Goal: Transaction & Acquisition: Purchase product/service

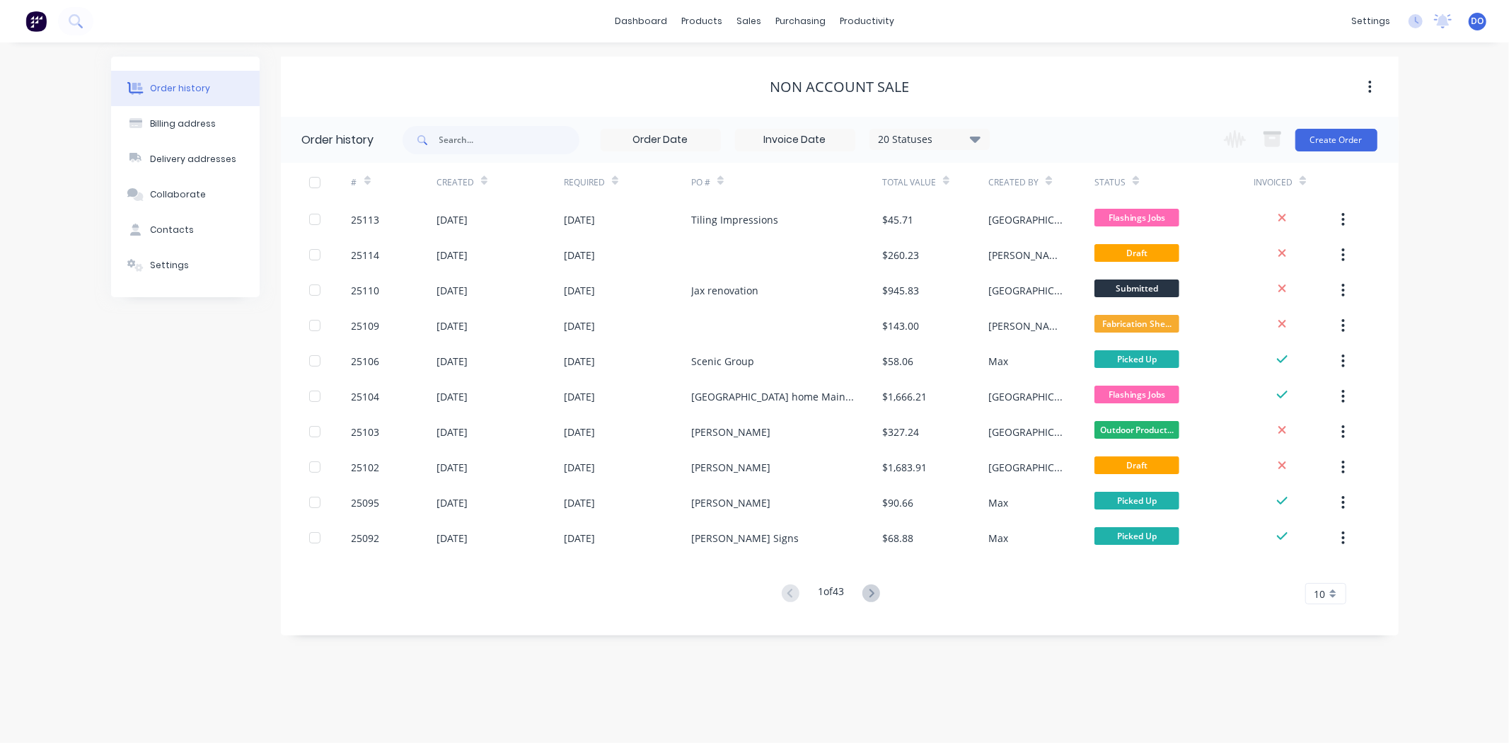
click at [408, 90] on div "NON ACCOUNT SALE" at bounding box center [840, 87] width 1118 height 17
click at [1486, 589] on div "Order history Billing address Delivery addresses Collaborate Contacts Settings …" at bounding box center [754, 392] width 1509 height 700
click at [1327, 141] on button "Create Order" at bounding box center [1336, 140] width 82 height 23
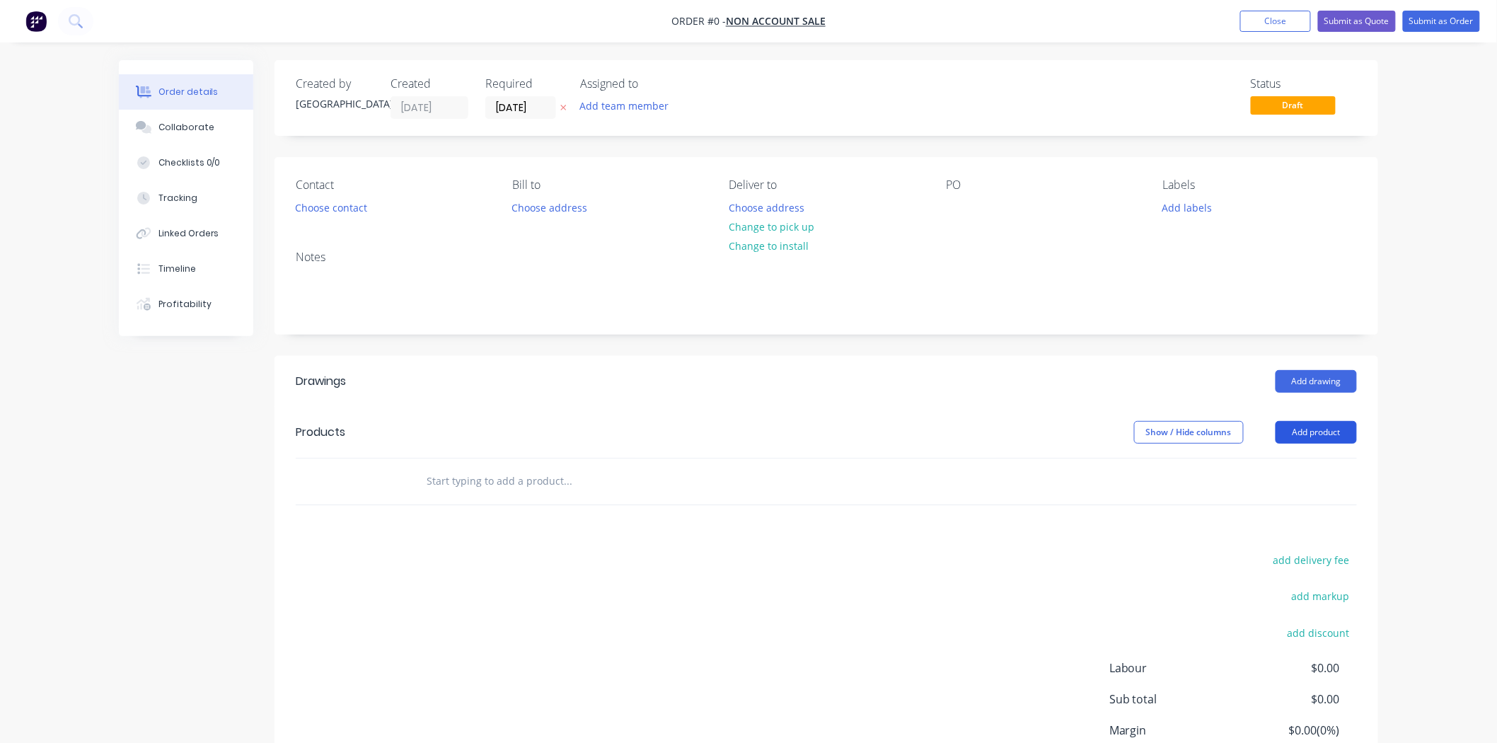
click at [1326, 429] on button "Add product" at bounding box center [1315, 432] width 81 height 23
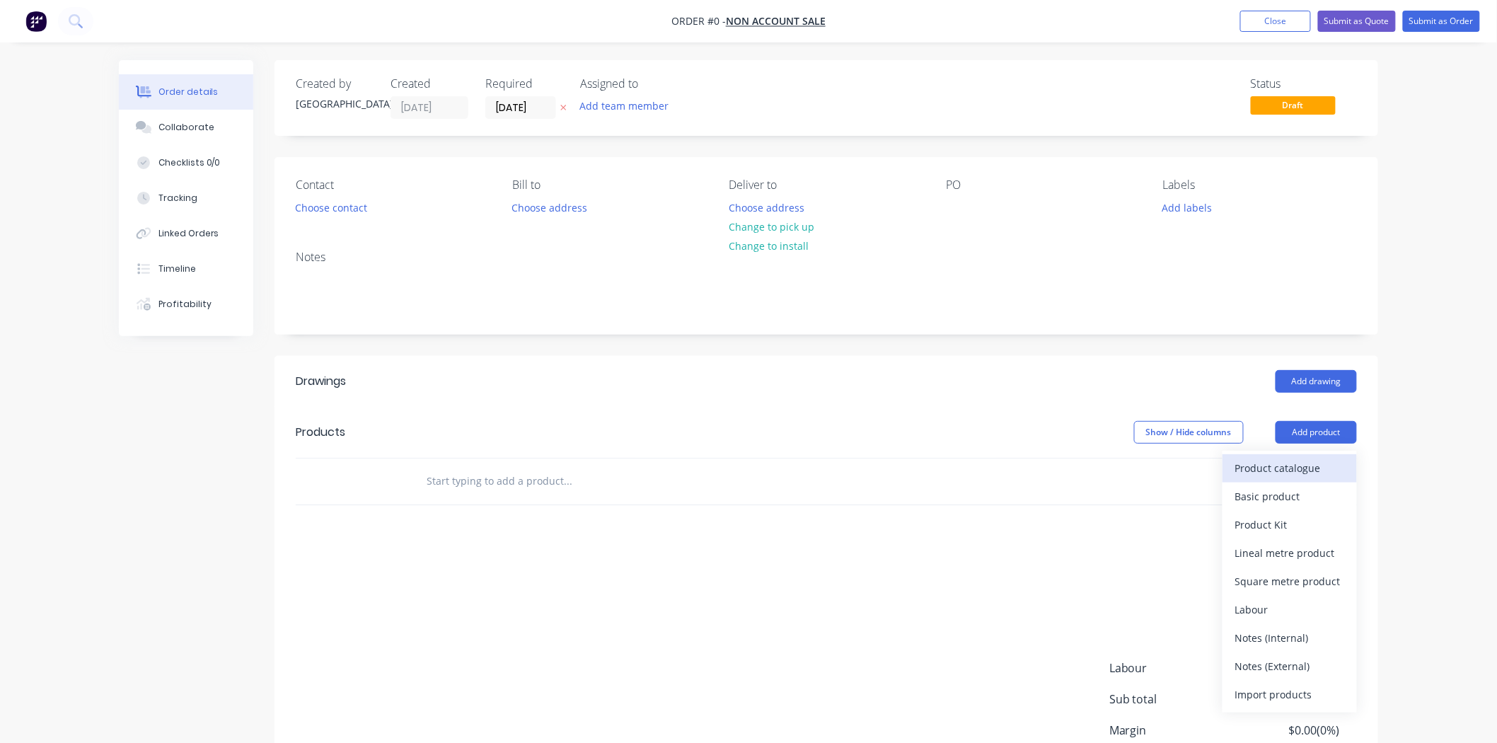
click at [1318, 463] on div "Product catalogue" at bounding box center [1289, 468] width 109 height 21
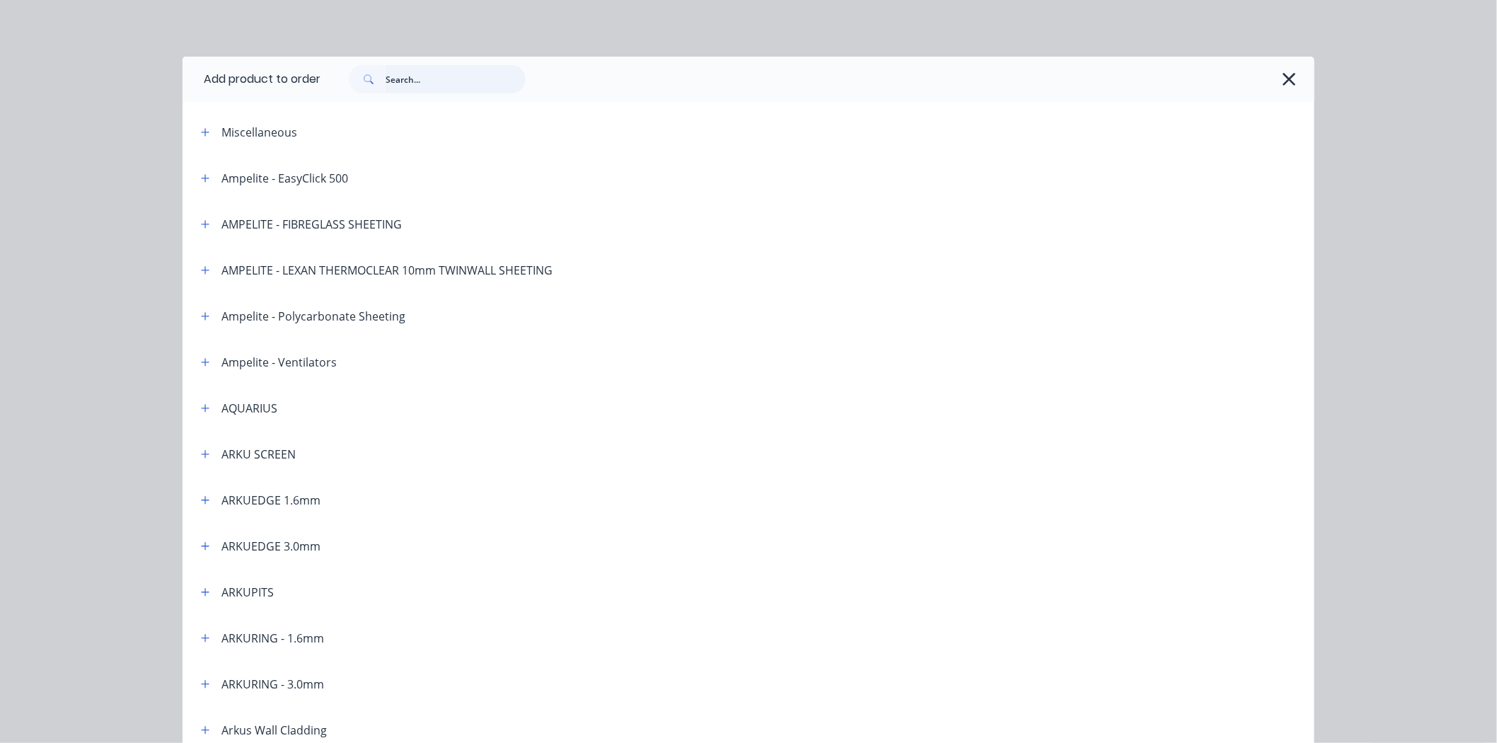
click at [421, 76] on input "text" at bounding box center [456, 79] width 140 height 28
click at [223, 591] on div "ARKUPITS" at bounding box center [247, 592] width 52 height 17
click at [203, 596] on icon "button" at bounding box center [205, 592] width 8 height 10
click at [266, 623] on td at bounding box center [251, 632] width 136 height 35
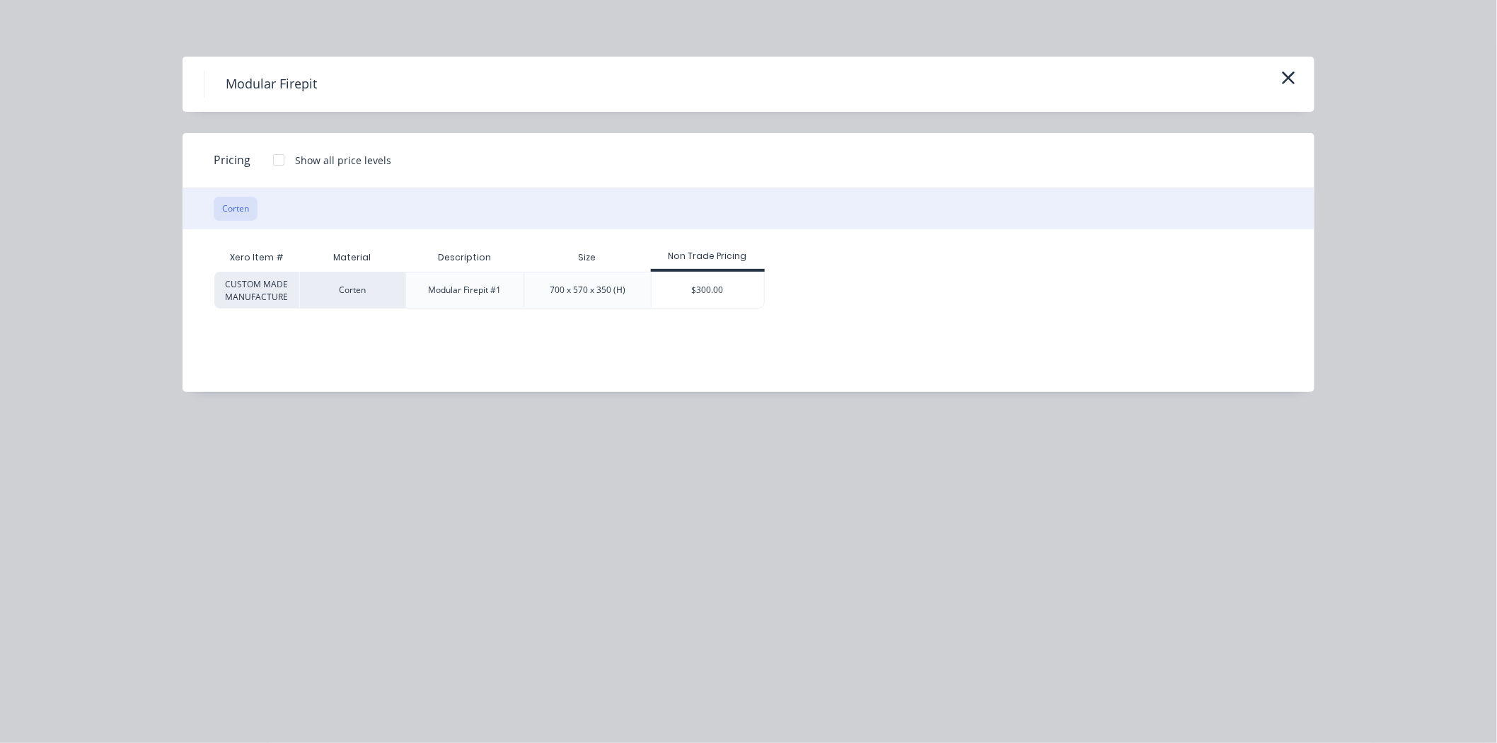
click at [1276, 85] on div "Modular Firepit" at bounding box center [748, 84] width 1089 height 27
click at [1282, 76] on icon "button" at bounding box center [1288, 78] width 15 height 20
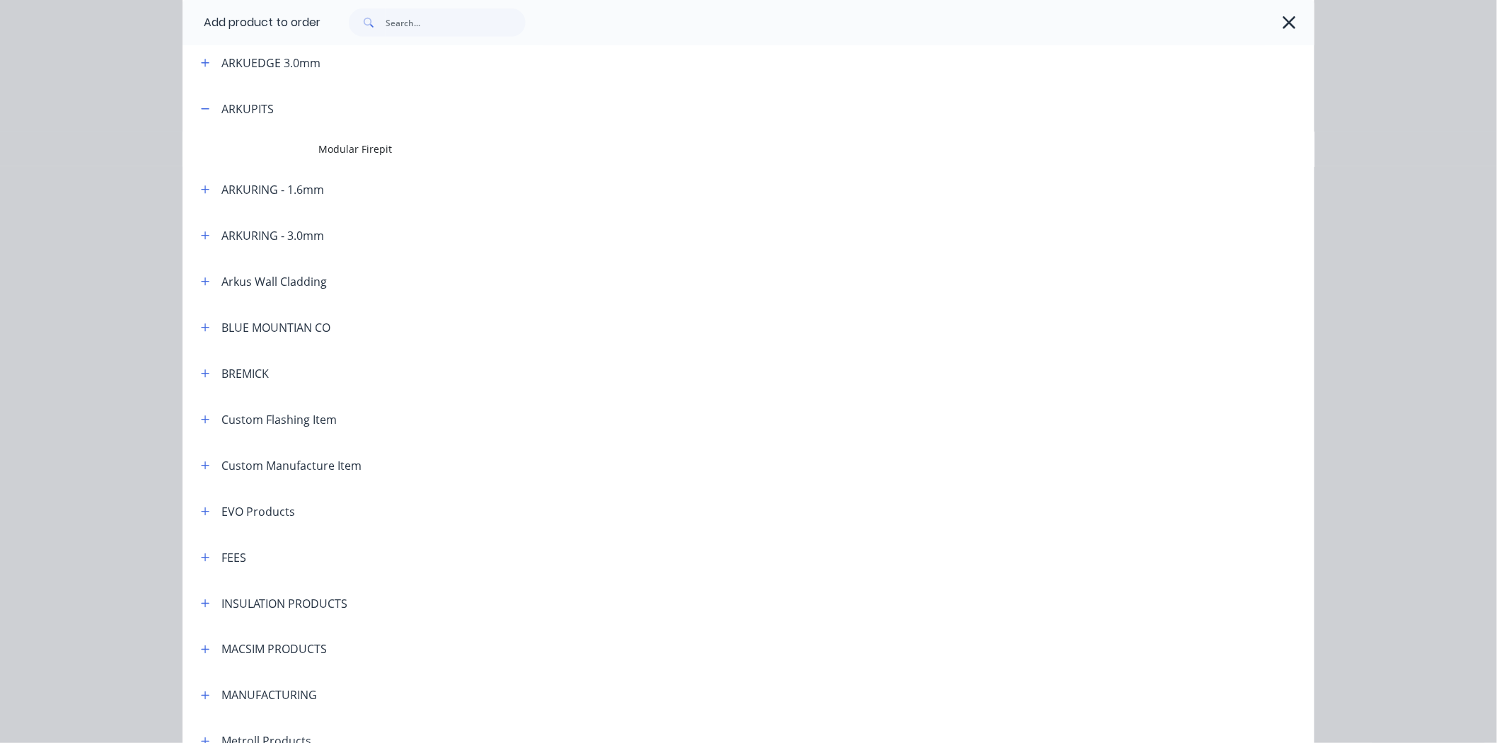
scroll to position [333, 0]
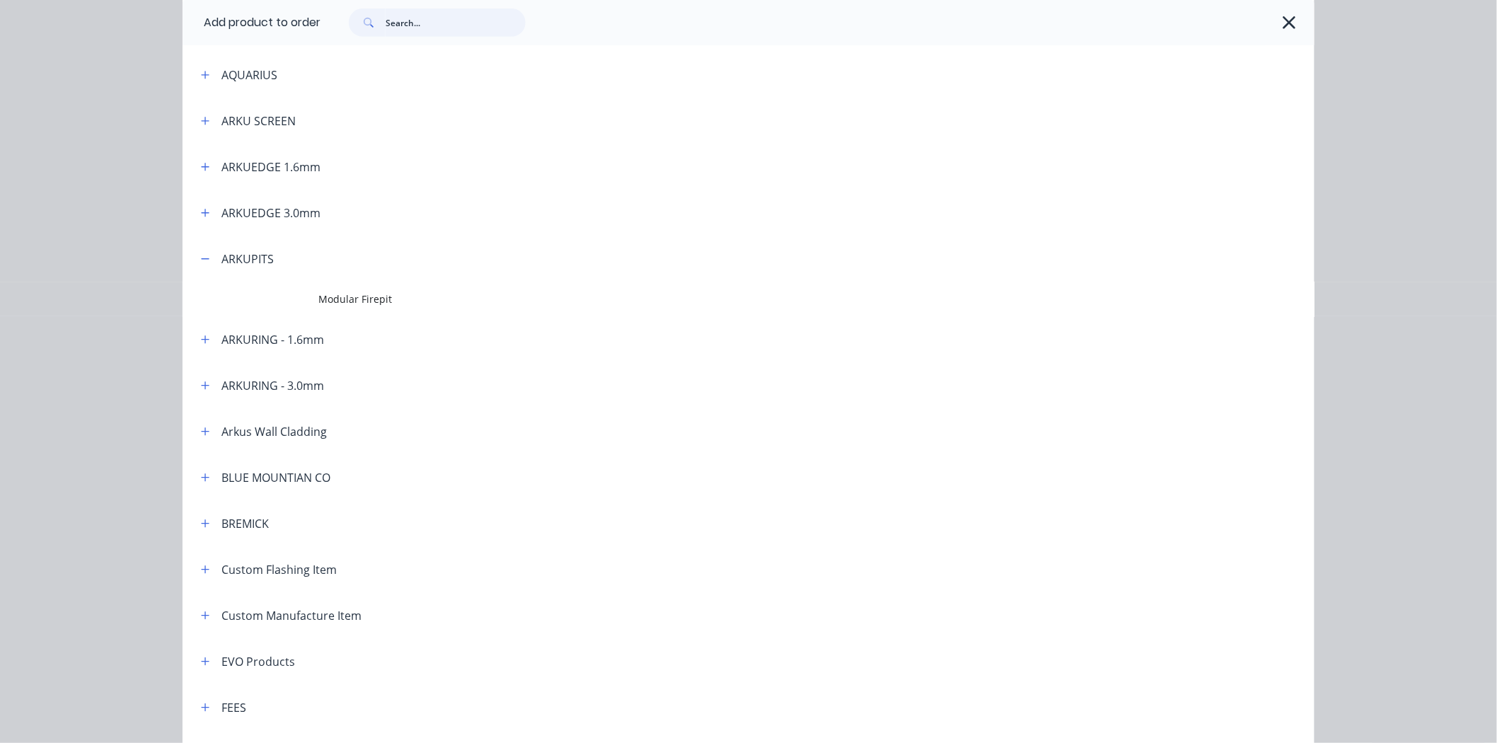
click at [400, 31] on input "text" at bounding box center [456, 22] width 140 height 28
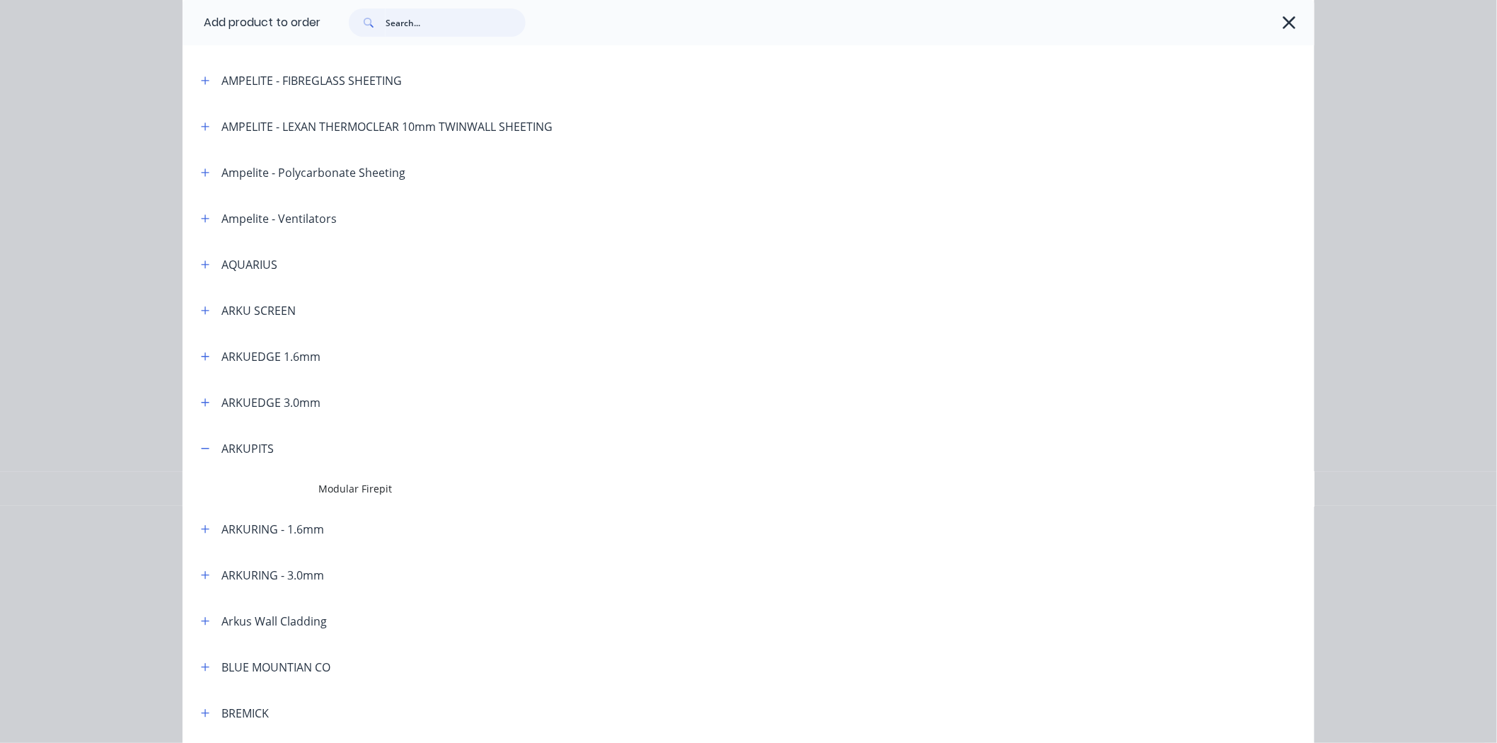
scroll to position [157, 0]
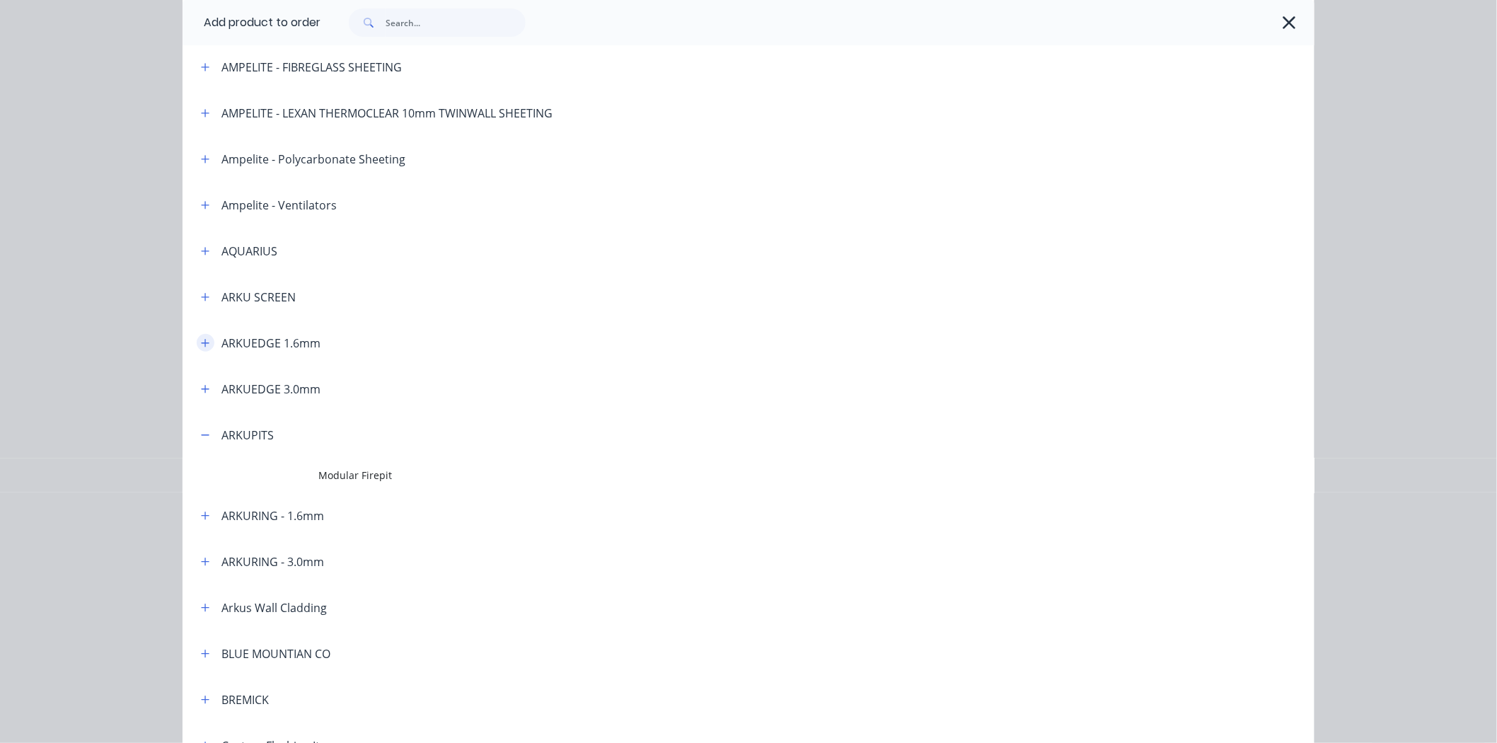
click at [193, 342] on div "ARKUEDGE 1.6mm" at bounding box center [255, 343] width 131 height 18
click at [197, 342] on button "button" at bounding box center [206, 343] width 18 height 18
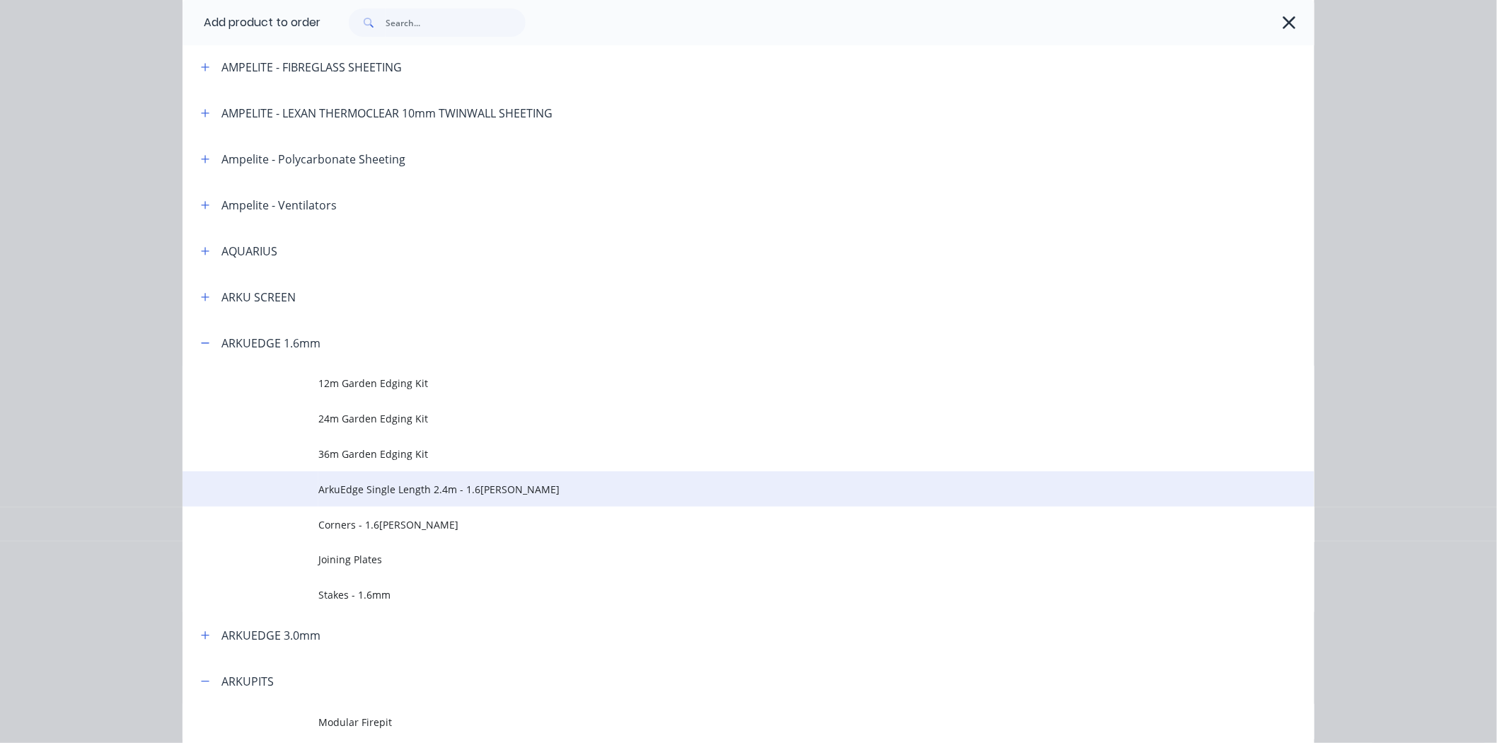
click at [355, 497] on td "ArkuEdge Single Length 2.4m - 1.6mm Corten" at bounding box center [816, 488] width 996 height 35
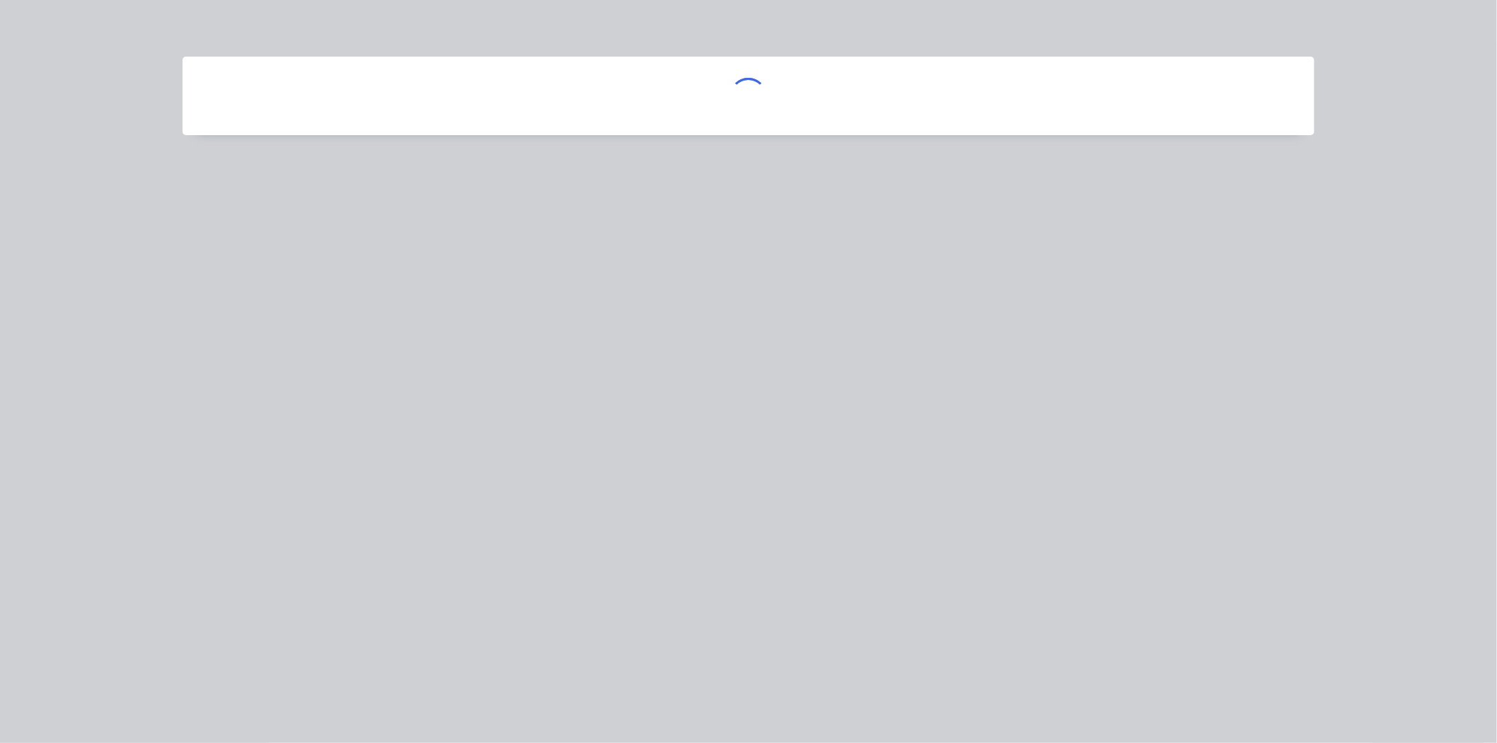
scroll to position [0, 0]
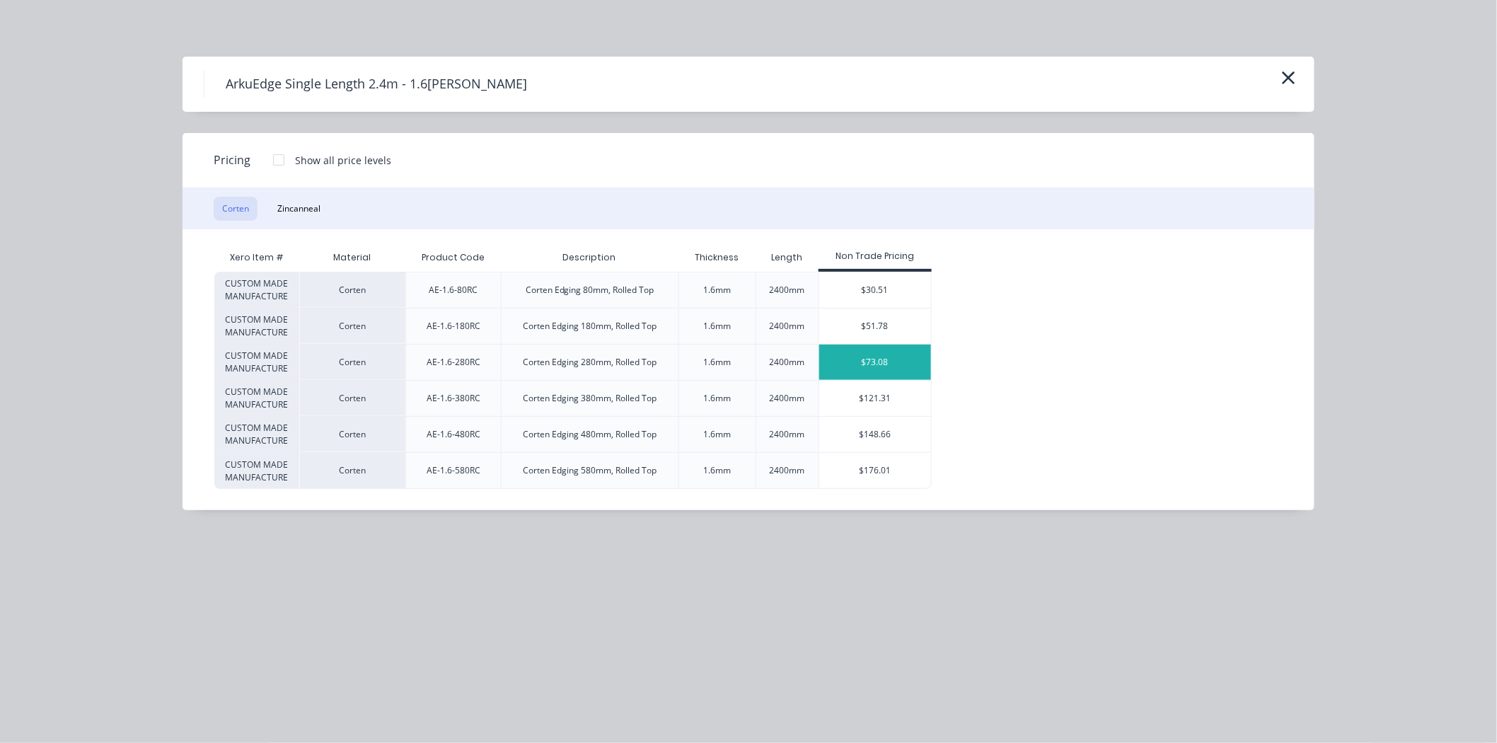
click at [859, 364] on div "$73.08" at bounding box center [875, 362] width 112 height 35
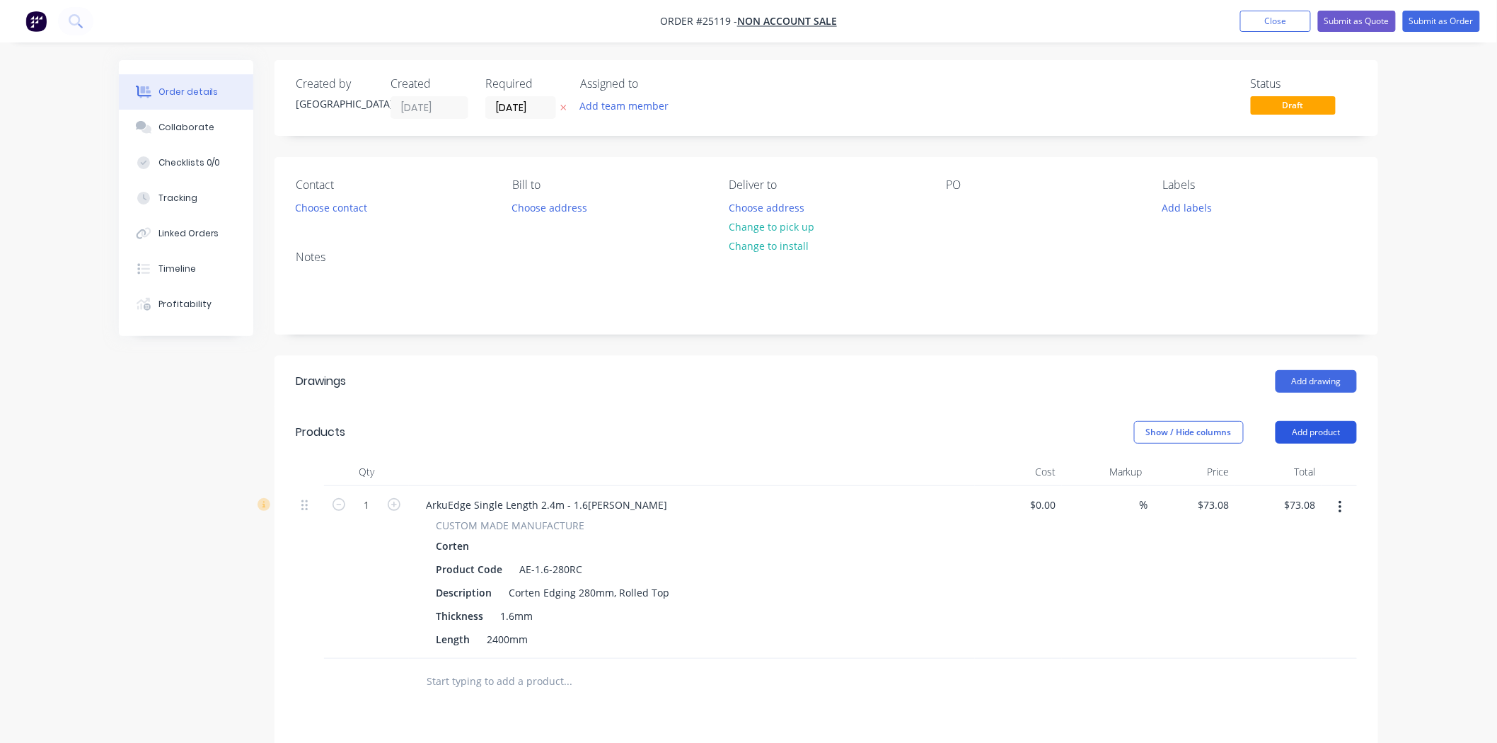
click at [1346, 433] on button "Add product" at bounding box center [1315, 432] width 81 height 23
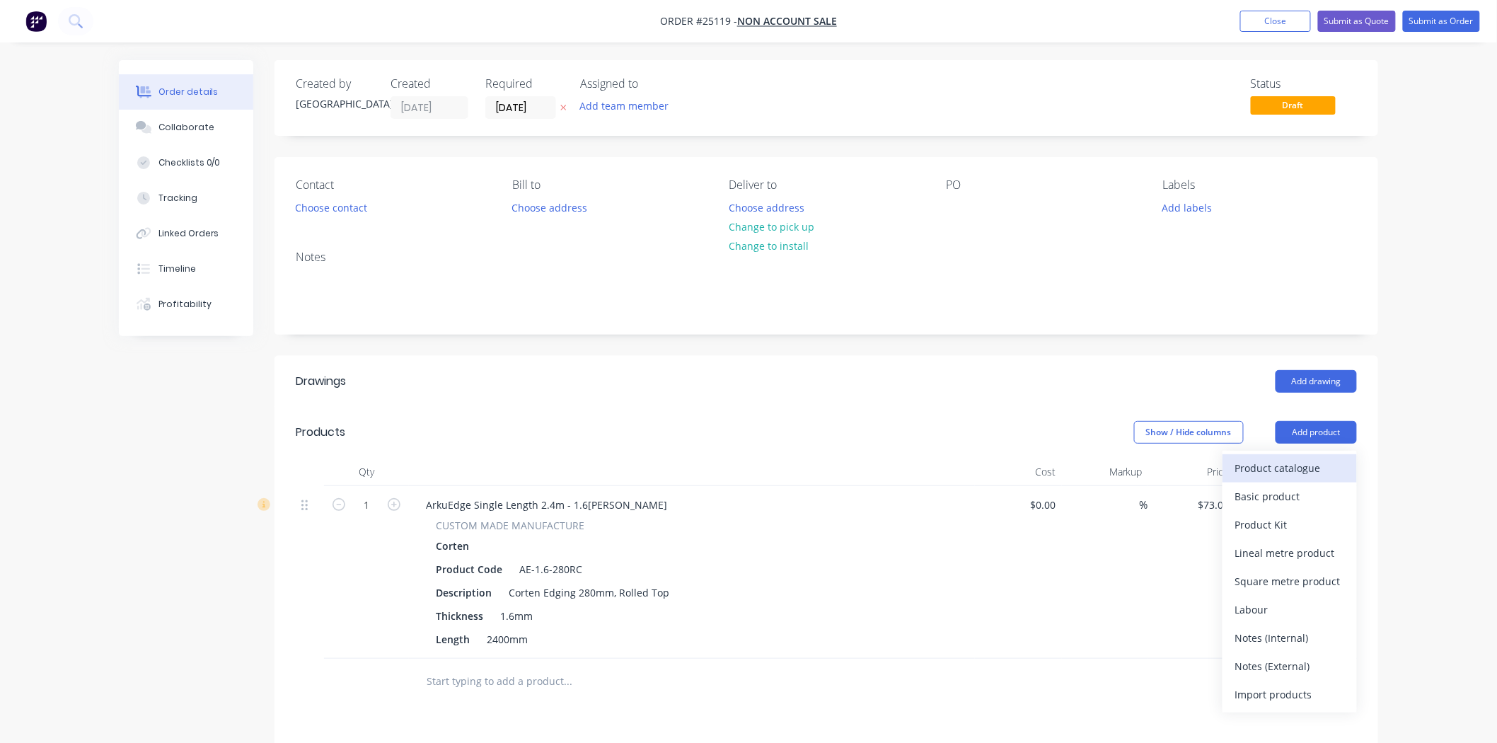
click at [1263, 467] on div "Product catalogue" at bounding box center [1289, 468] width 109 height 21
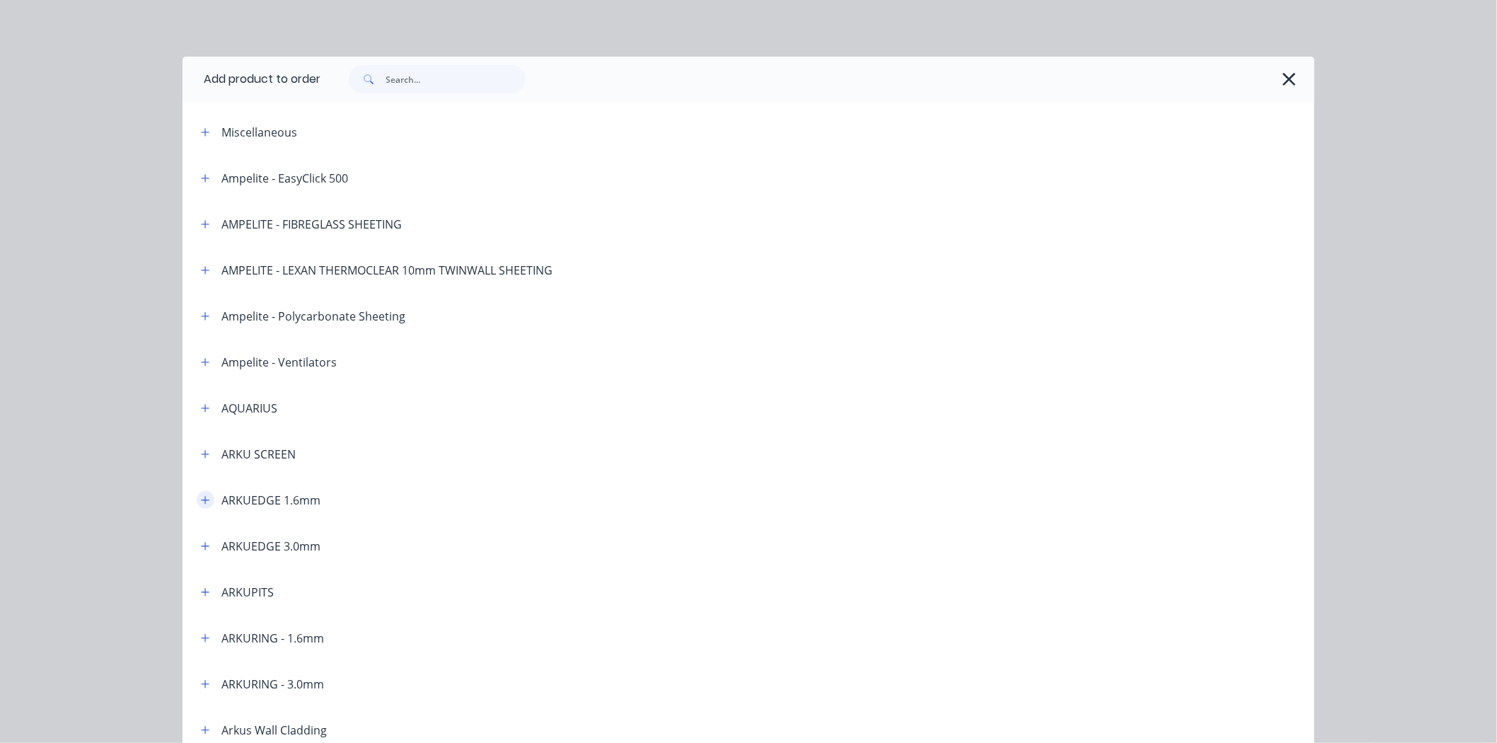
click at [202, 501] on icon "button" at bounding box center [206, 500] width 8 height 8
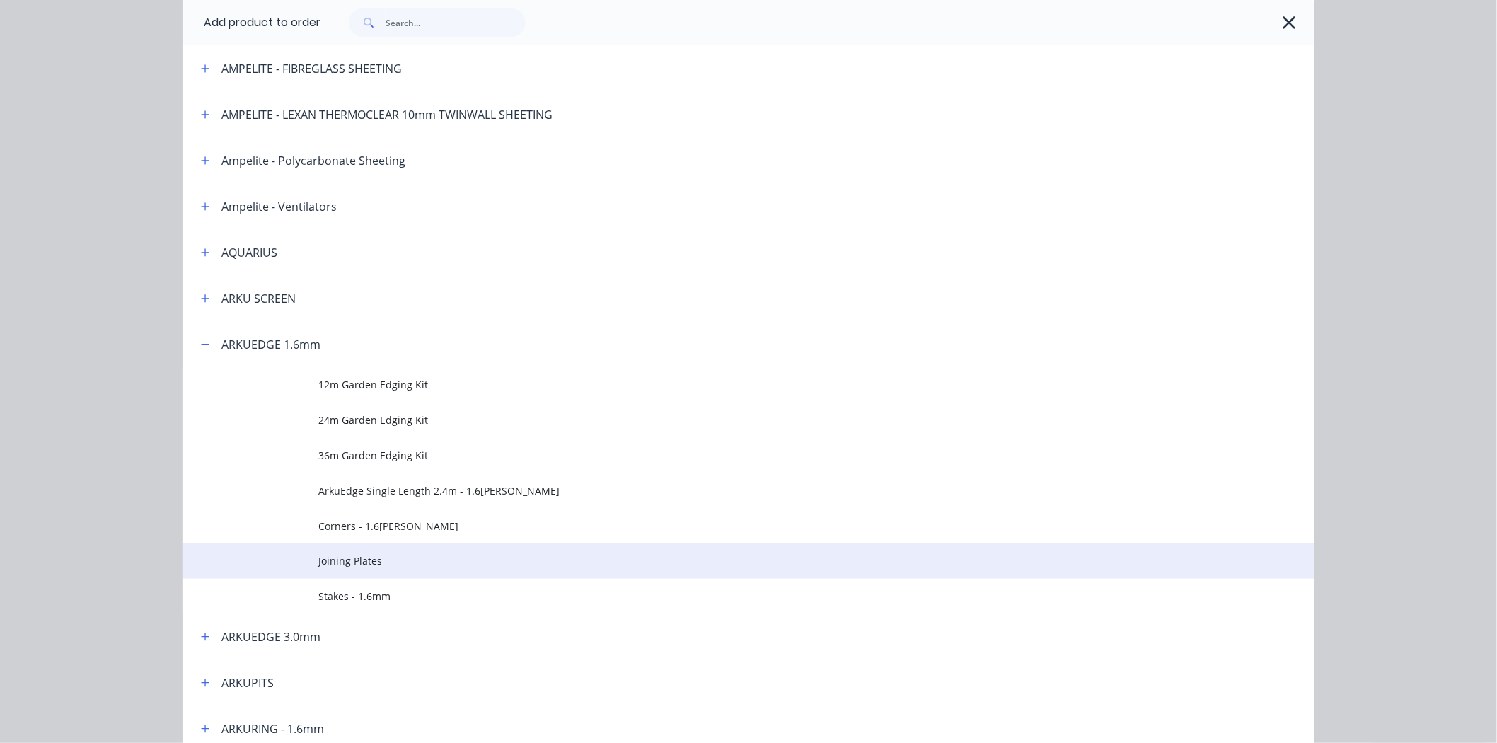
scroll to position [157, 0]
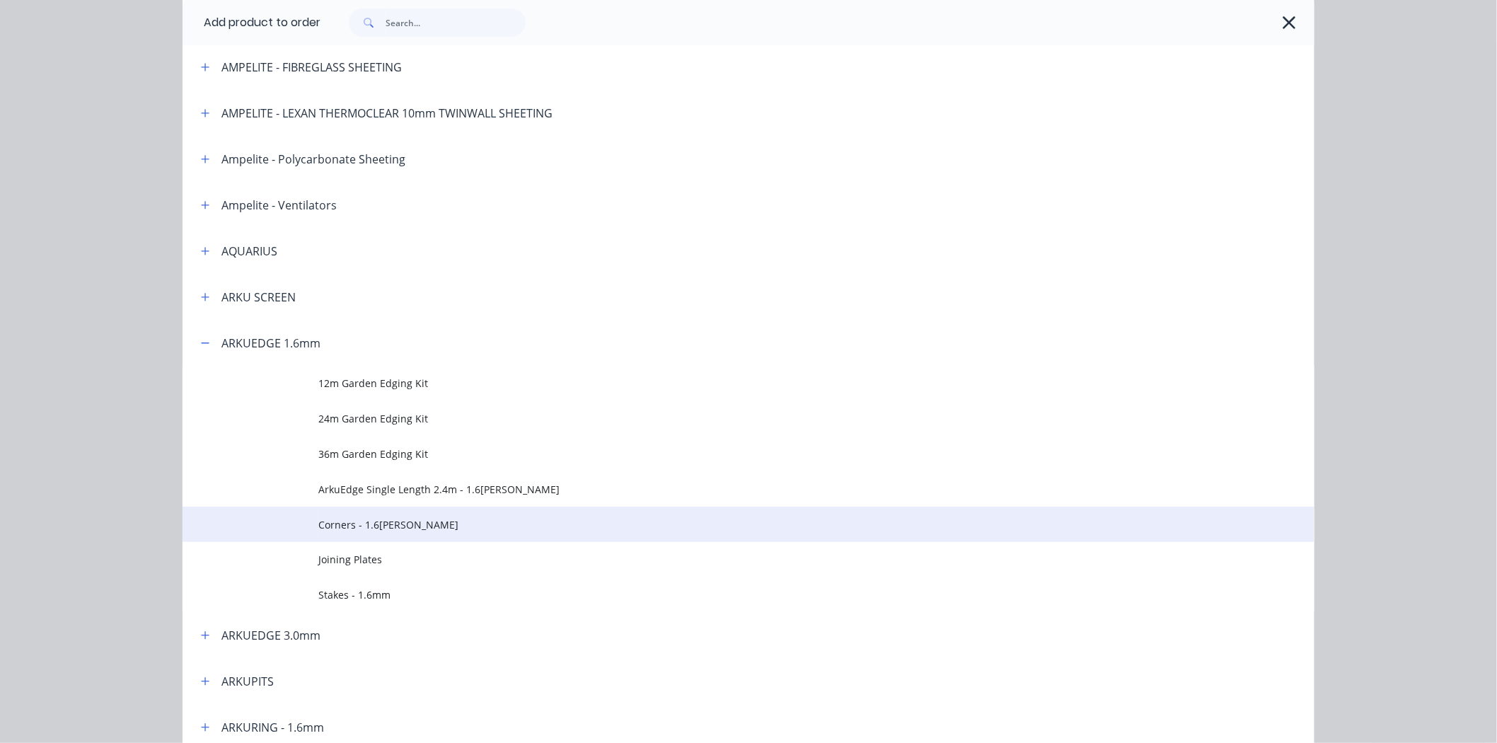
click at [392, 528] on span "Corners - 1.6mm Corten" at bounding box center [716, 524] width 797 height 15
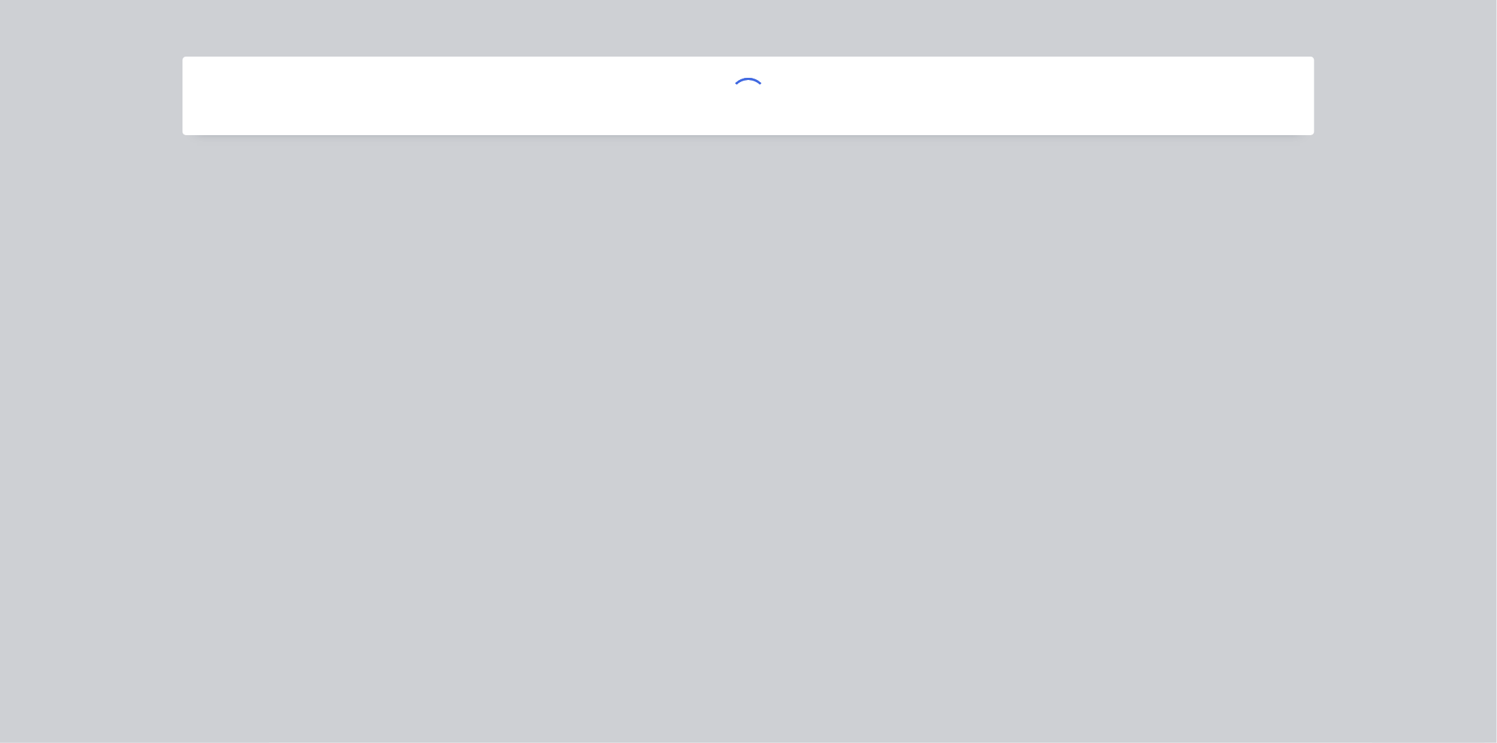
scroll to position [0, 0]
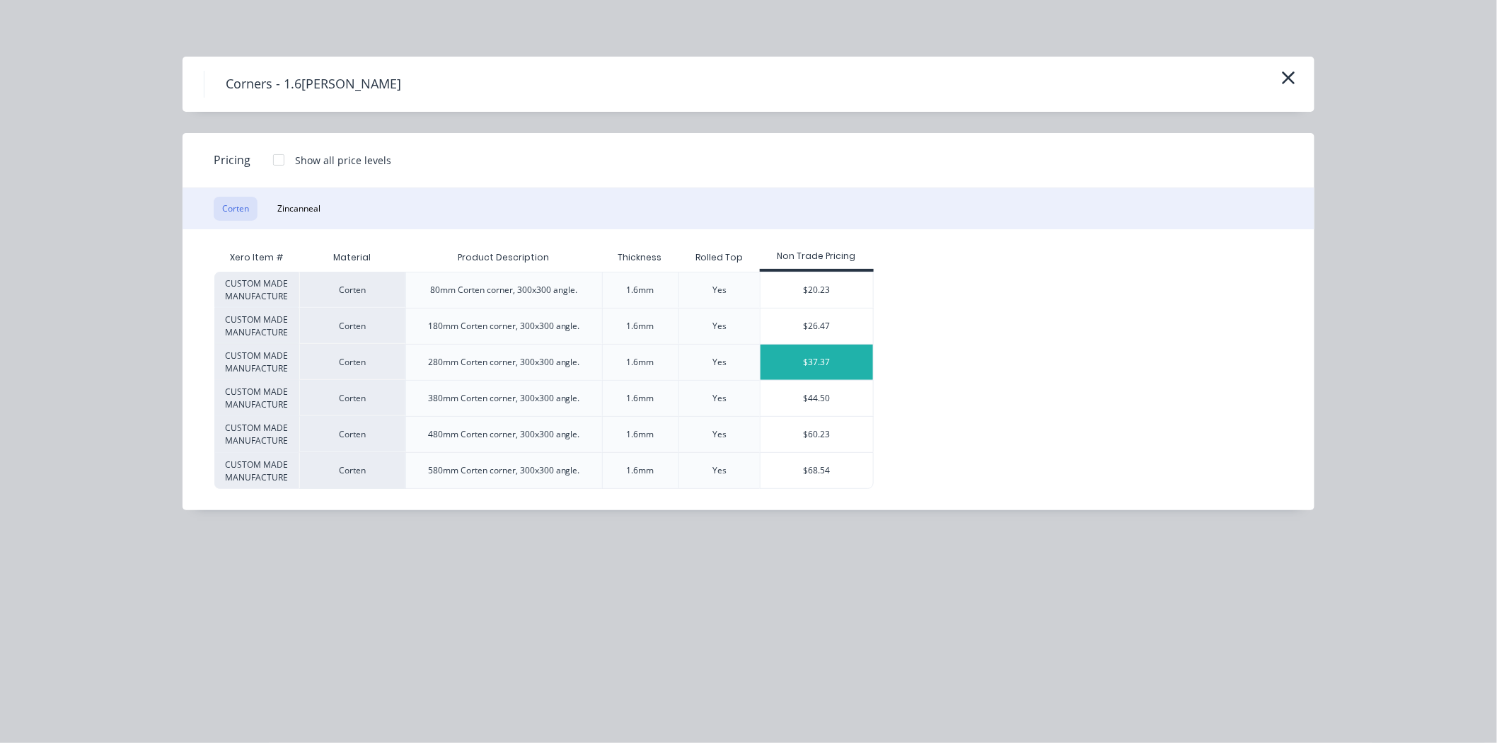
click at [793, 366] on div "$37.37" at bounding box center [816, 362] width 112 height 35
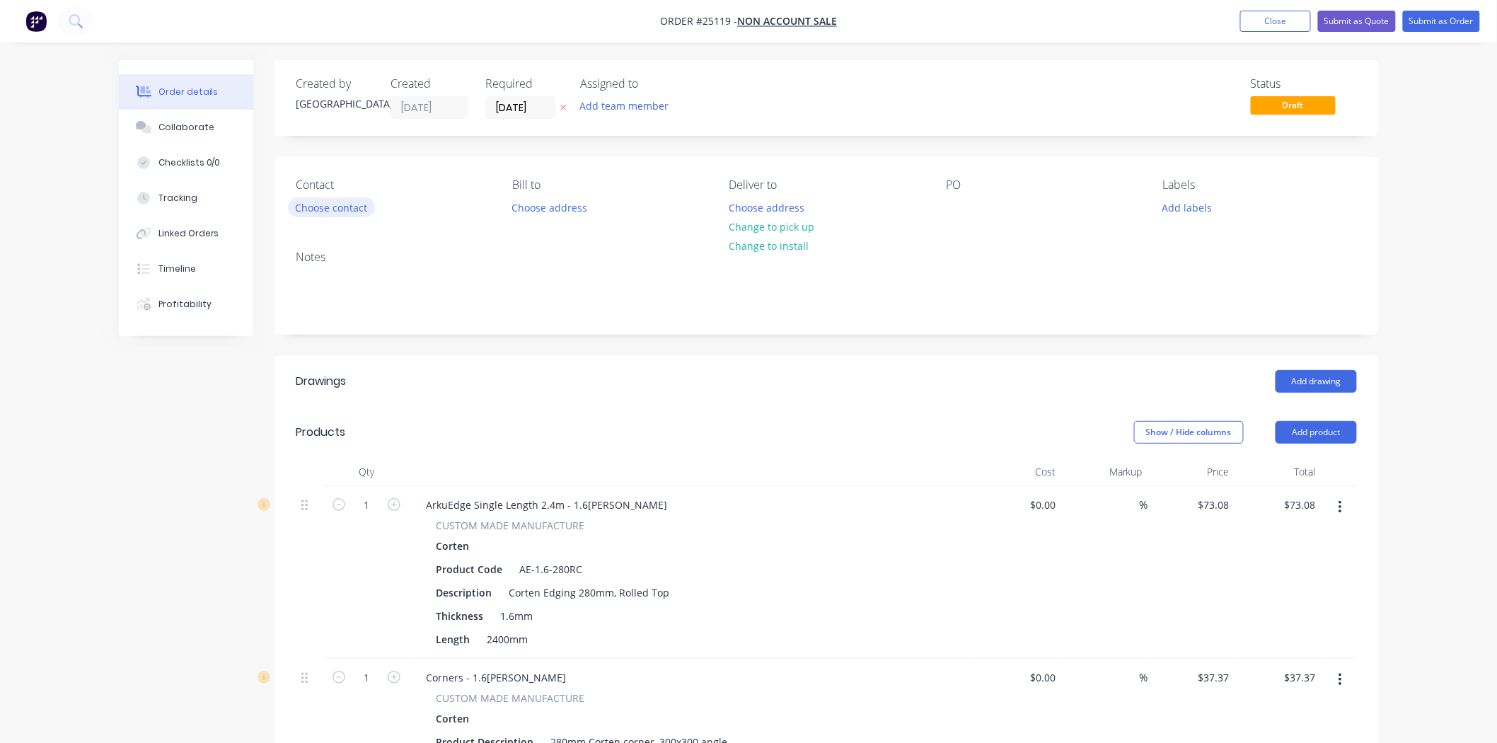
click at [351, 209] on button "Choose contact" at bounding box center [331, 206] width 87 height 19
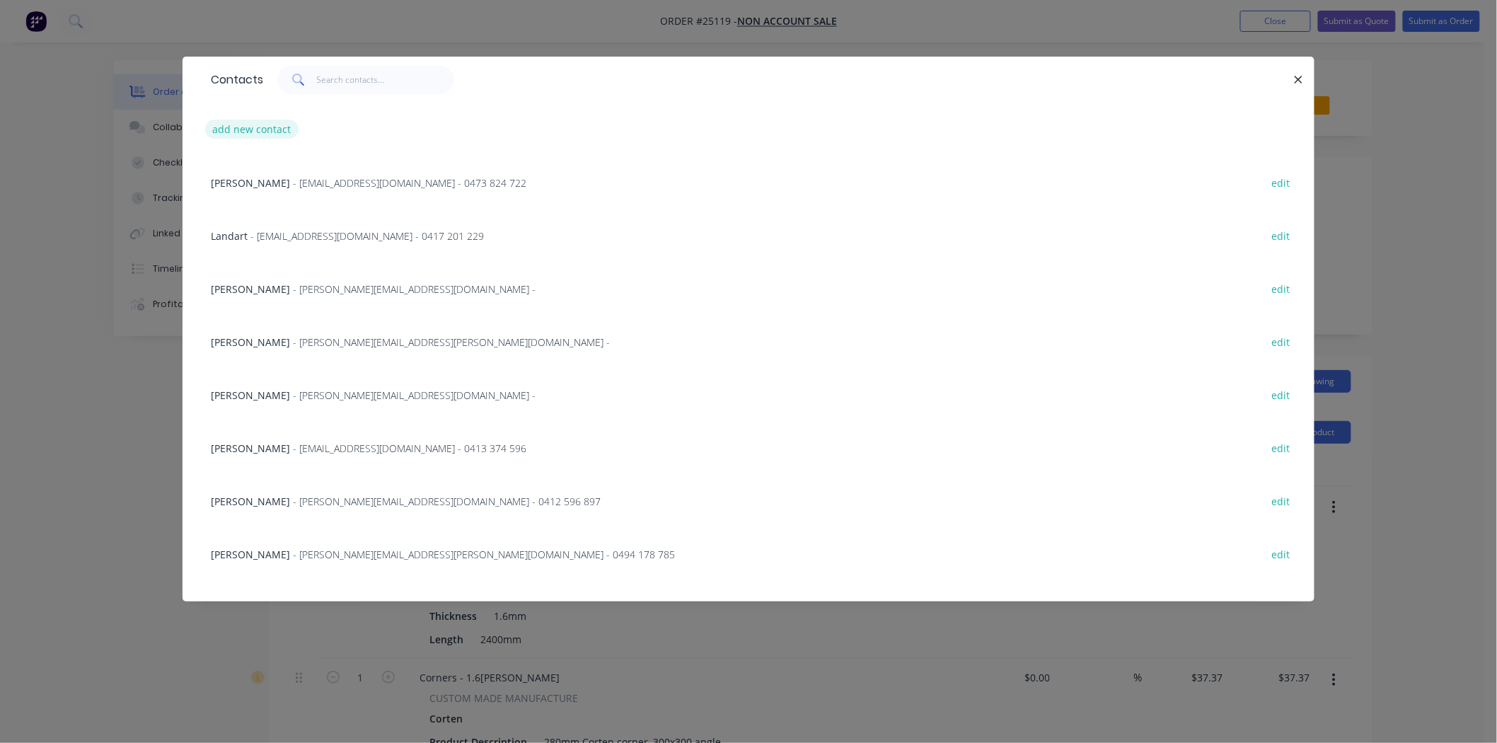
click at [265, 125] on button "add new contact" at bounding box center [251, 129] width 93 height 19
select select "AU"
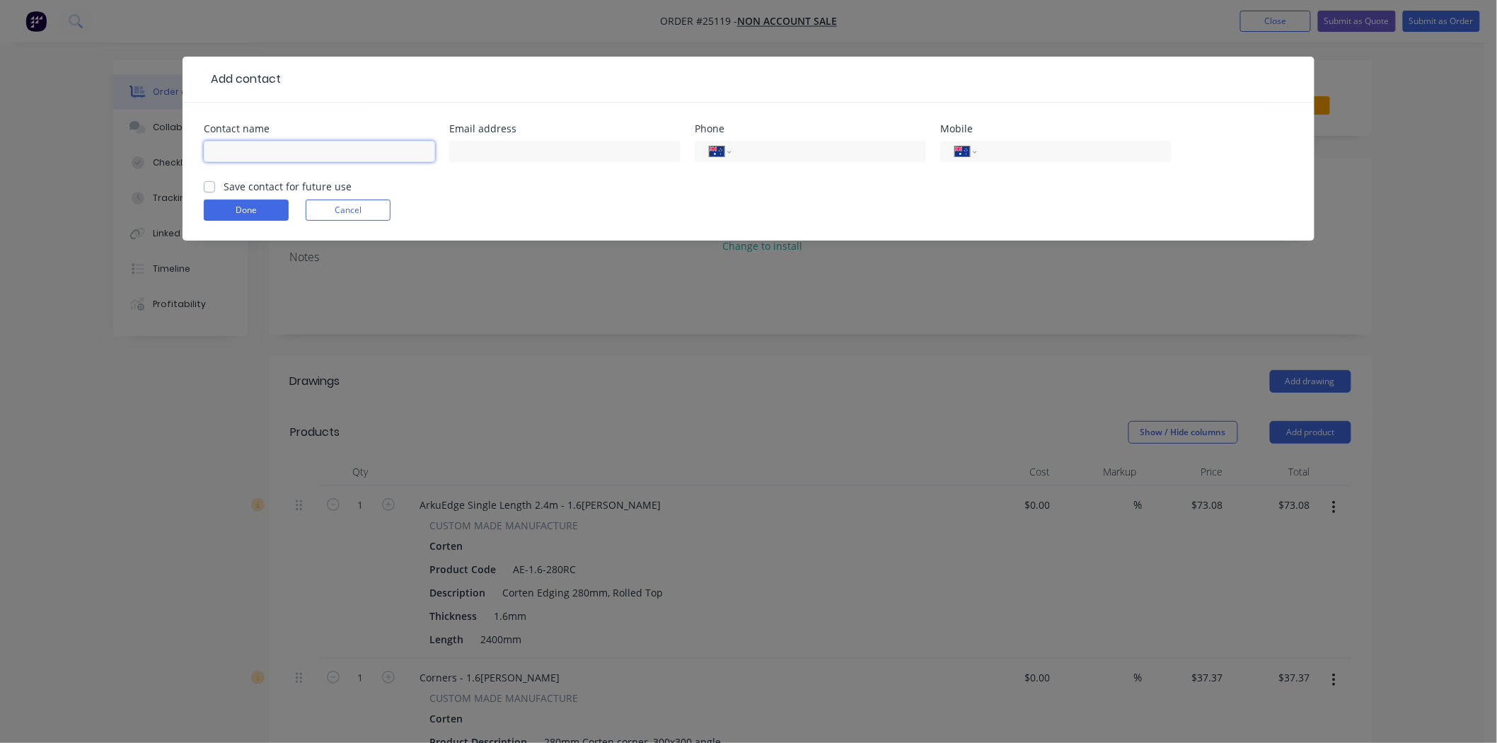
click at [279, 152] on input "text" at bounding box center [319, 151] width 231 height 21
type input "Craig Muller"
click at [768, 151] on input "tel" at bounding box center [826, 152] width 170 height 16
type input "0447 239 458"
click at [274, 205] on button "Done" at bounding box center [246, 209] width 85 height 21
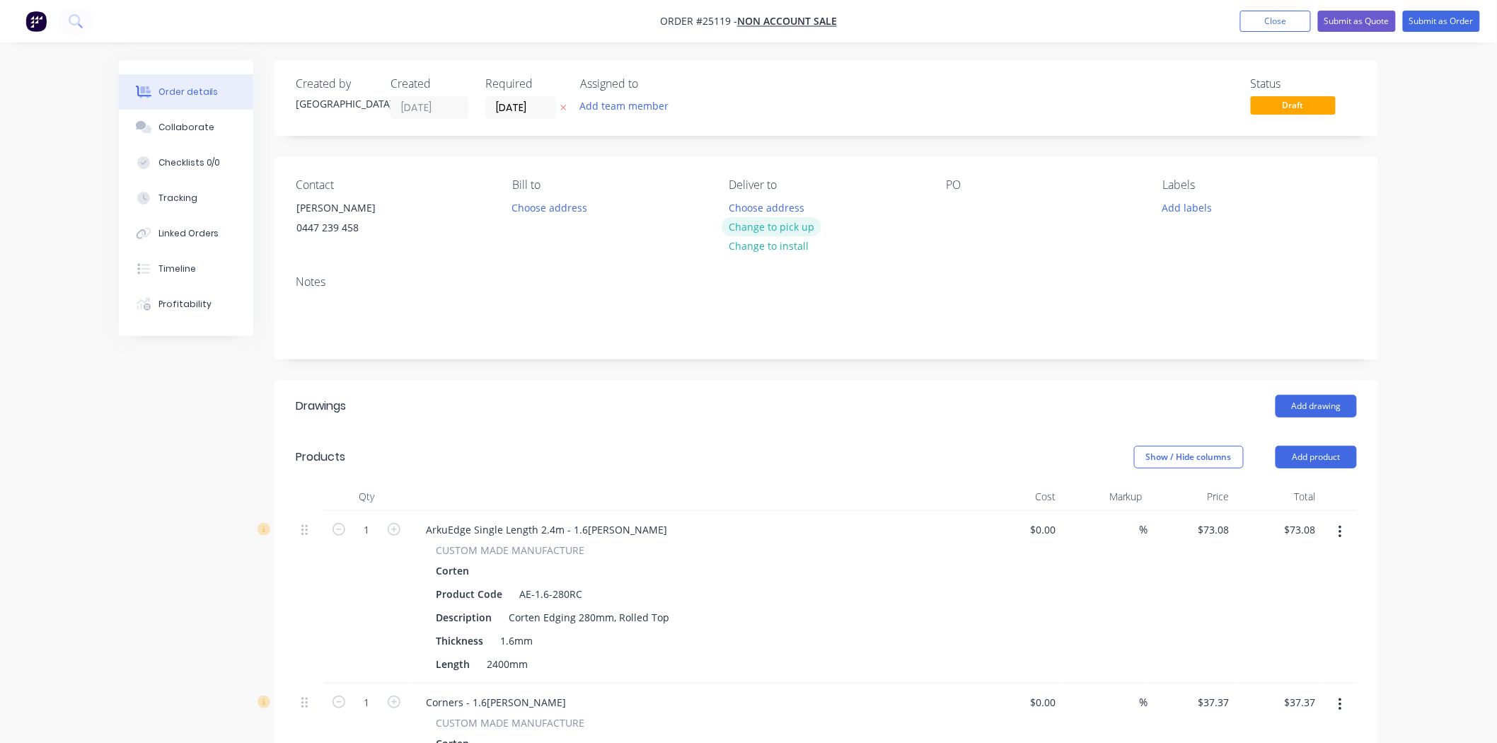
click at [777, 221] on button "Change to pick up" at bounding box center [772, 226] width 100 height 19
click at [951, 211] on div at bounding box center [957, 207] width 23 height 21
click at [997, 293] on div "Notes" at bounding box center [826, 311] width 1104 height 95
click at [1438, 23] on button "Submit as Order" at bounding box center [1441, 21] width 77 height 21
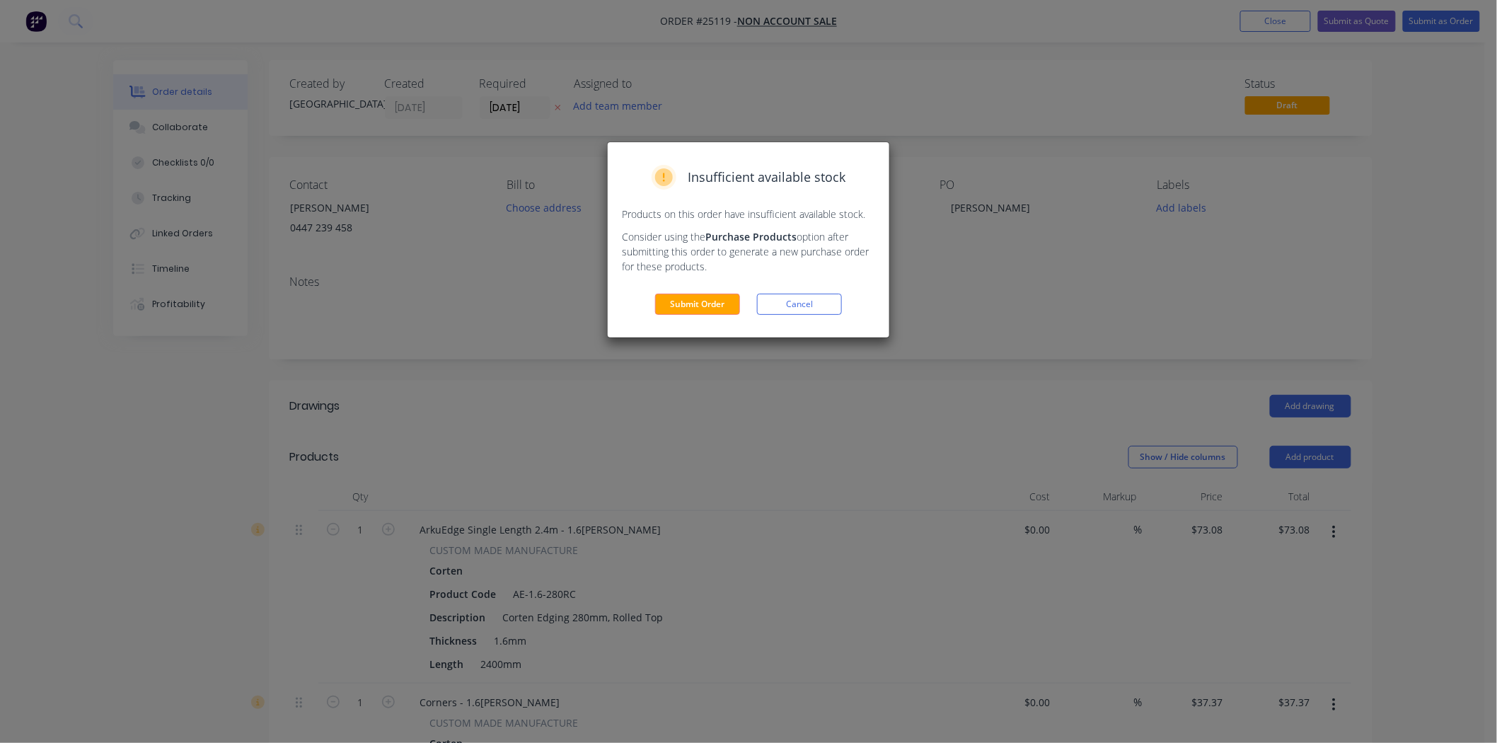
click at [719, 290] on div "Insufficient available stock Products on this order have insufficient available…" at bounding box center [749, 239] width 282 height 195
click at [719, 300] on button "Submit Order" at bounding box center [697, 304] width 85 height 21
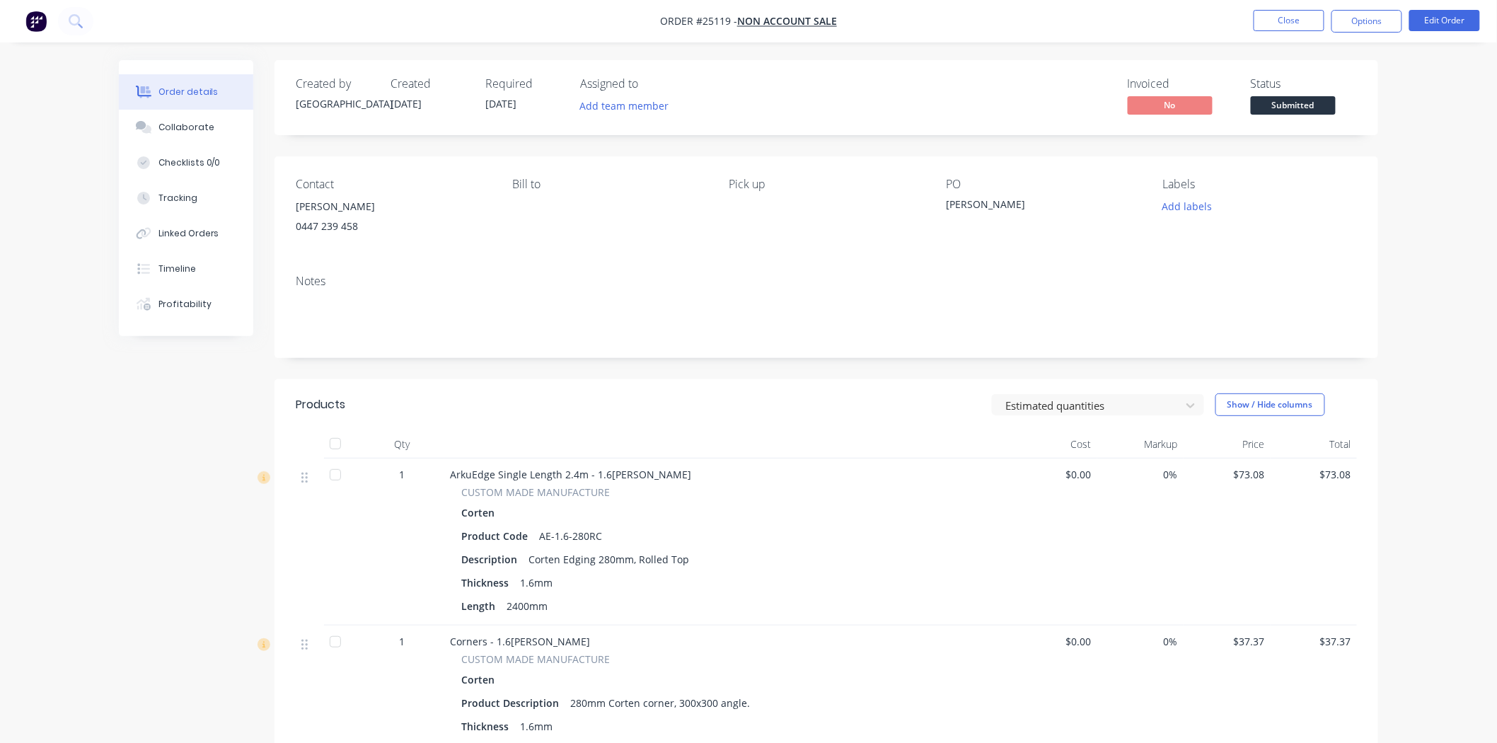
click at [1304, 103] on span "Submitted" at bounding box center [1293, 105] width 85 height 18
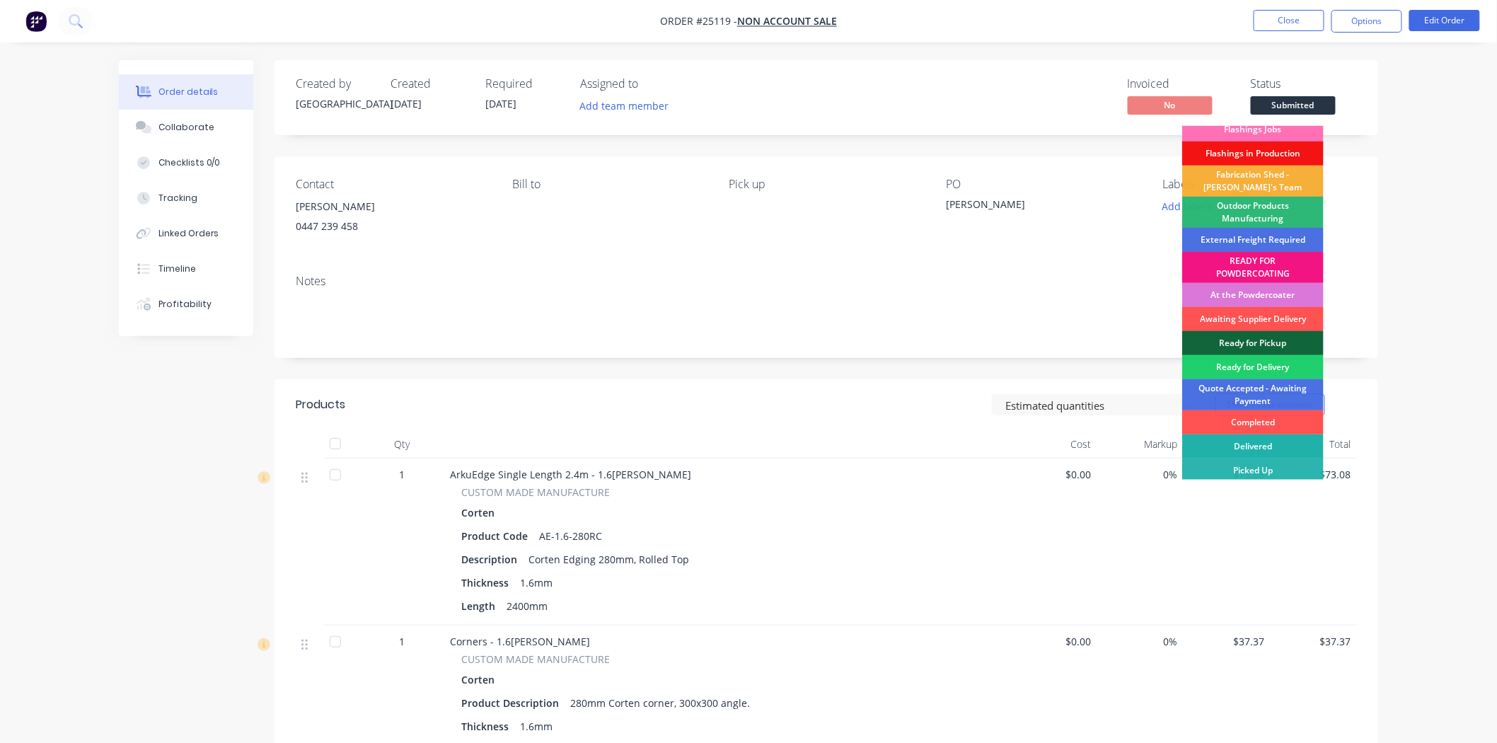
scroll to position [11, 0]
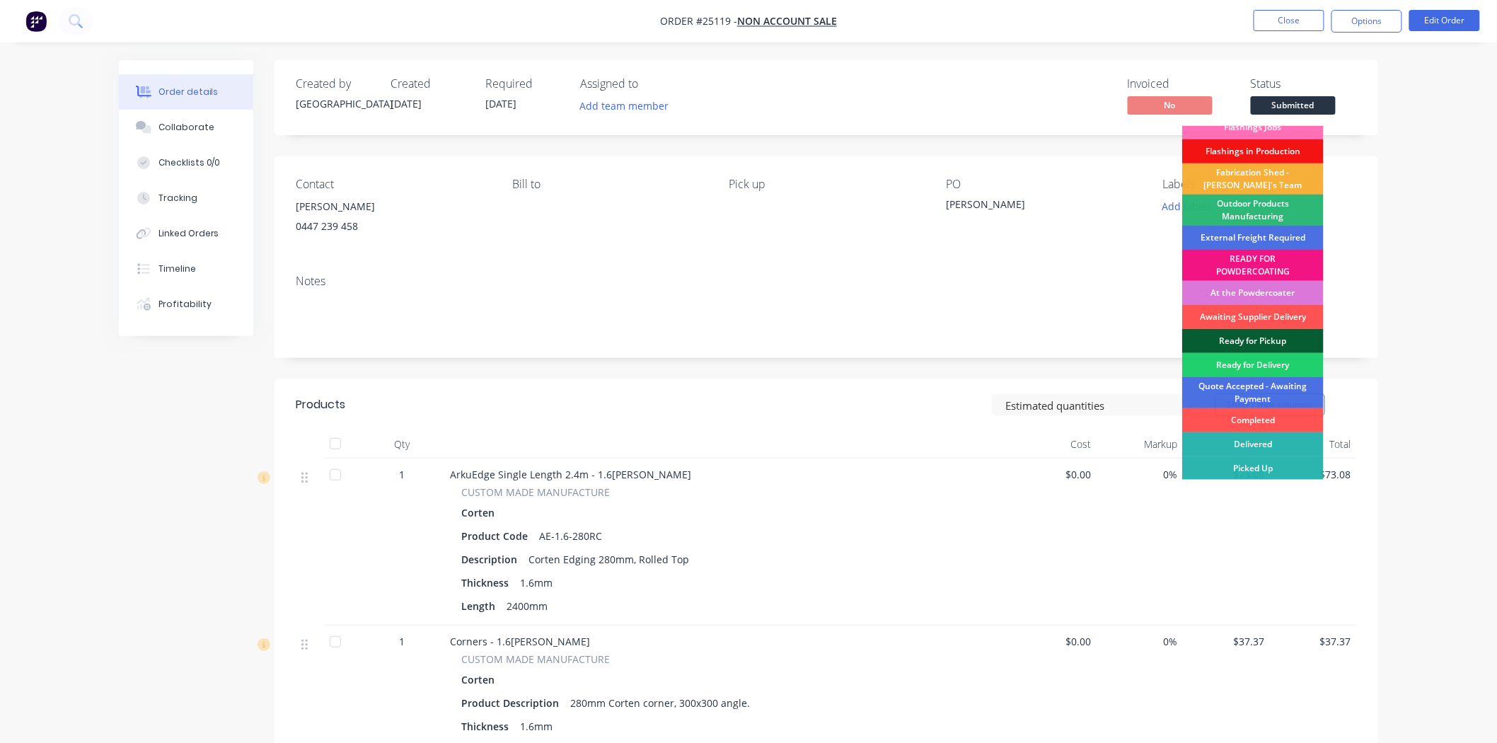
click at [1280, 342] on div "Ready for Pickup" at bounding box center [1252, 341] width 141 height 24
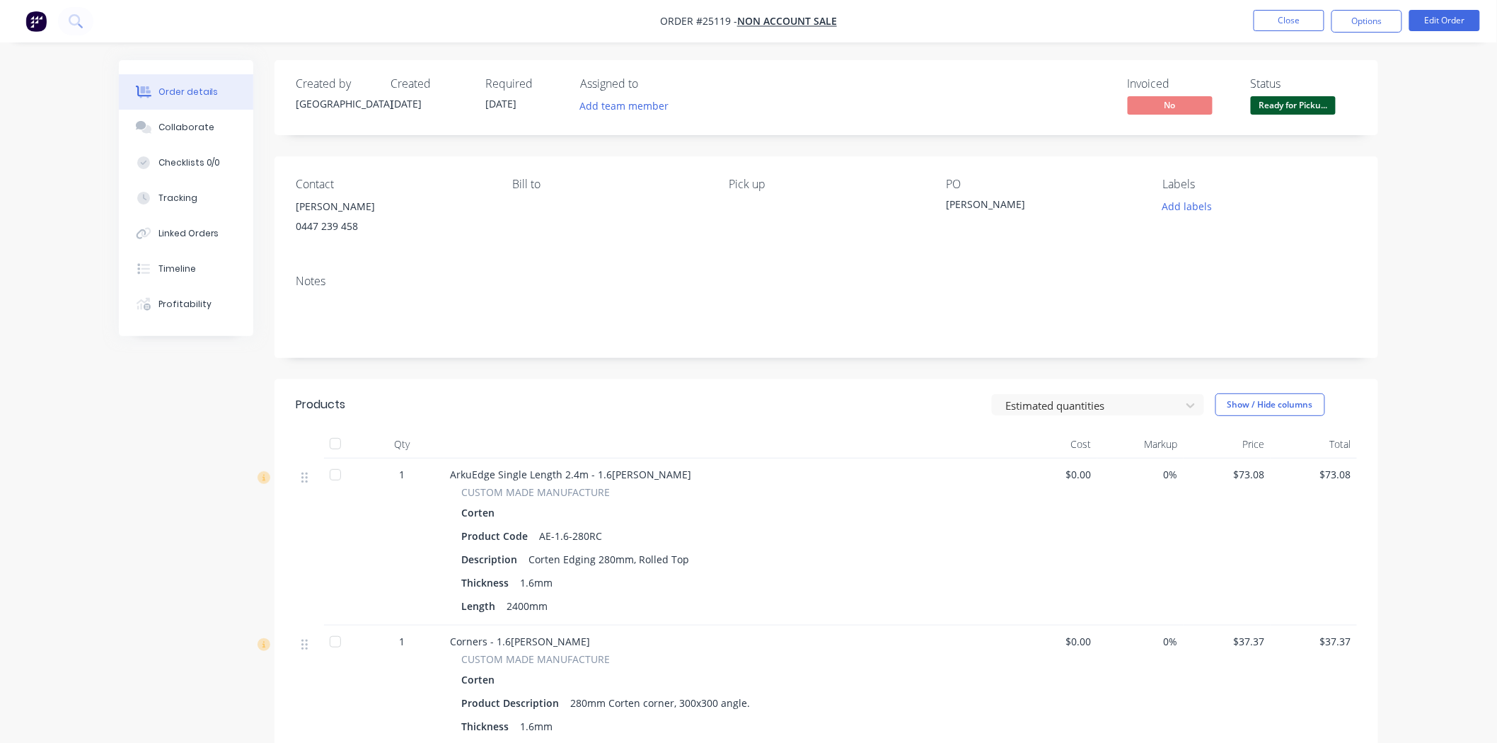
click at [1204, 292] on div "Notes" at bounding box center [826, 310] width 1104 height 95
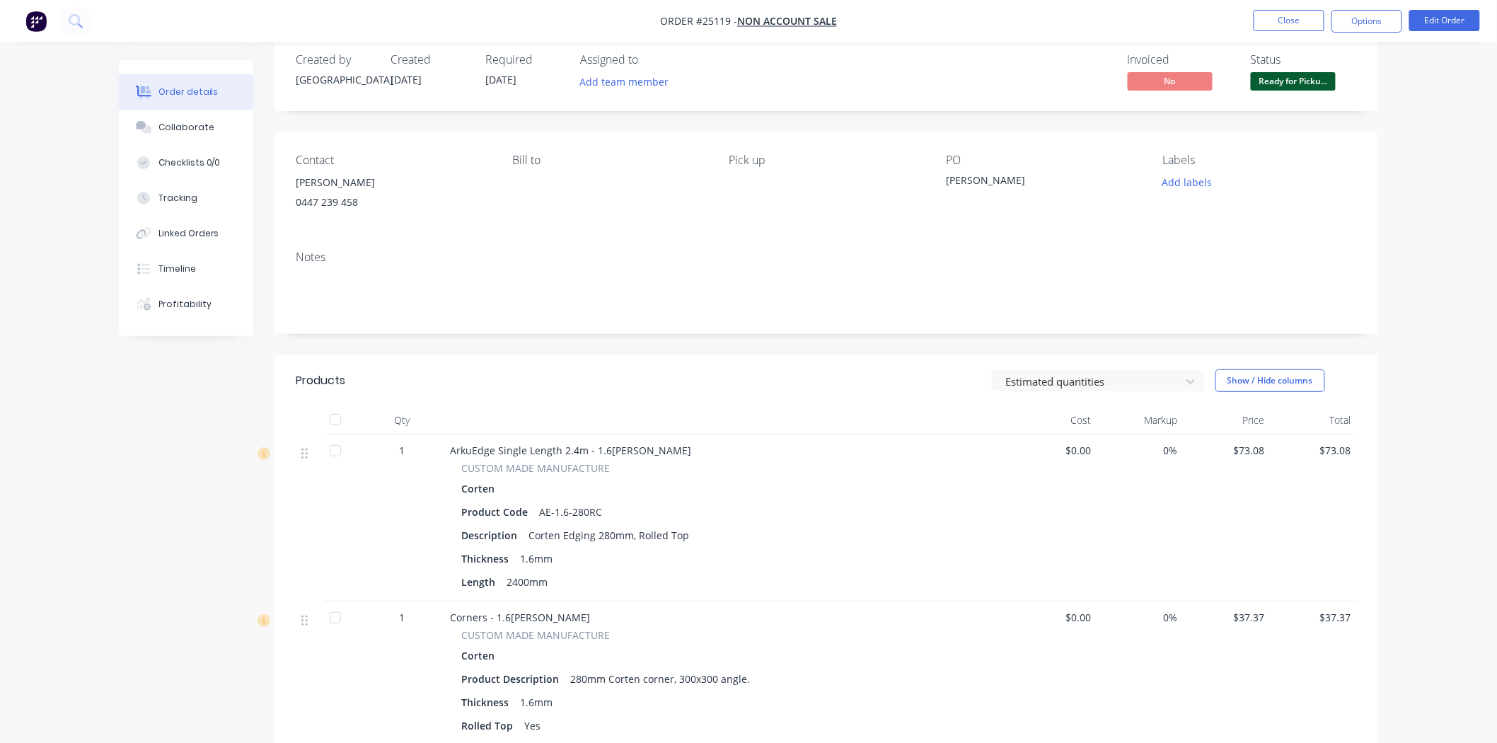
scroll to position [0, 0]
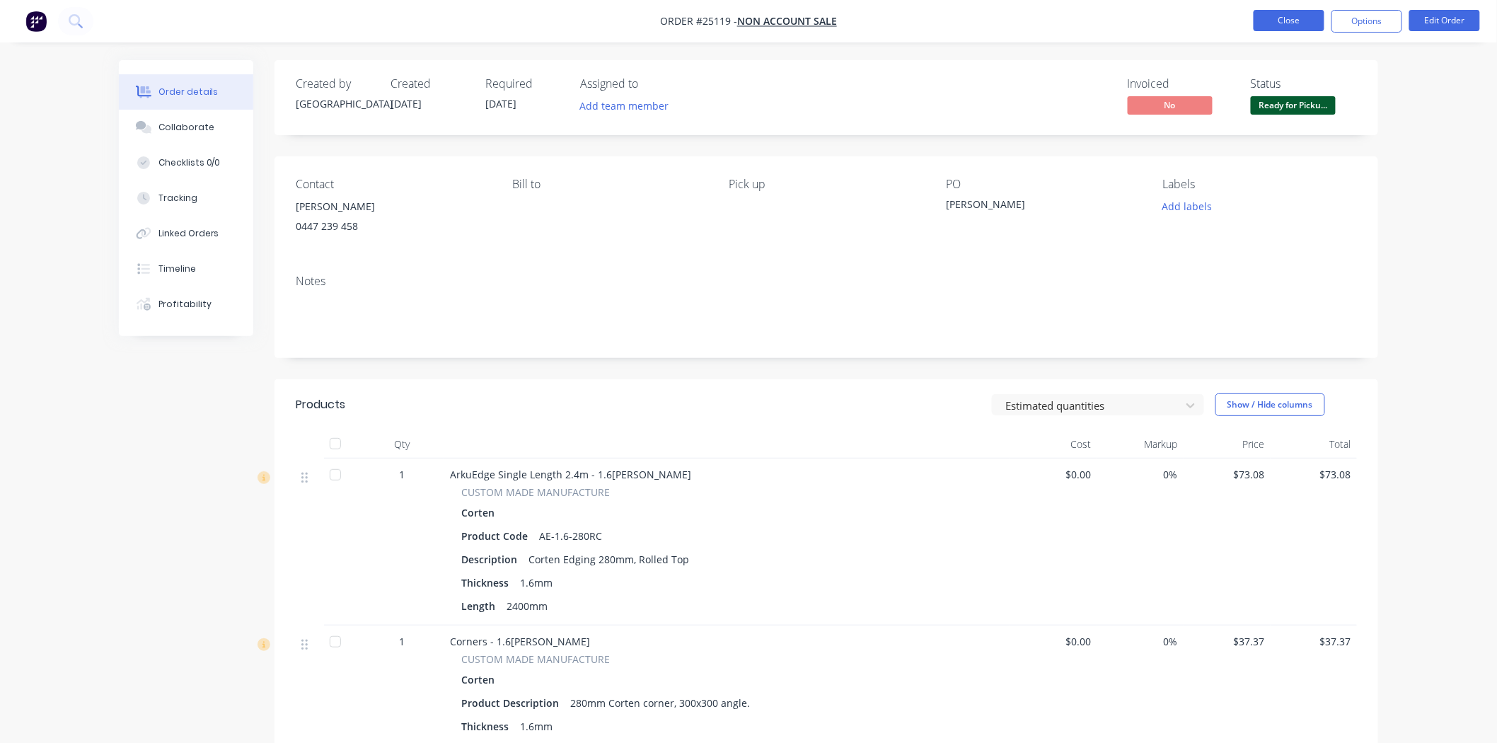
click at [1292, 22] on button "Close" at bounding box center [1288, 20] width 71 height 21
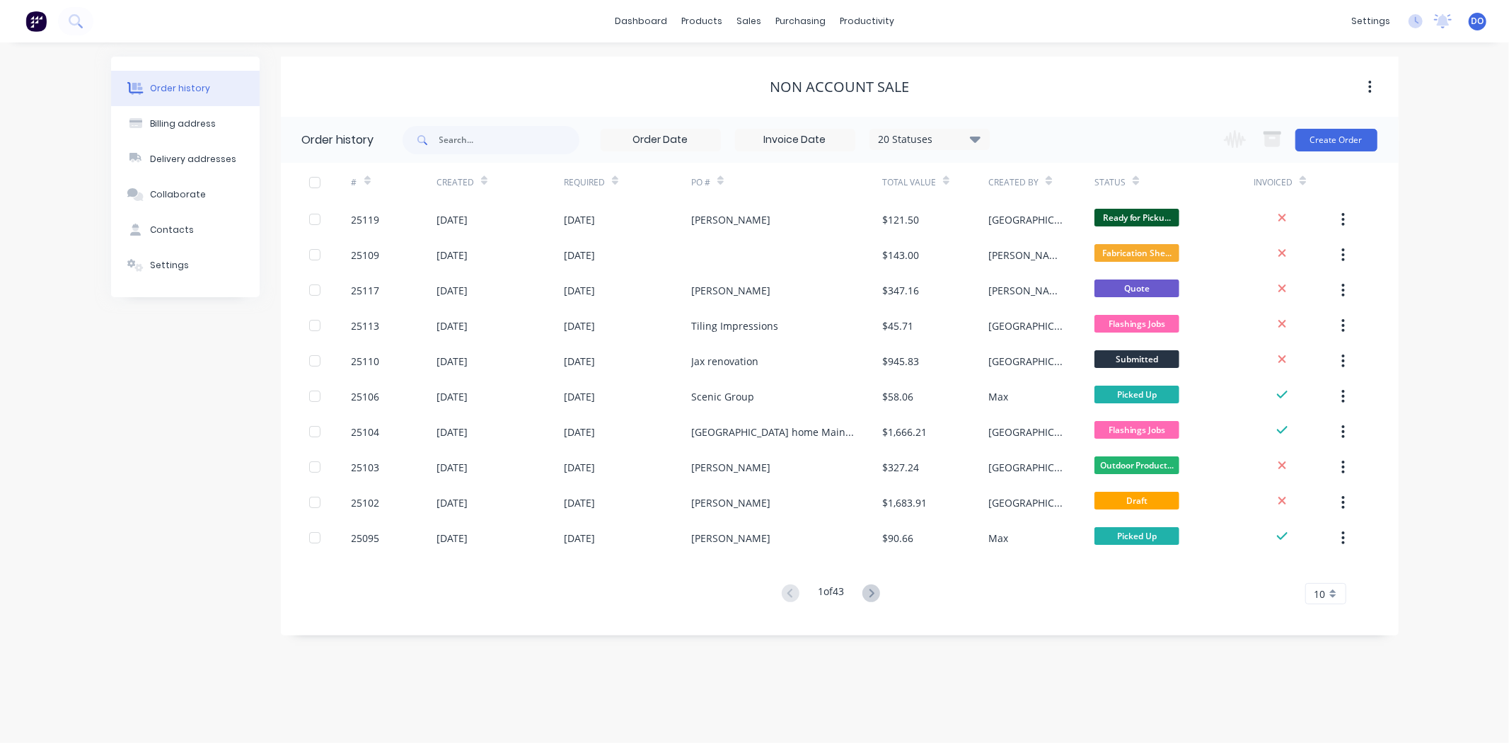
click at [1179, 86] on div "NON ACCOUNT SALE" at bounding box center [840, 87] width 1118 height 17
drag, startPoint x: 1178, startPoint y: 86, endPoint x: 1178, endPoint y: 116, distance: 29.7
click at [1178, 116] on div "NON ACCOUNT SALE Order history 20 Statuses Invoice Status Invoiced Not Invoiced…" at bounding box center [840, 346] width 1118 height 579
click at [1342, 137] on button "Create Order" at bounding box center [1336, 140] width 82 height 23
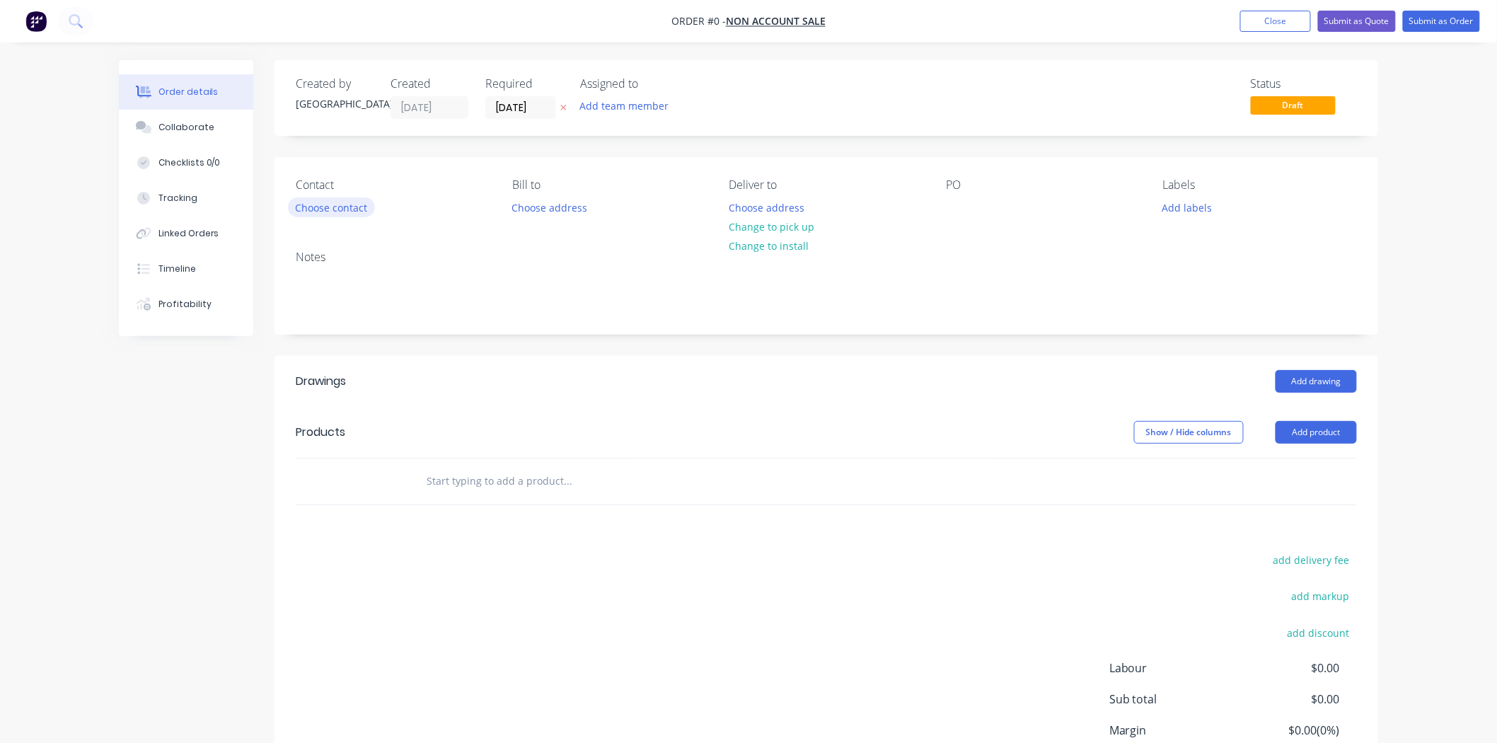
click at [315, 214] on button "Choose contact" at bounding box center [331, 206] width 87 height 19
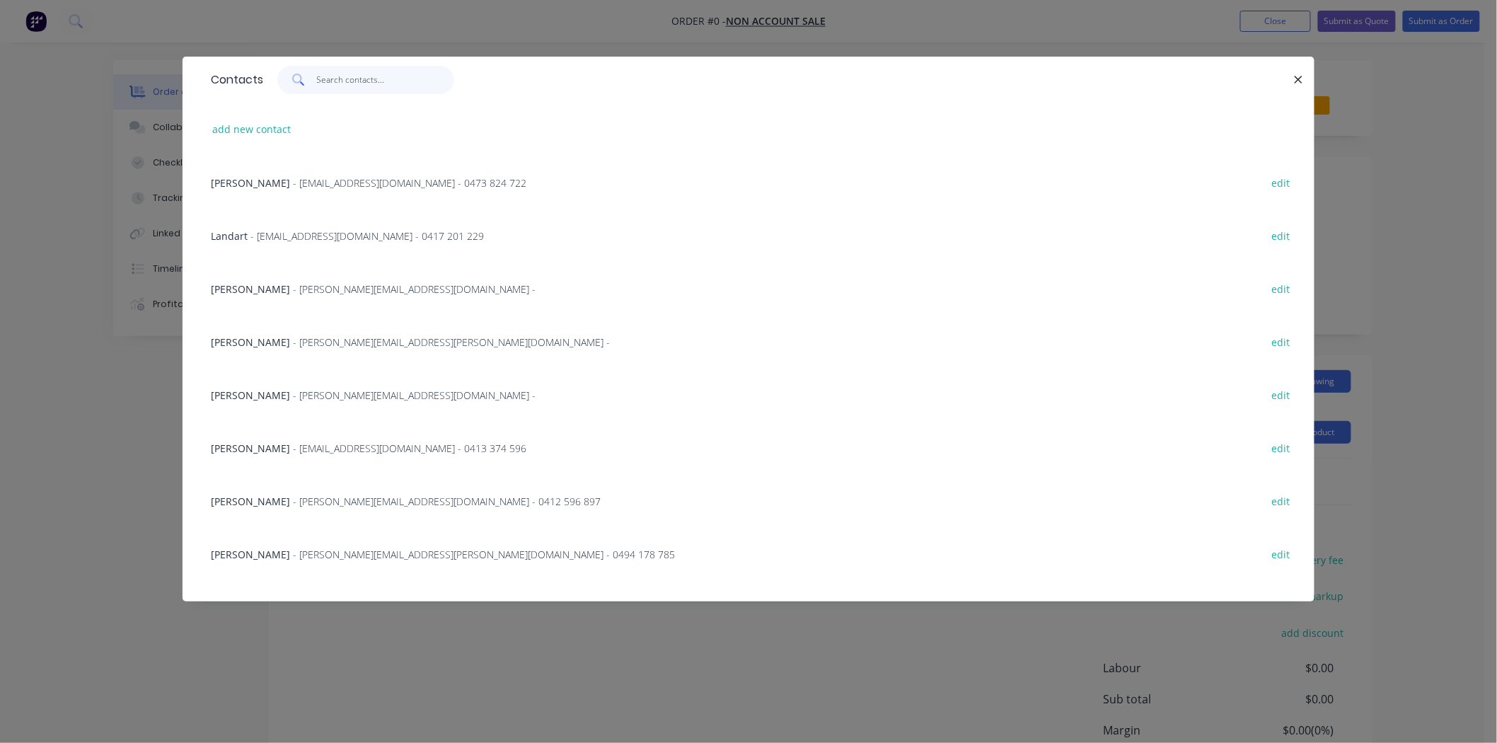
click at [342, 86] on input "text" at bounding box center [386, 80] width 138 height 28
click at [265, 140] on div "add new contact" at bounding box center [748, 129] width 1089 height 53
click at [265, 129] on button "add new contact" at bounding box center [251, 129] width 93 height 19
select select "AU"
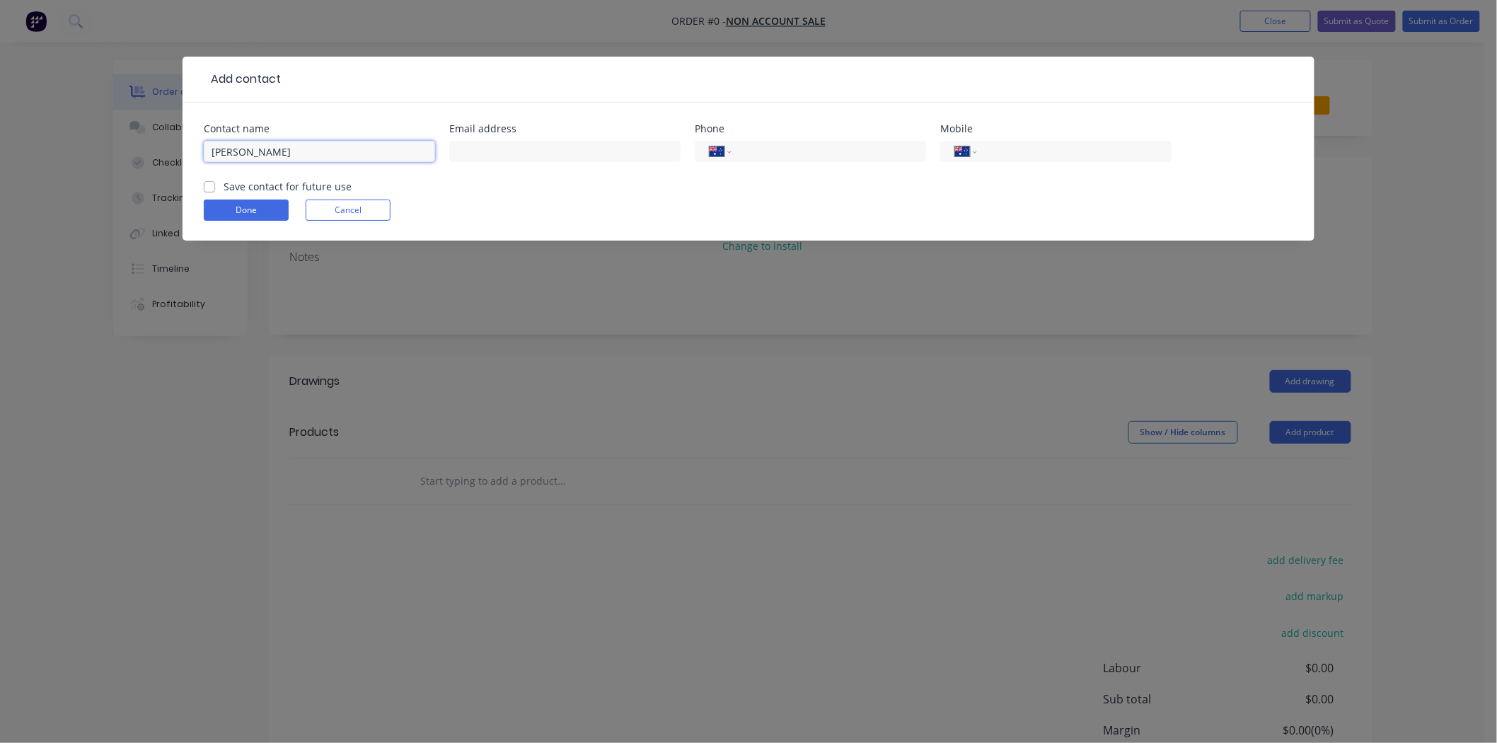
type input "Melissa Moir"
type input "0423 272 991"
drag, startPoint x: 335, startPoint y: 163, endPoint x: 333, endPoint y: 156, distance: 7.2
click at [333, 156] on div "Melissa Moir" at bounding box center [319, 158] width 231 height 42
click at [333, 156] on input "Melissa Moir" at bounding box center [319, 151] width 231 height 21
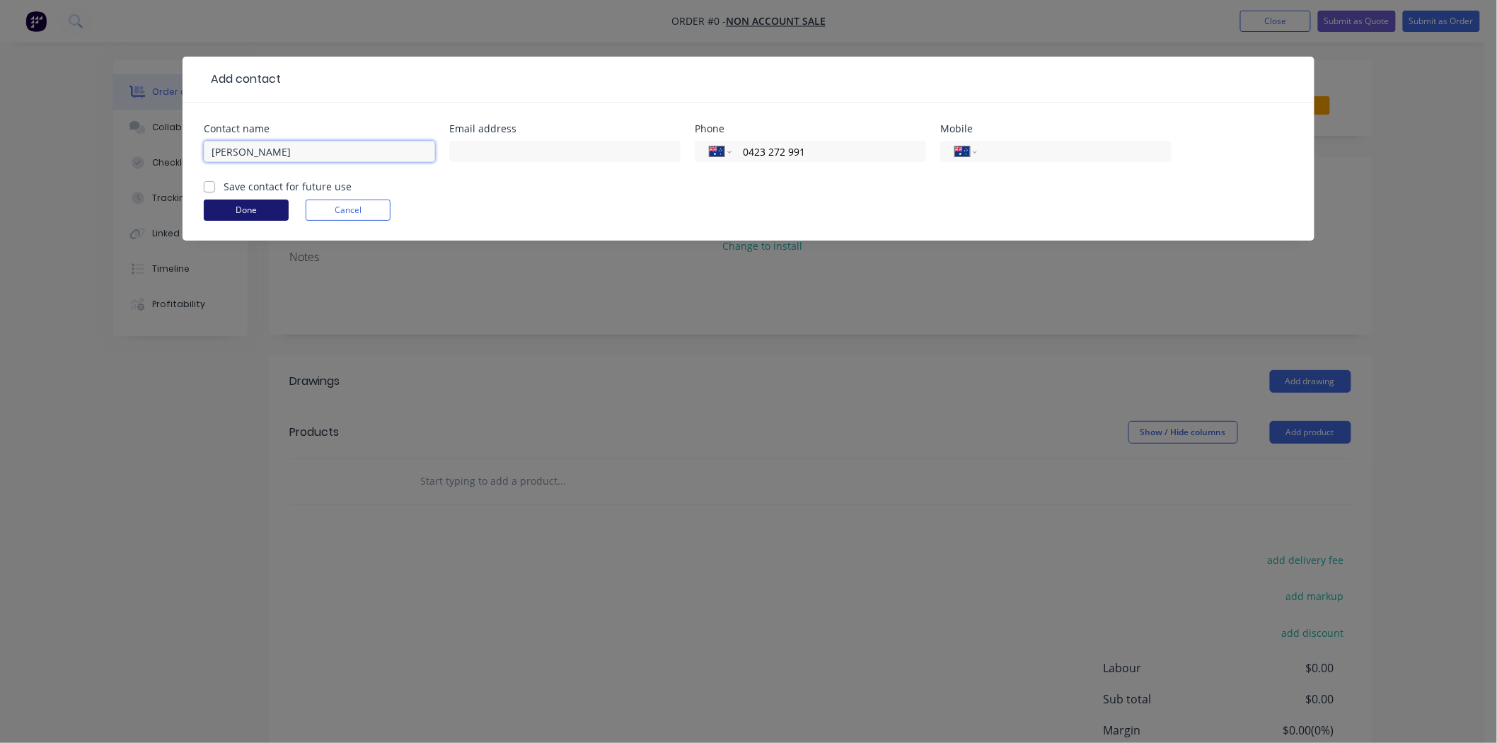
type input "Melissa"
click at [282, 206] on button "Done" at bounding box center [246, 209] width 85 height 21
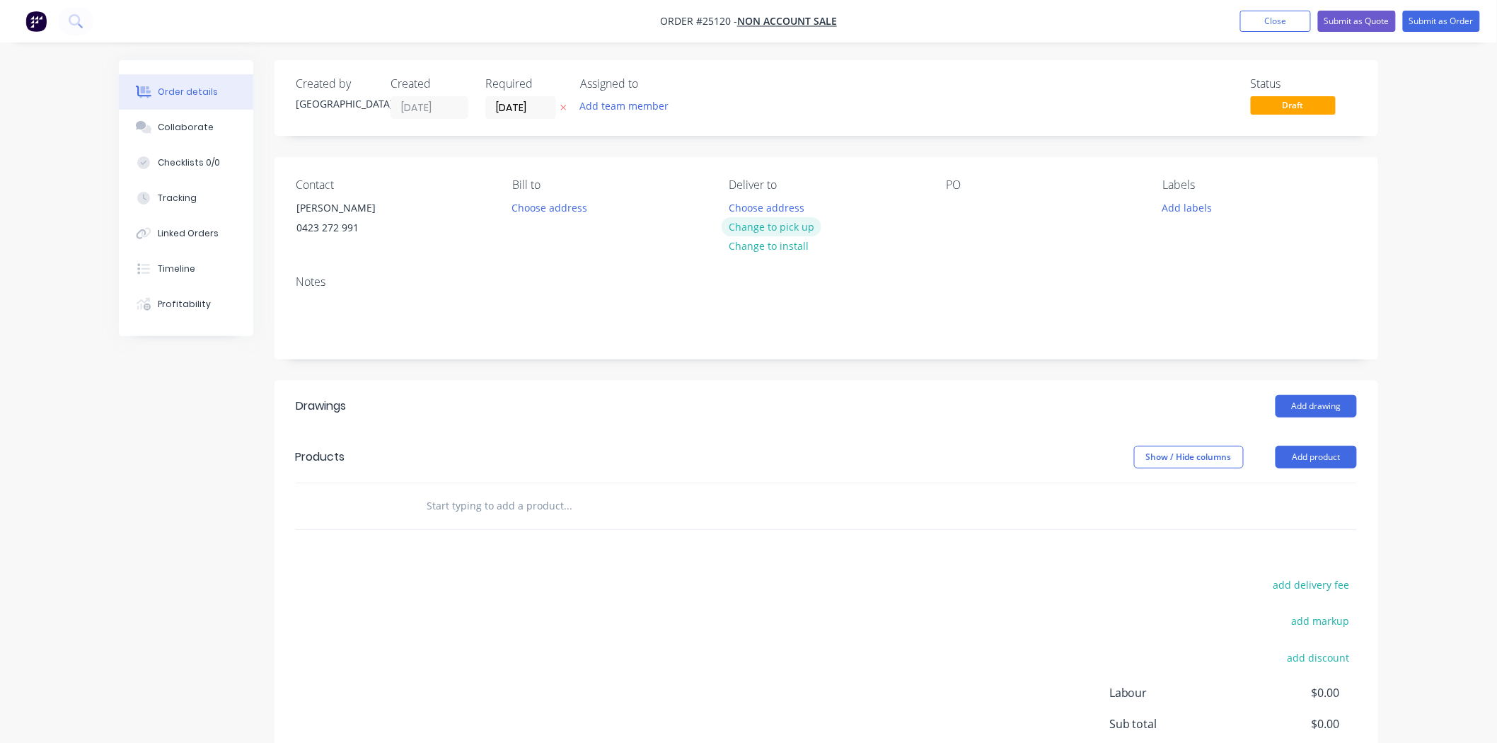
click at [765, 231] on button "Change to pick up" at bounding box center [772, 226] width 100 height 19
click at [1328, 447] on button "Add product" at bounding box center [1315, 457] width 81 height 23
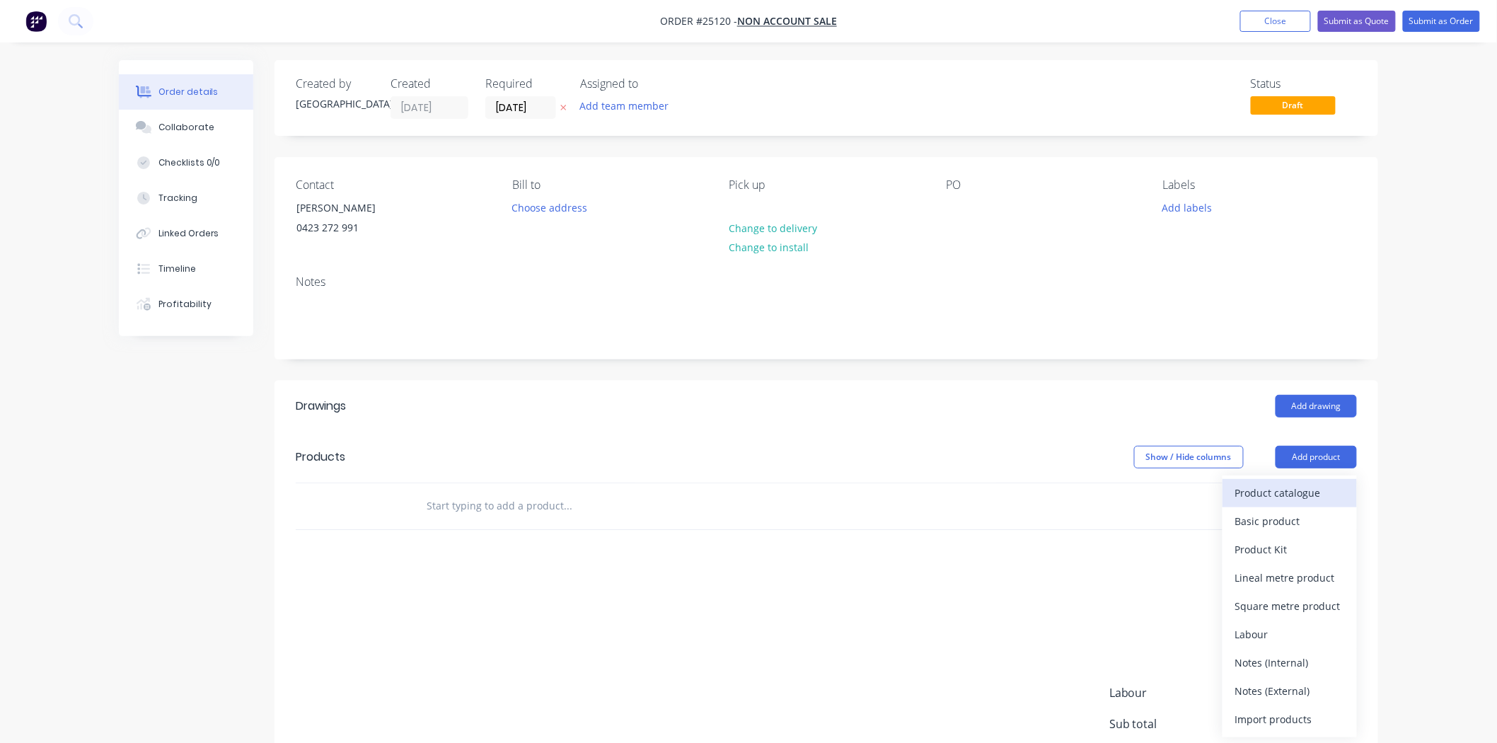
click at [1302, 483] on div "Product catalogue" at bounding box center [1289, 492] width 109 height 21
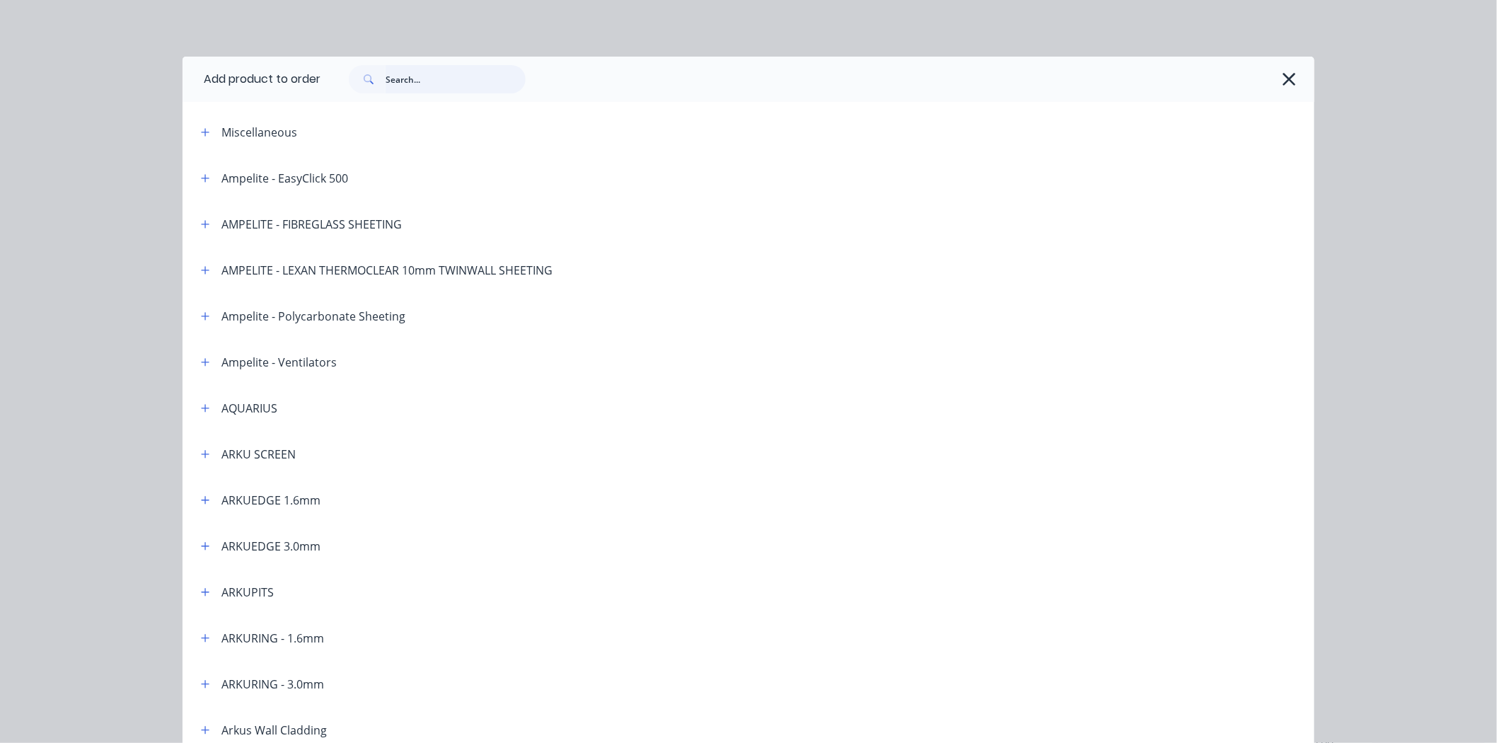
click at [422, 81] on input "text" at bounding box center [456, 79] width 140 height 28
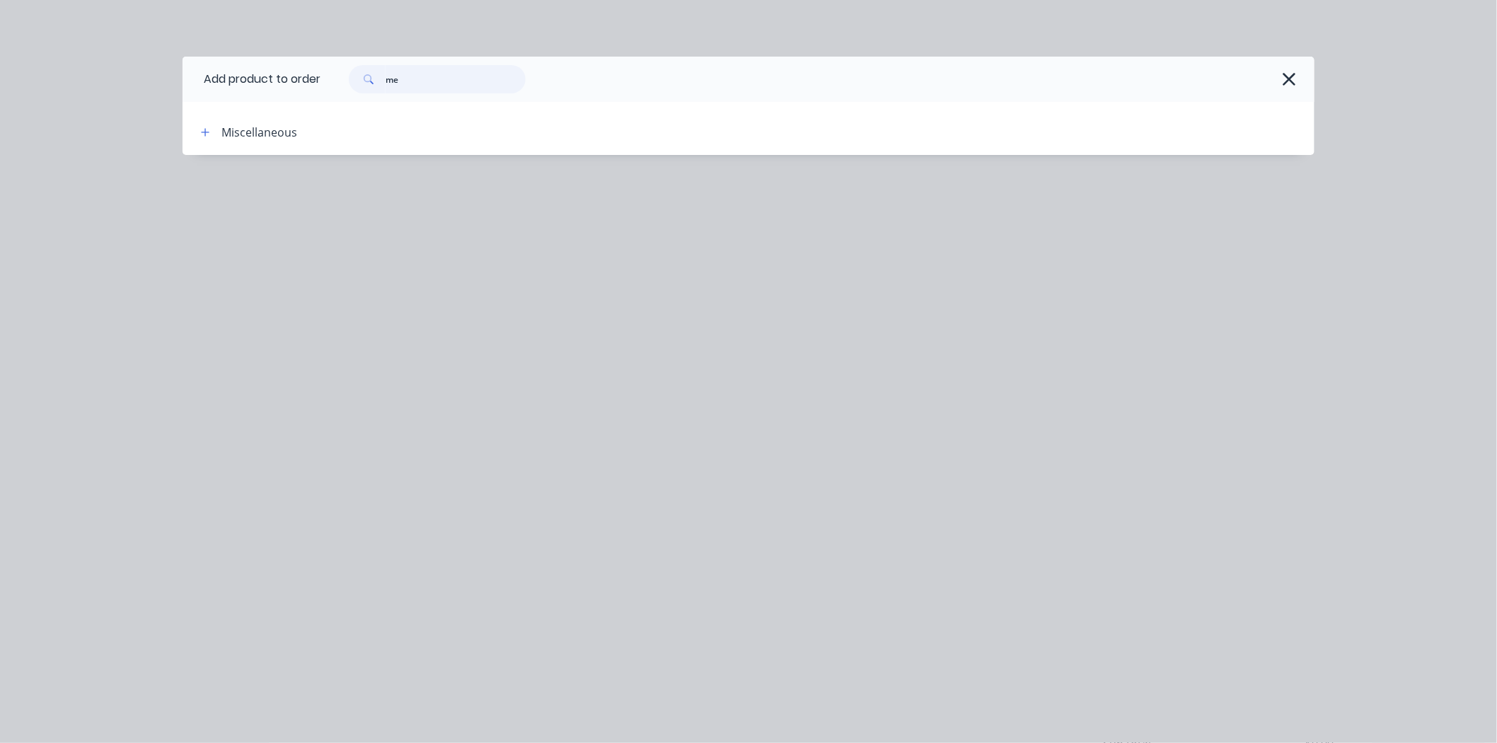
type input "m"
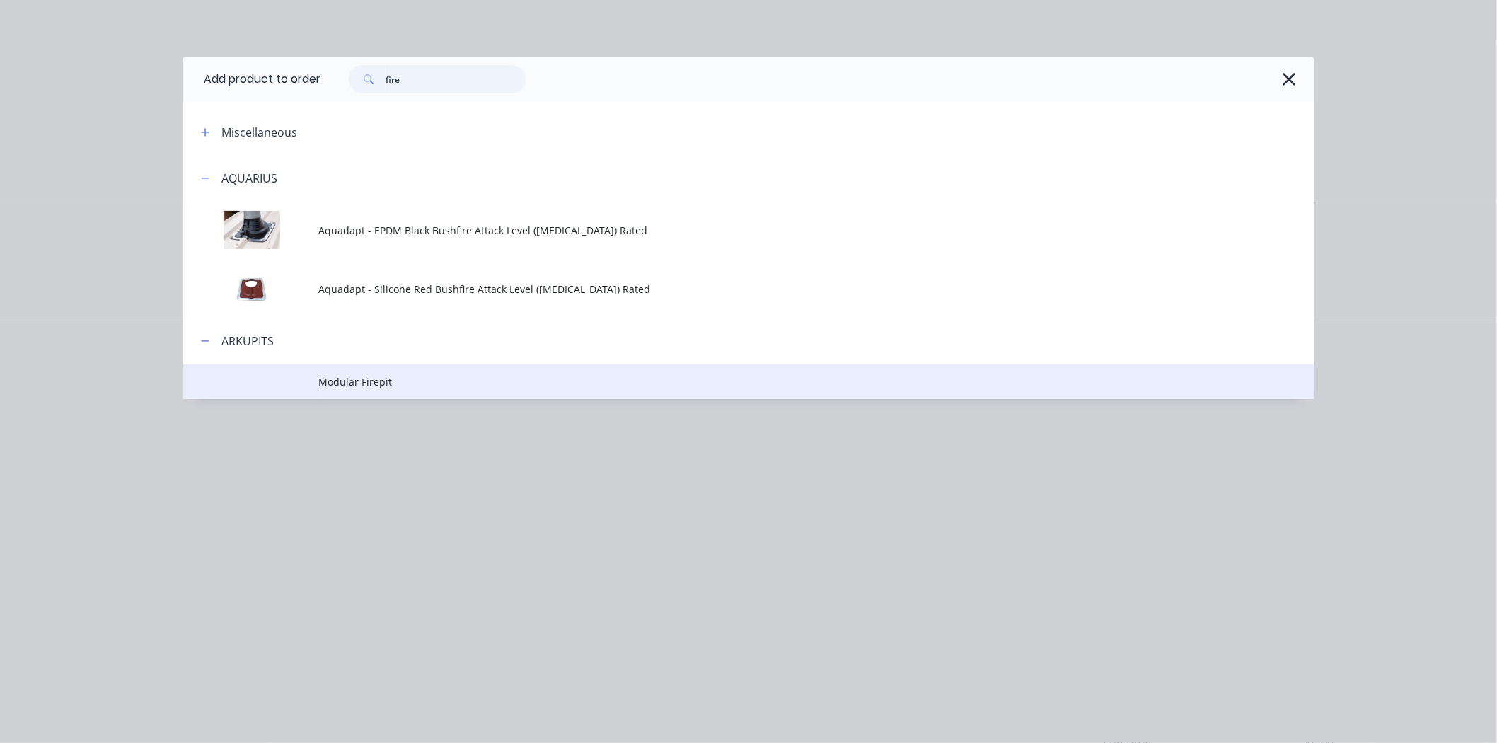
type input "fire"
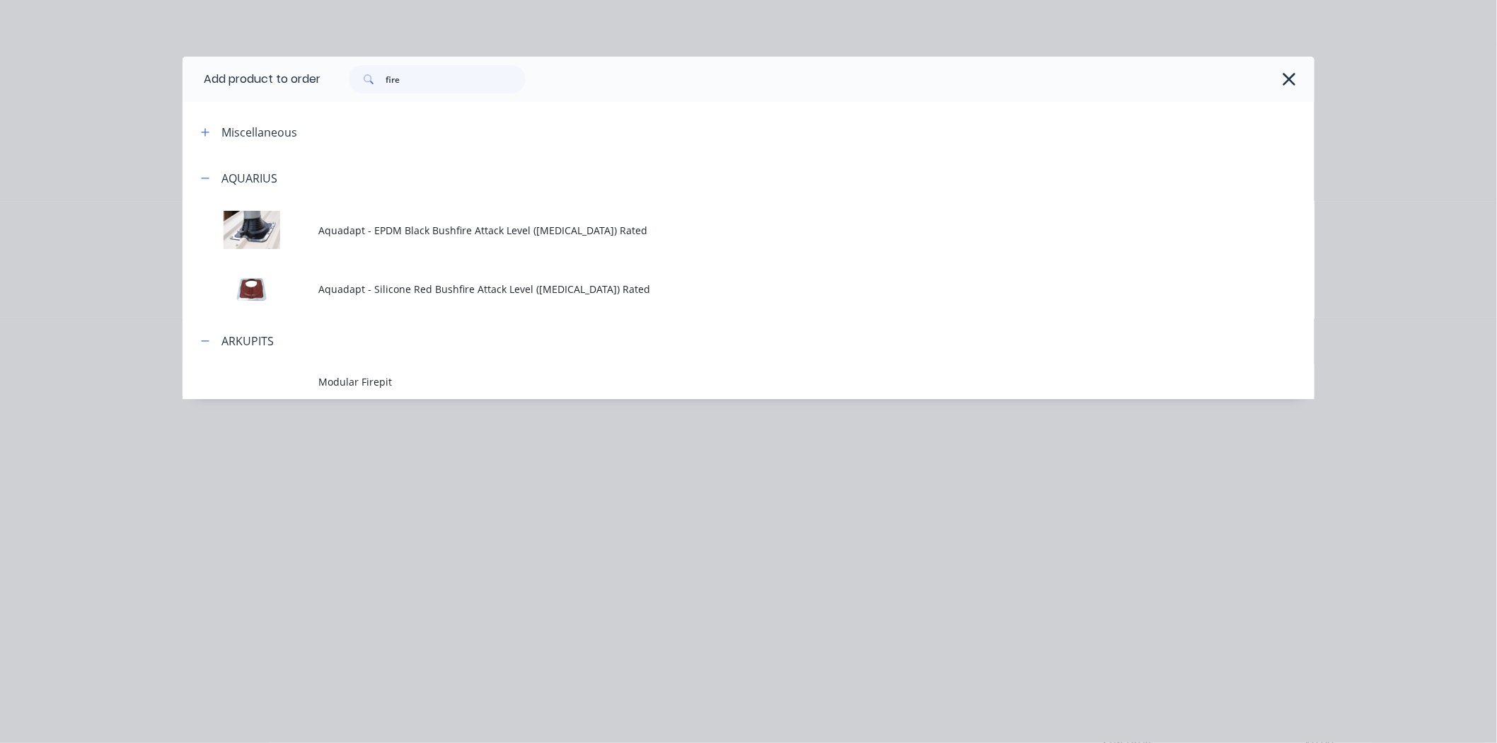
click at [373, 371] on td "Modular Firepit" at bounding box center [816, 381] width 996 height 35
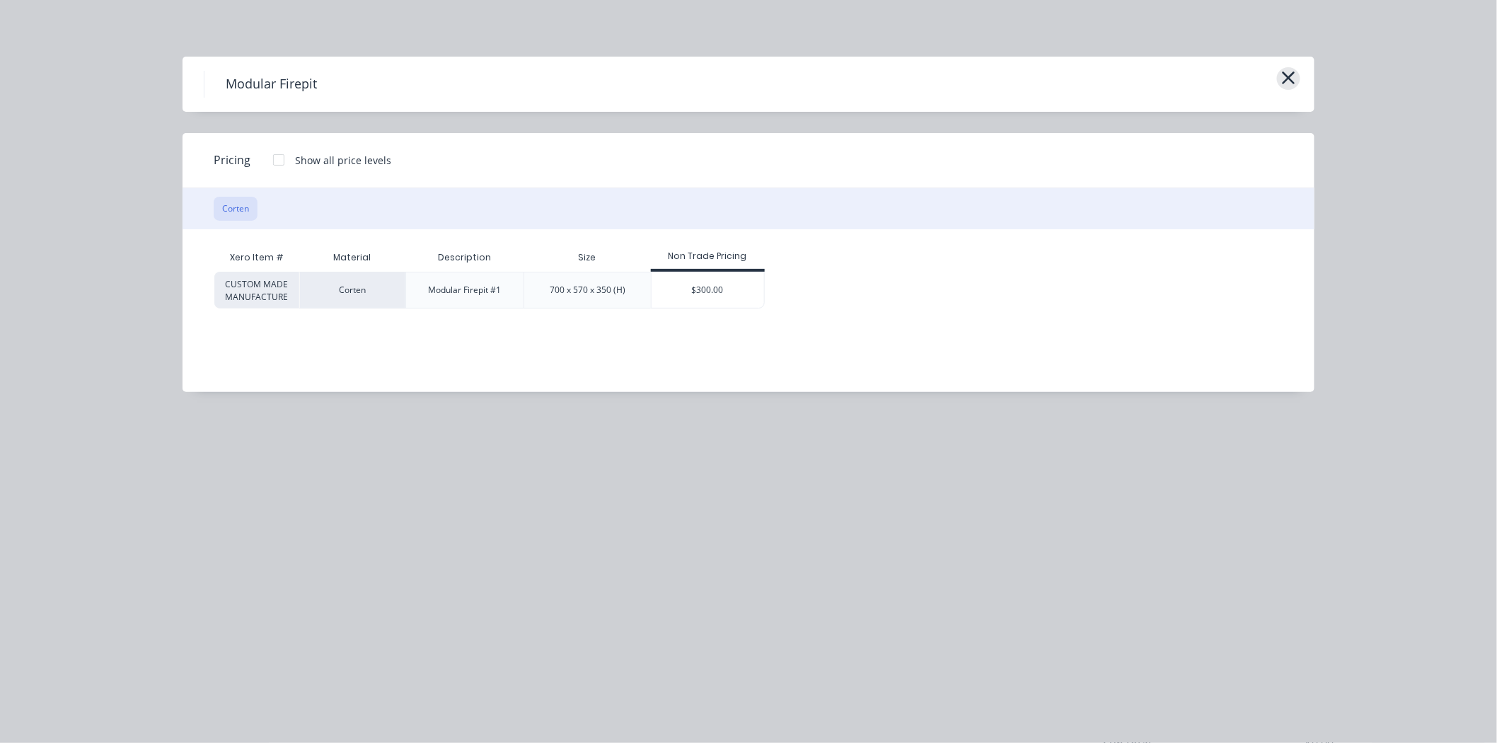
click at [1288, 82] on icon "button" at bounding box center [1288, 78] width 15 height 20
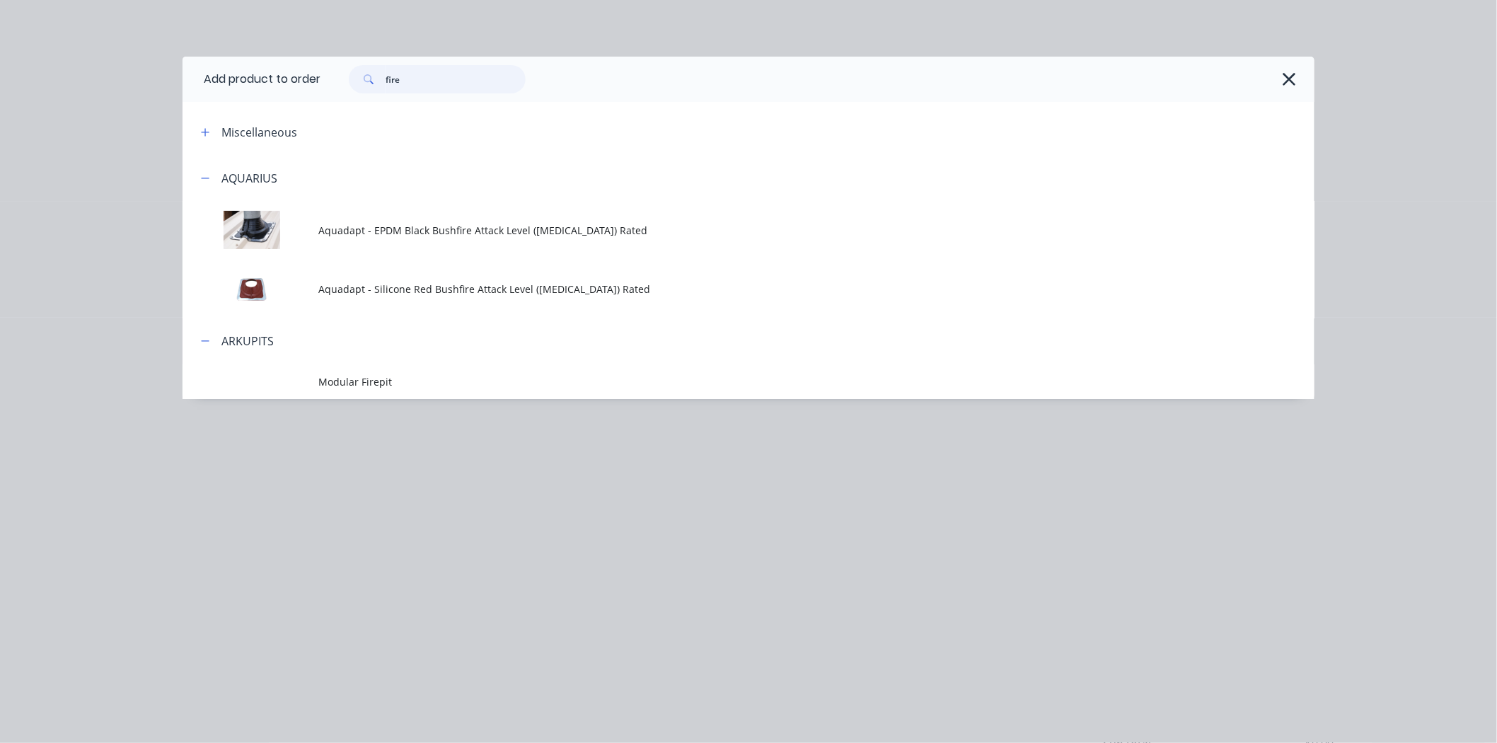
drag, startPoint x: 435, startPoint y: 81, endPoint x: 375, endPoint y: 76, distance: 60.3
click at [375, 76] on div "fire" at bounding box center [437, 79] width 177 height 28
type input "n"
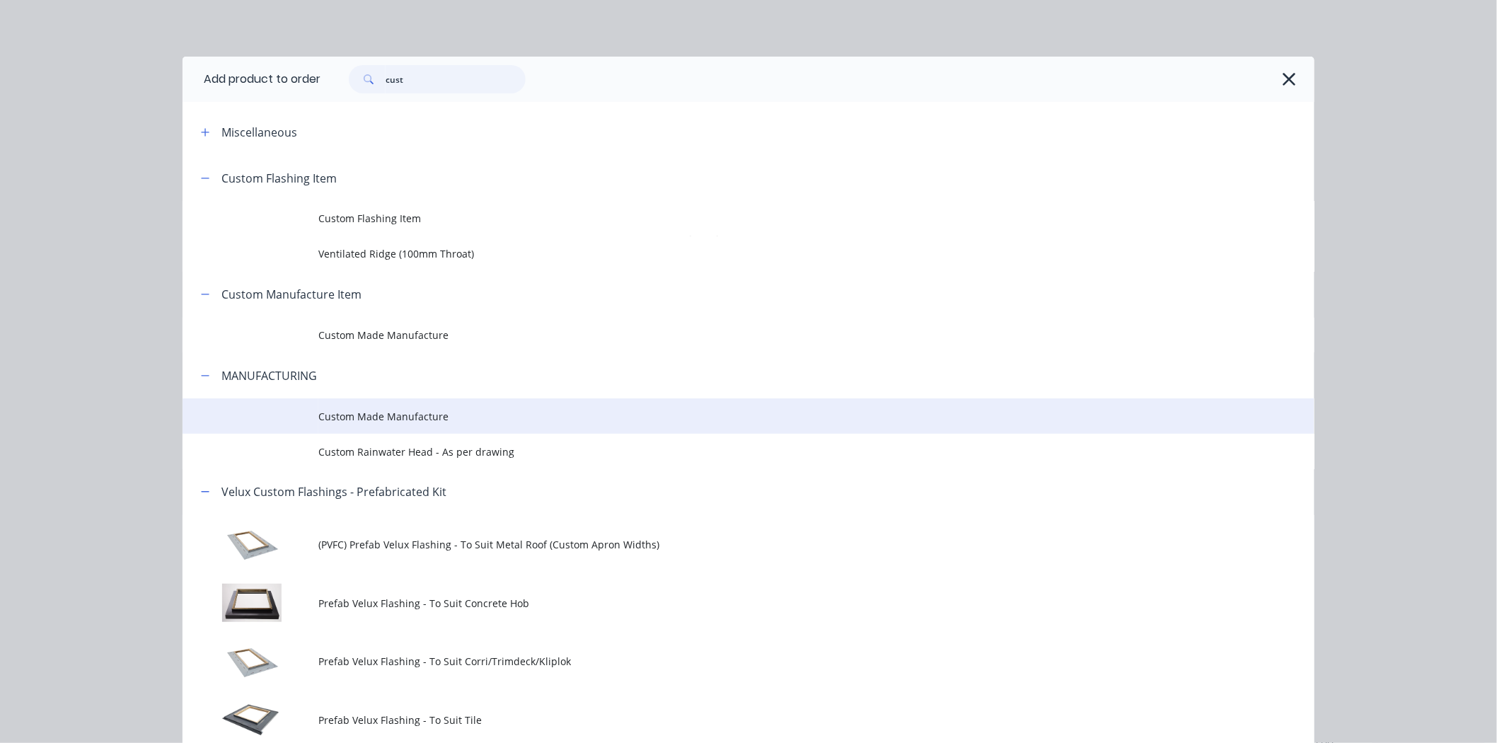
type input "cust"
click at [417, 419] on span "Custom Made Manufacture" at bounding box center [716, 416] width 797 height 15
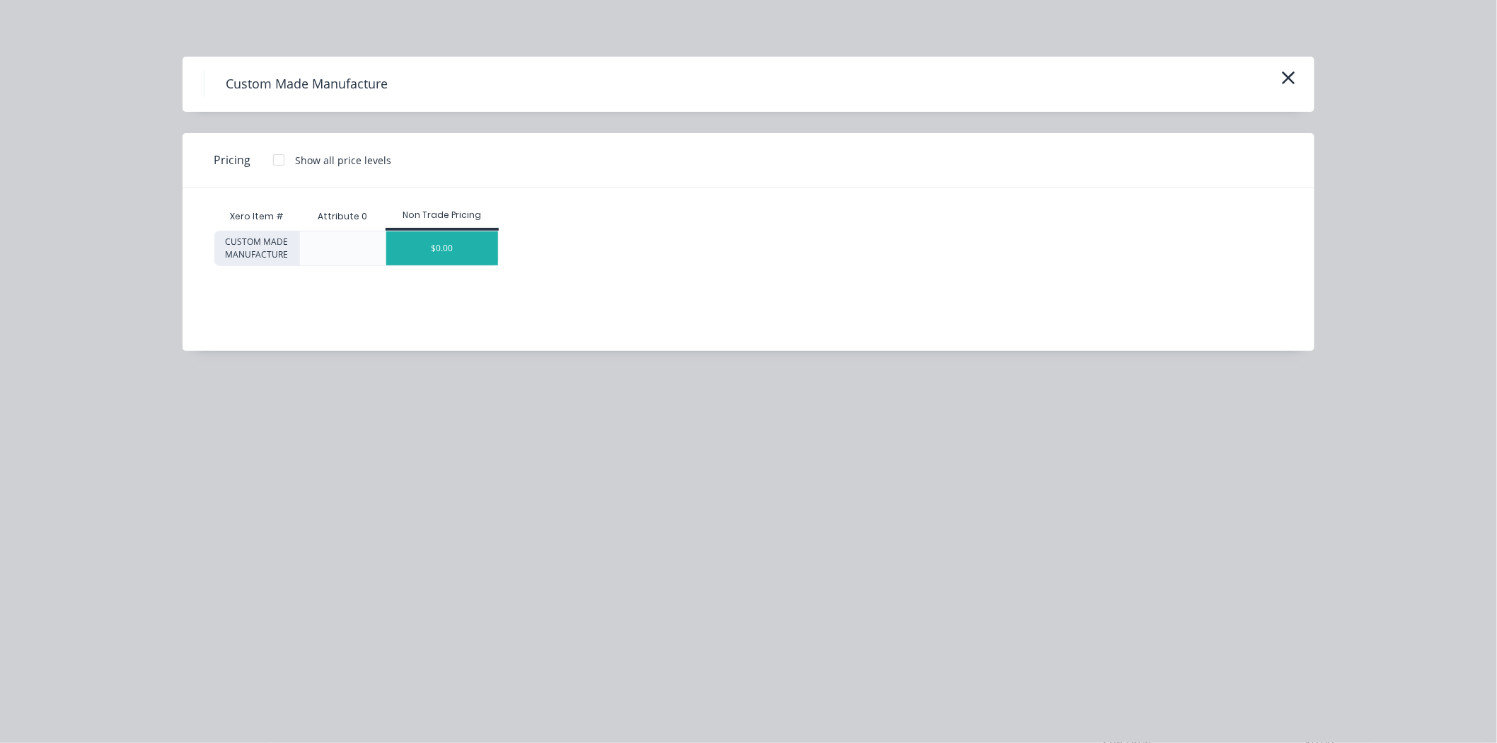
click at [418, 239] on div "$0.00" at bounding box center [442, 248] width 112 height 34
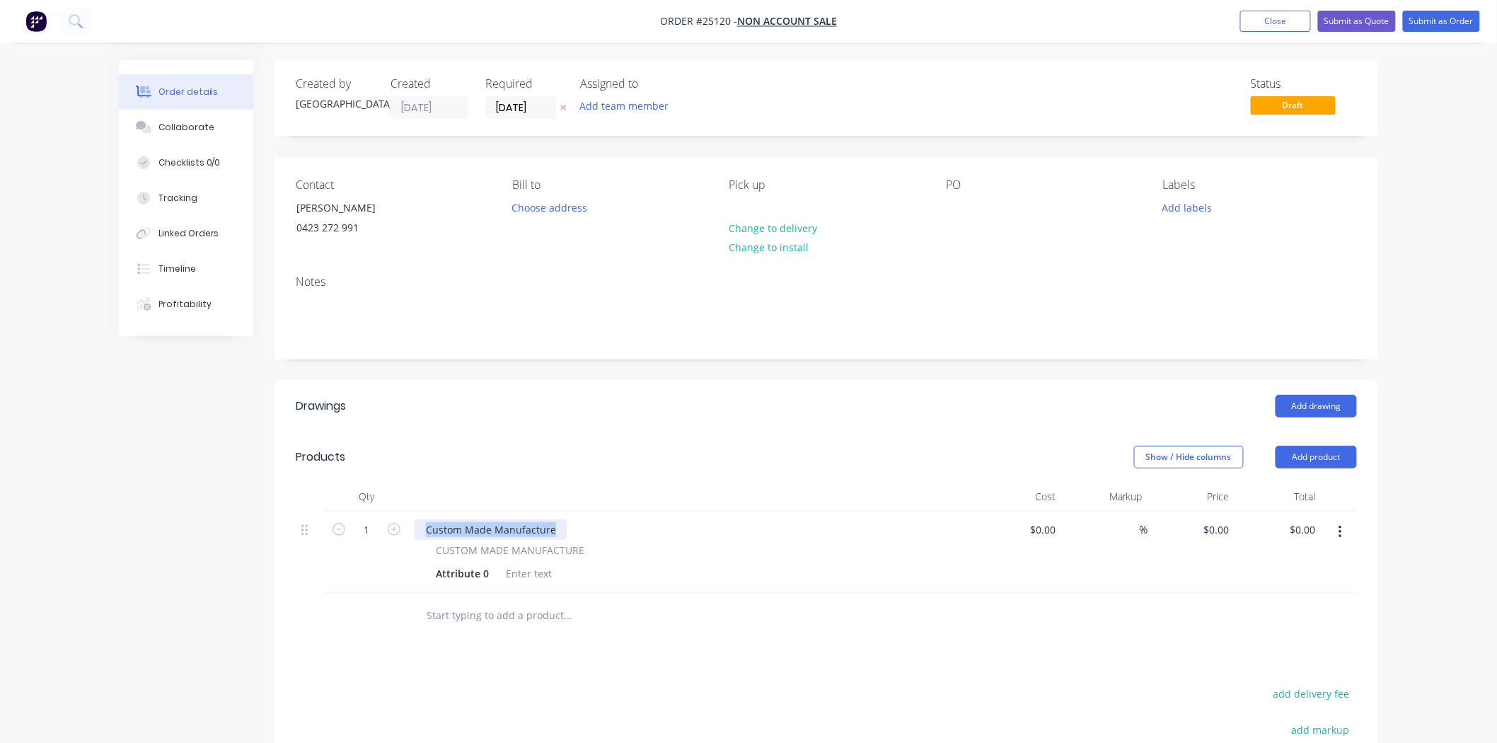
drag, startPoint x: 554, startPoint y: 522, endPoint x: 428, endPoint y: 528, distance: 126.1
click at [428, 528] on div "Custom Made Manufacture" at bounding box center [491, 529] width 153 height 21
click at [465, 533] on div "Arkupit" at bounding box center [443, 529] width 57 height 21
click at [428, 533] on div "hexagon Arkupit" at bounding box center [465, 529] width 100 height 21
click at [429, 534] on div "hexagon Arkupit" at bounding box center [465, 529] width 100 height 21
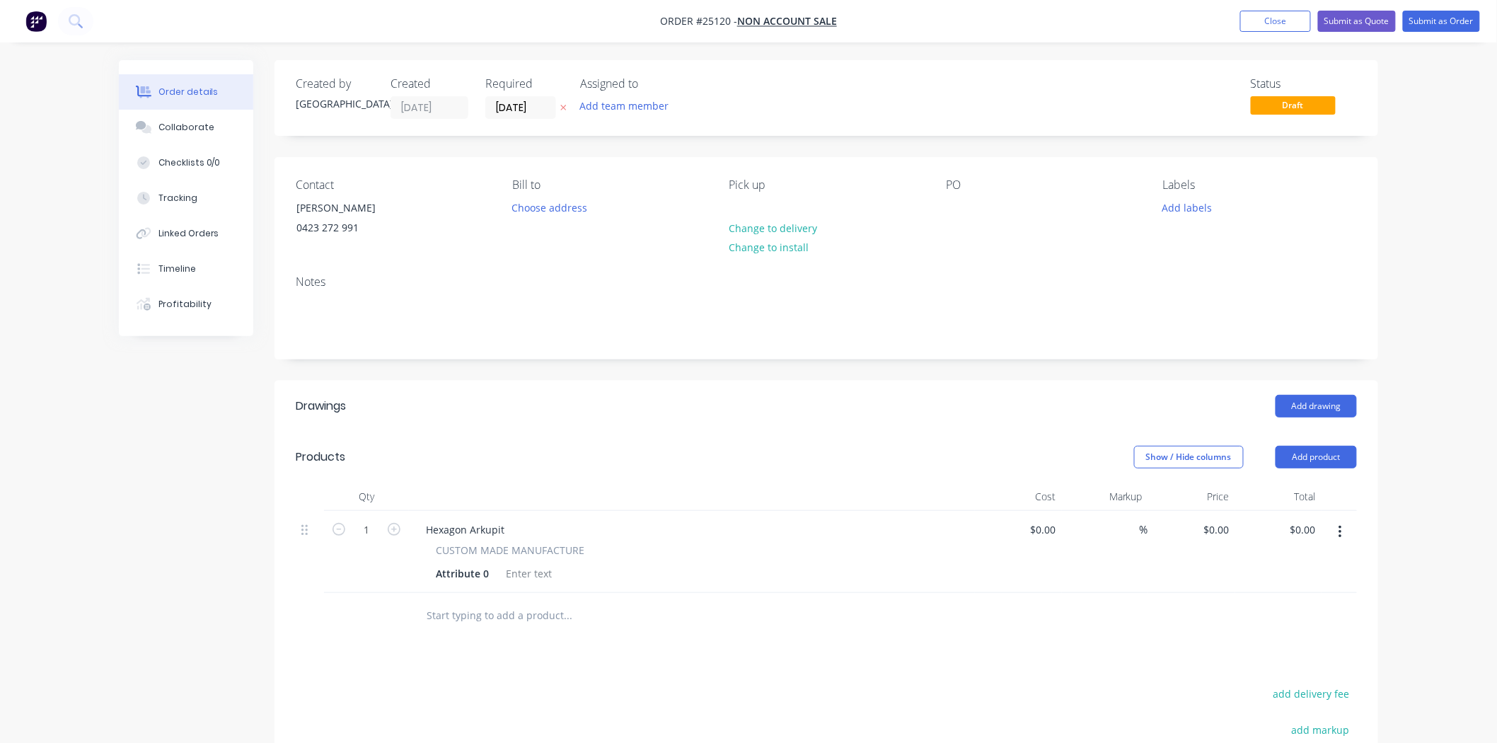
click at [512, 545] on span "CUSTOM MADE MANUFACTURE" at bounding box center [510, 550] width 149 height 15
click at [509, 533] on div "Hexagon Arkupit" at bounding box center [465, 529] width 101 height 21
click at [477, 574] on div "Attribute 0" at bounding box center [462, 573] width 64 height 21
click at [488, 578] on div "Attribute 0" at bounding box center [462, 573] width 64 height 21
click at [564, 672] on div "Drawings Add drawing Products Show / Hide columns Add product Qty Cost Markup P…" at bounding box center [826, 680] width 1104 height 598
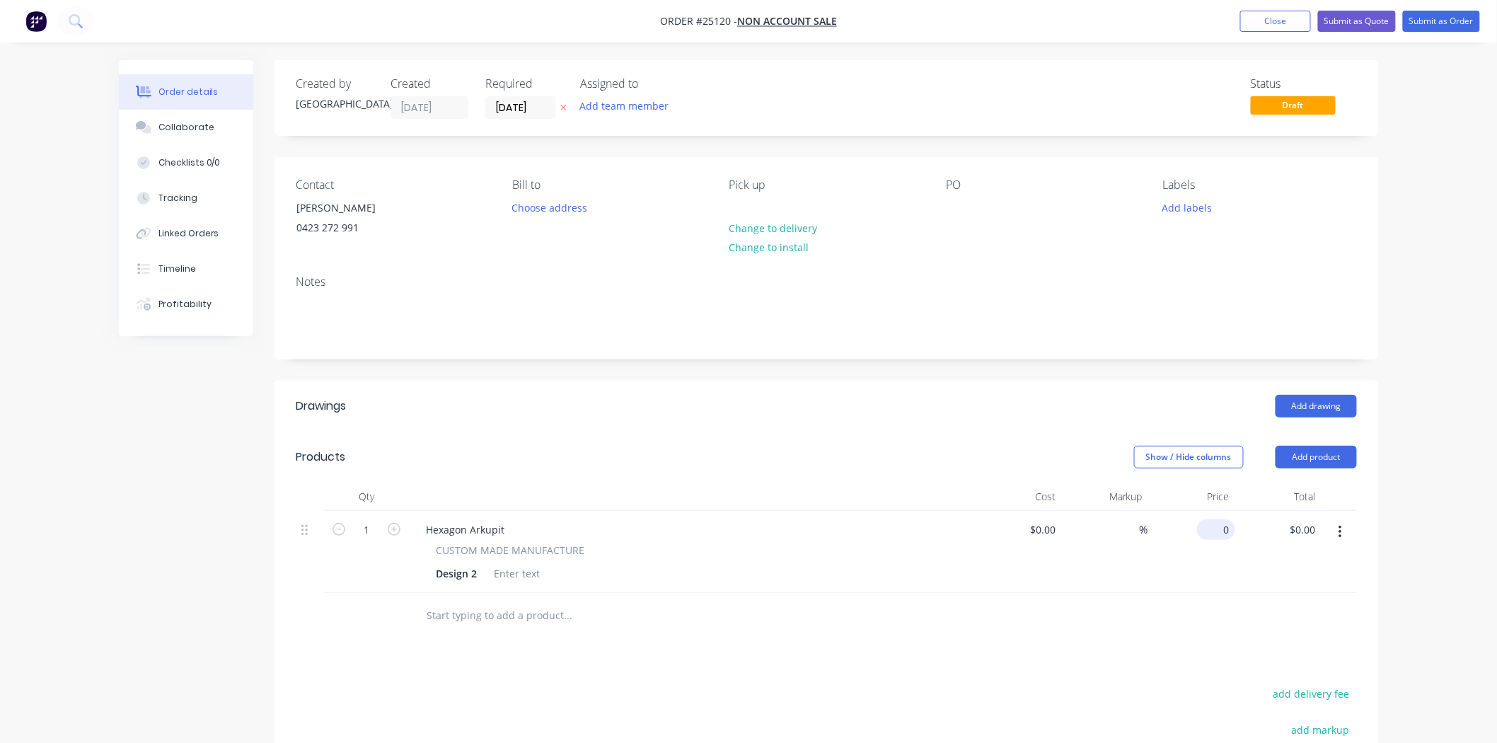
click at [1233, 529] on input "0" at bounding box center [1219, 529] width 33 height 21
type input "$327.26"
click at [988, 456] on div "Show / Hide columns Add product" at bounding box center [938, 457] width 835 height 23
click at [953, 197] on div at bounding box center [957, 207] width 23 height 21
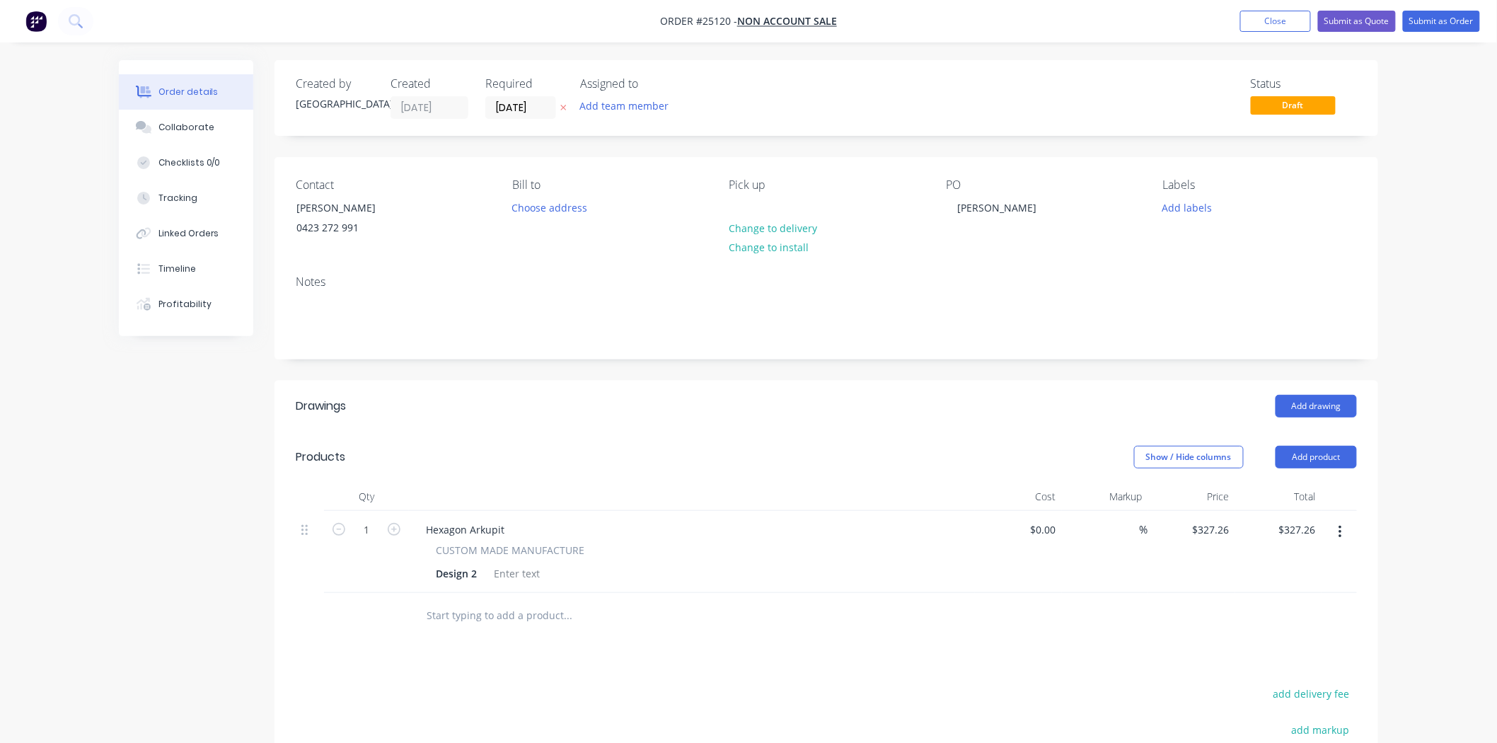
click at [1037, 342] on div "Notes" at bounding box center [826, 311] width 1104 height 95
click at [1430, 18] on button "Submit as Order" at bounding box center [1441, 21] width 77 height 21
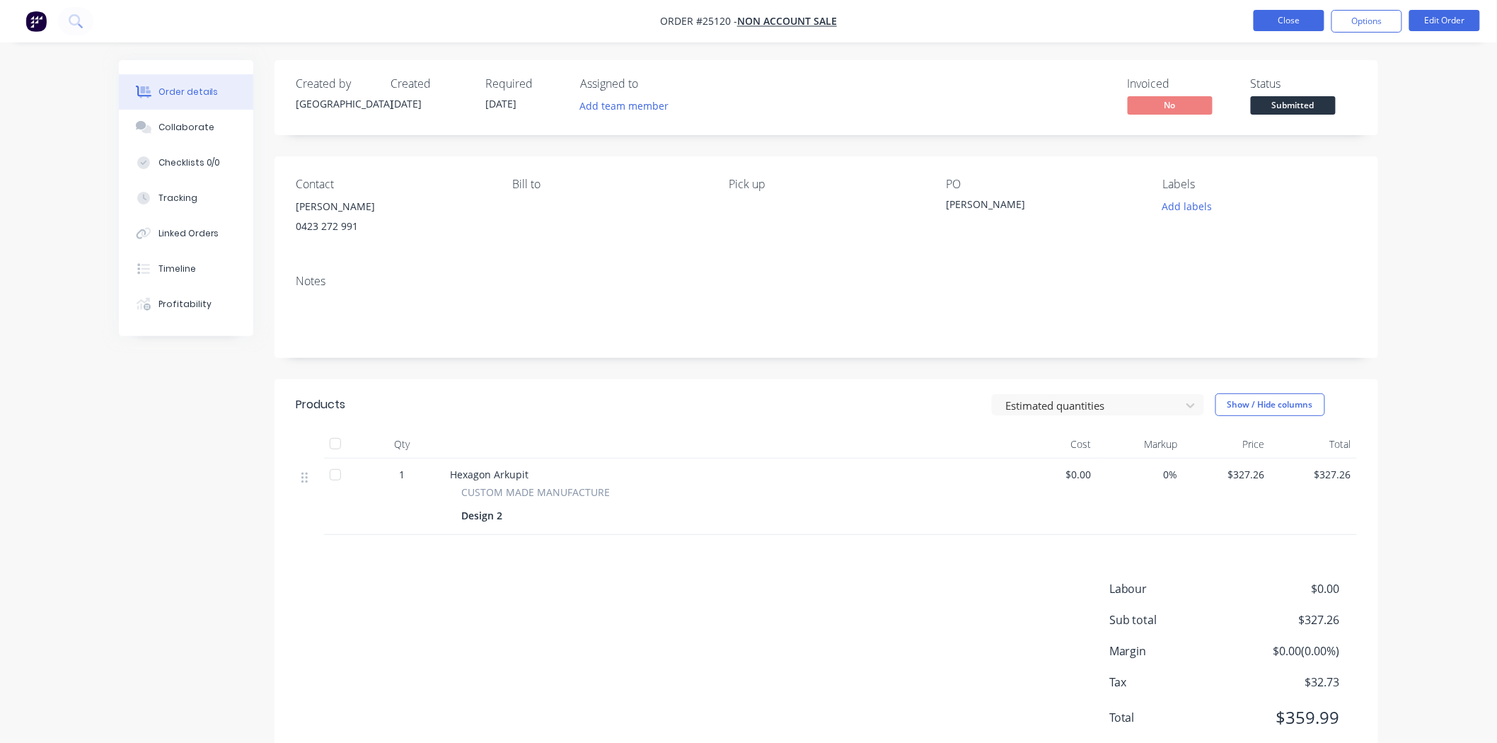
click at [1324, 18] on button "Close" at bounding box center [1288, 20] width 71 height 21
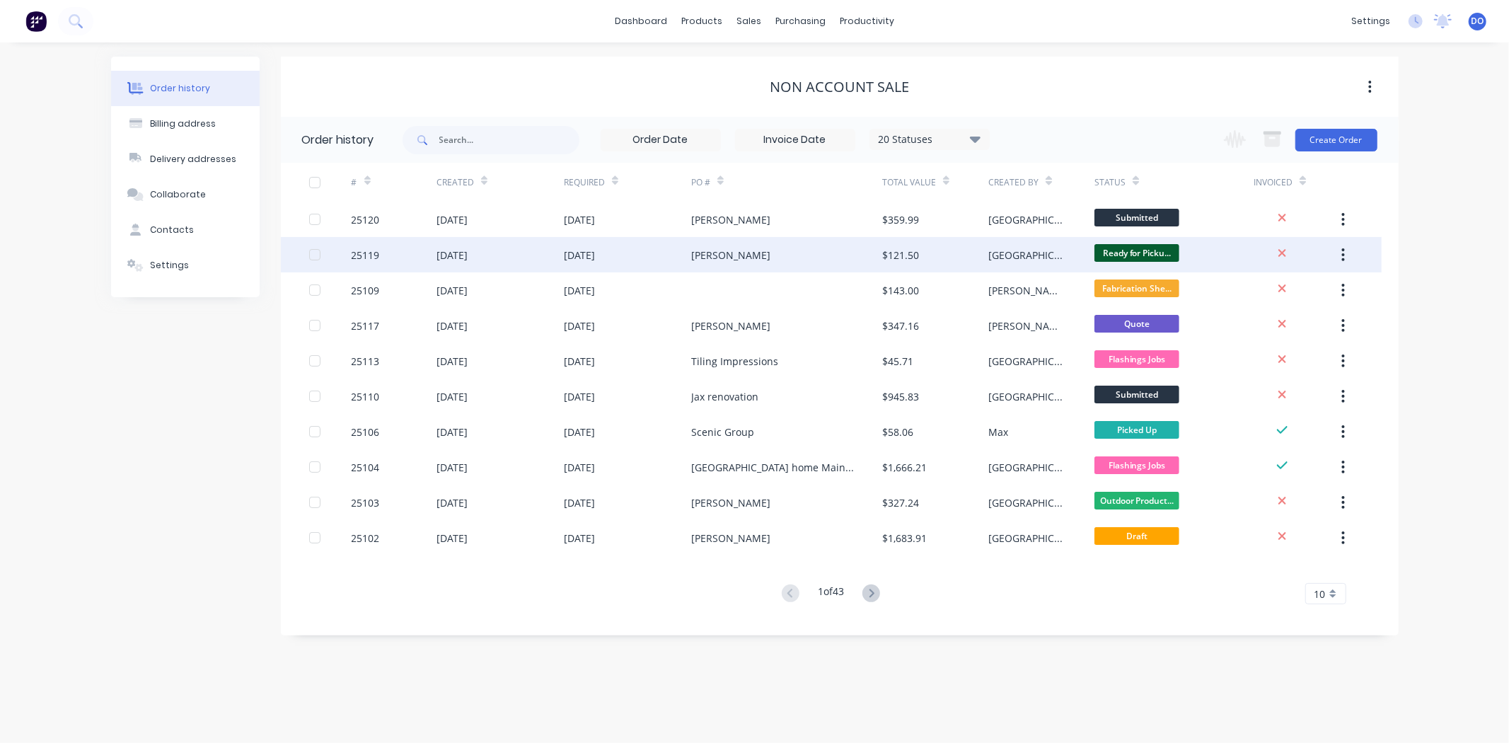
click at [400, 251] on div "25119" at bounding box center [394, 254] width 85 height 35
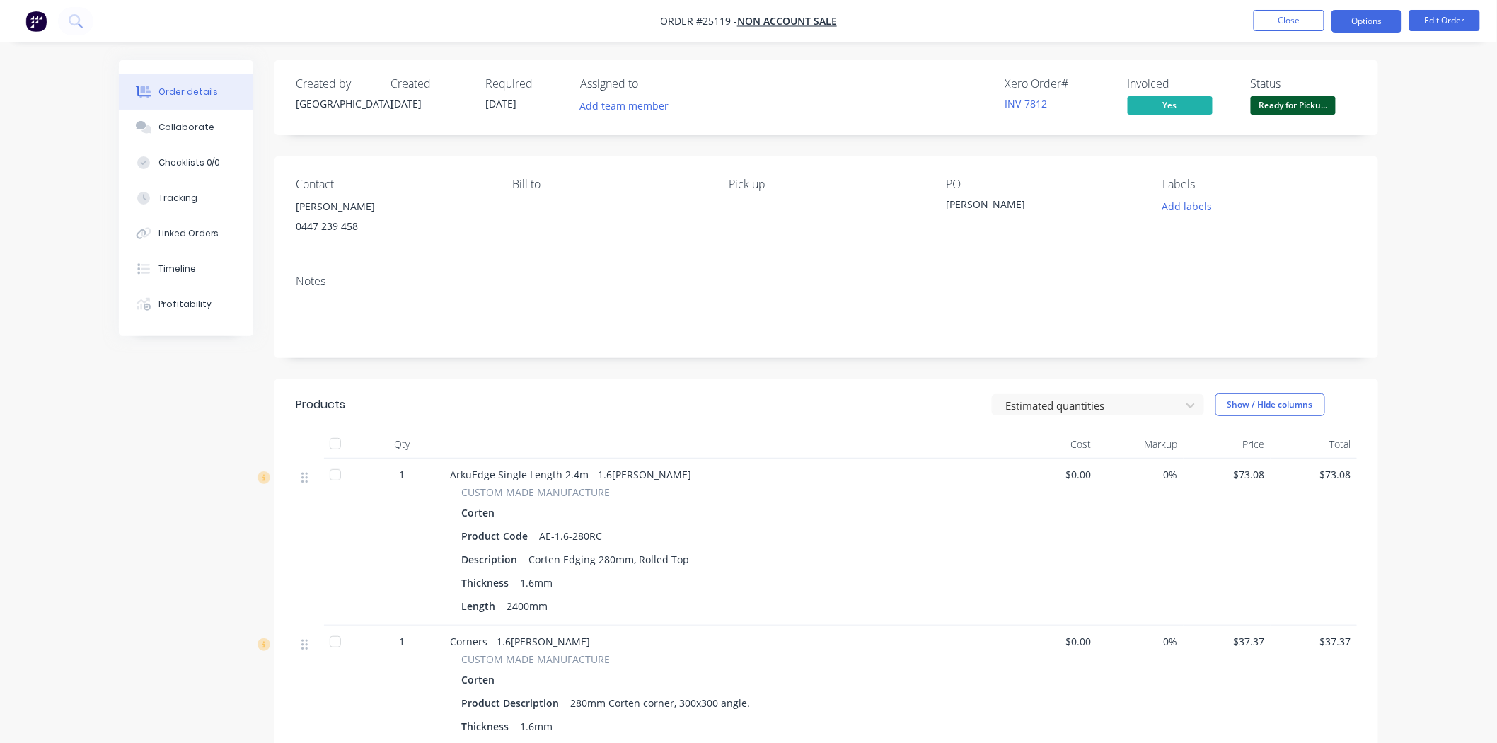
click at [1381, 18] on button "Options" at bounding box center [1366, 21] width 71 height 23
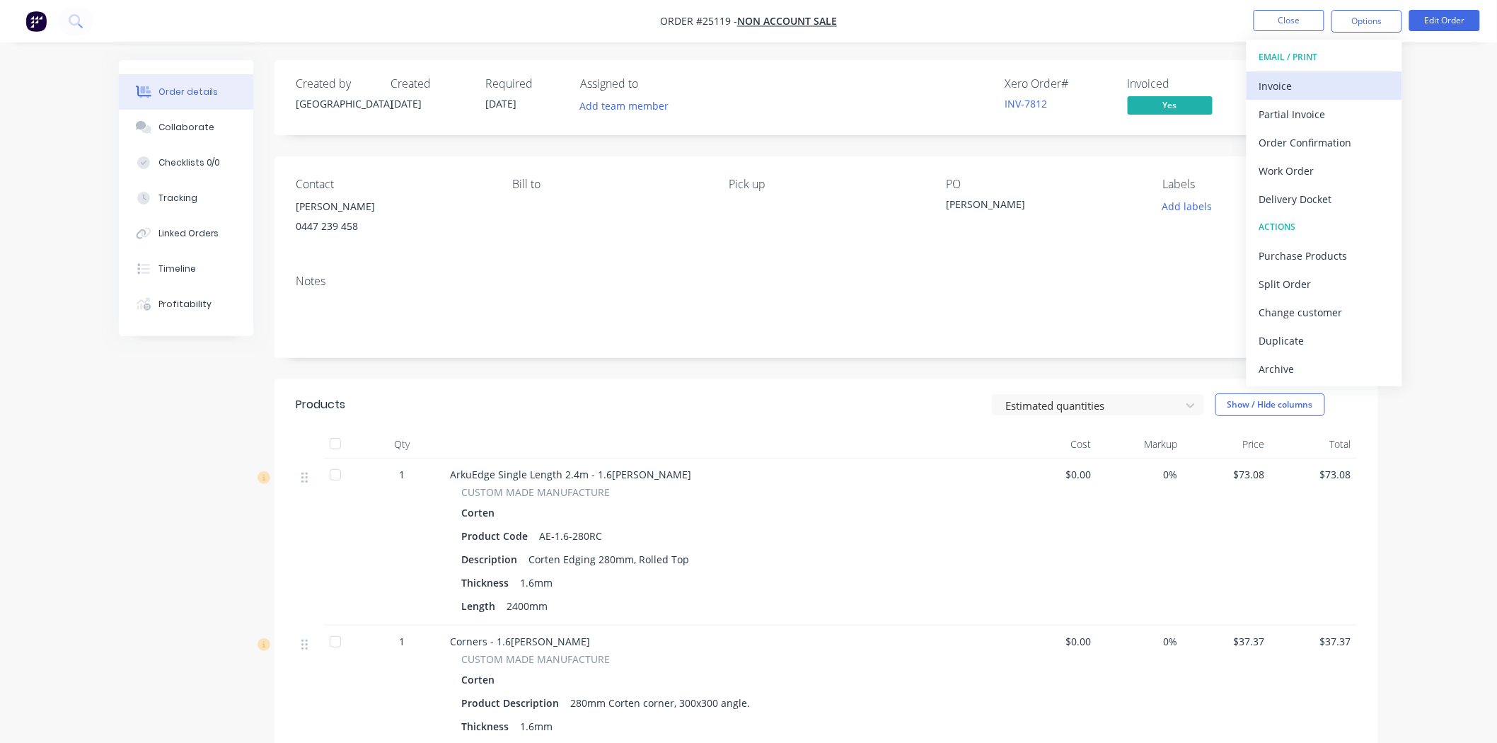
click at [1355, 82] on div "Invoice" at bounding box center [1324, 86] width 130 height 21
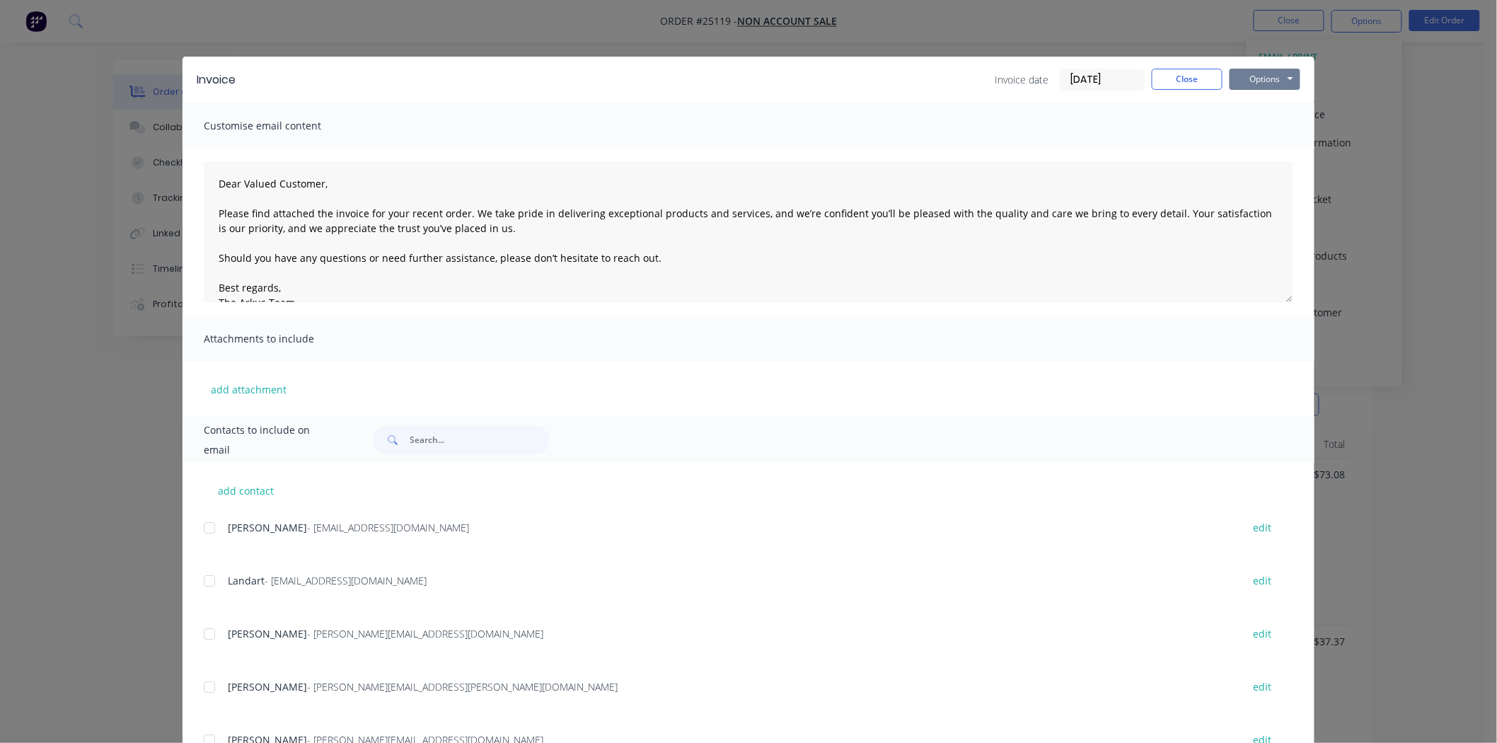
click at [1269, 75] on button "Options" at bounding box center [1264, 79] width 71 height 21
click at [1257, 125] on button "Print" at bounding box center [1274, 127] width 91 height 23
click at [1203, 86] on button "Close" at bounding box center [1187, 79] width 71 height 21
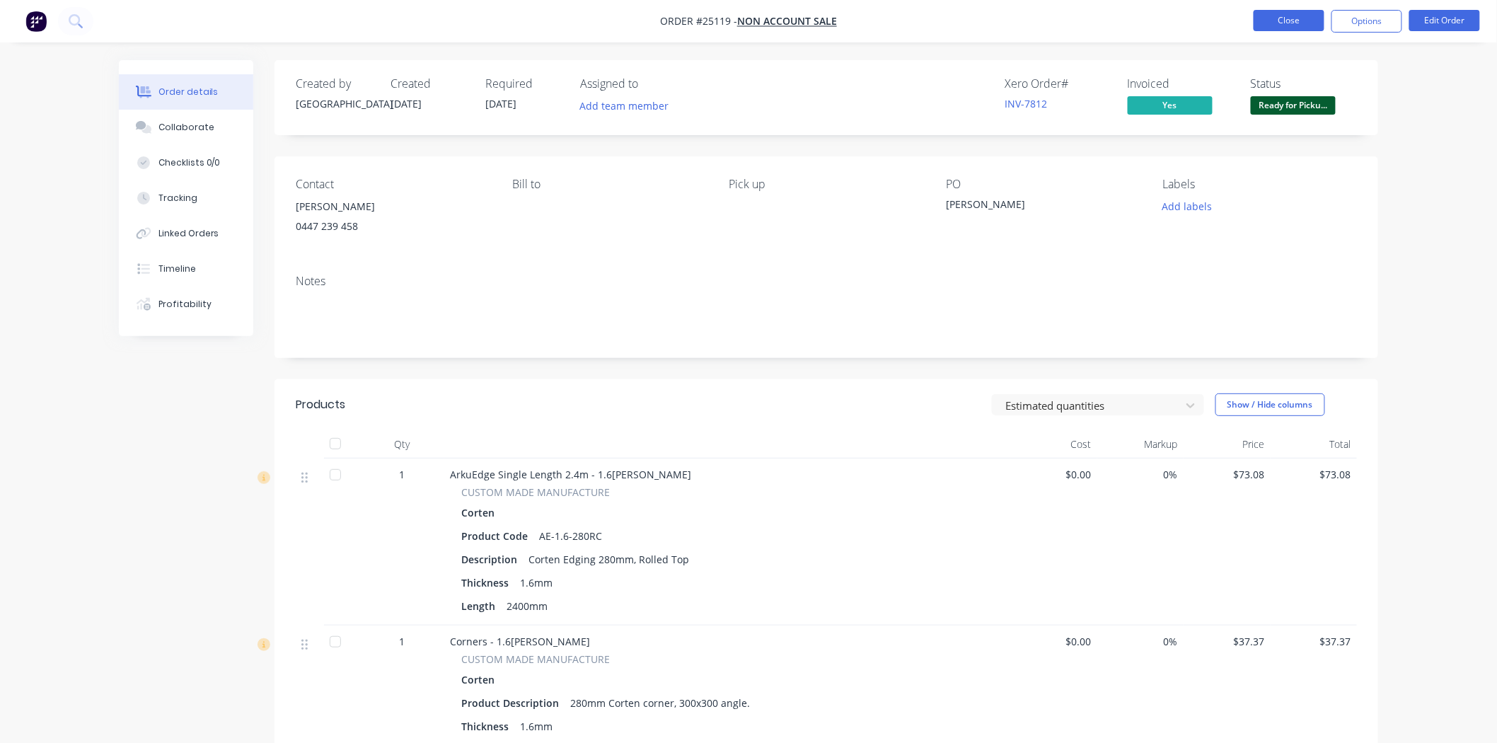
click at [1283, 30] on button "Close" at bounding box center [1288, 20] width 71 height 21
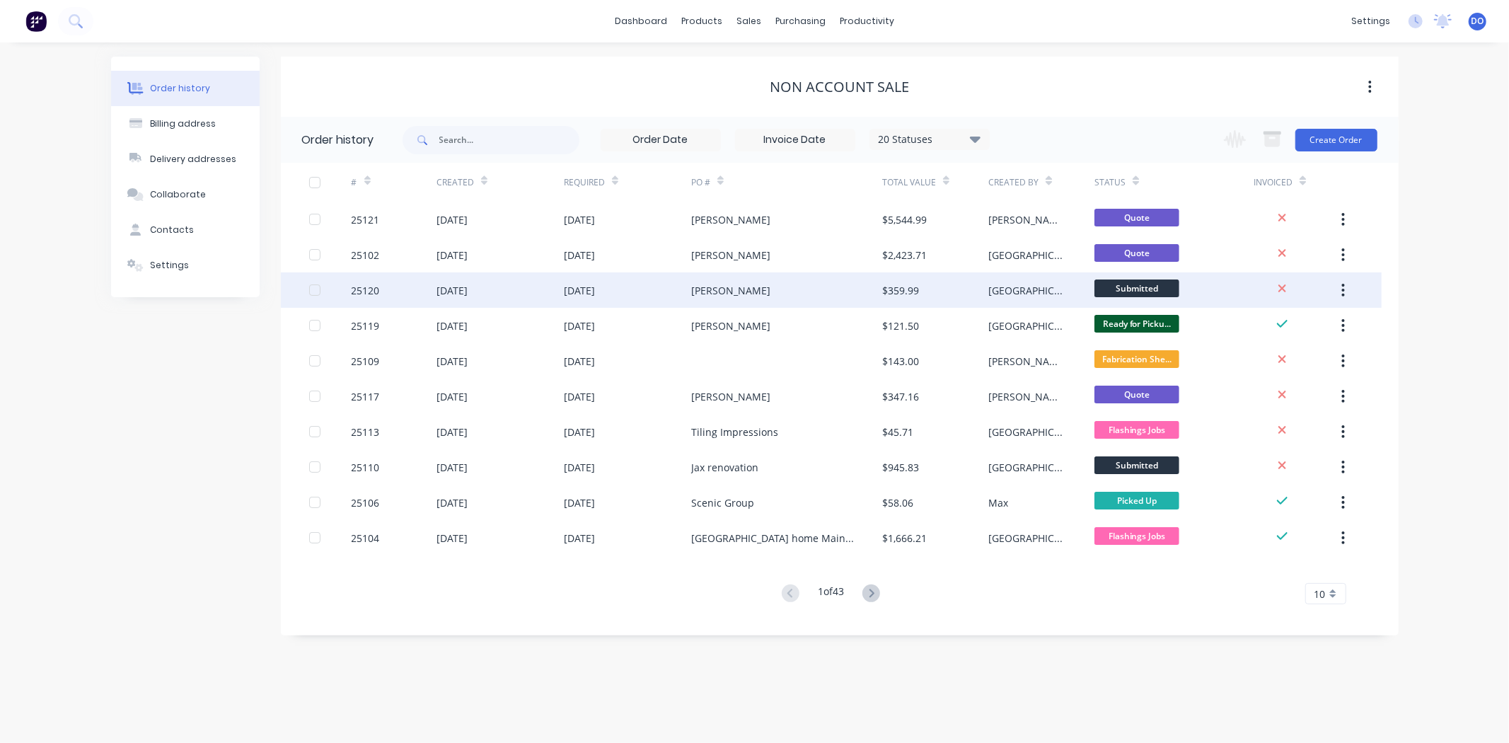
click at [739, 278] on div "Melissa" at bounding box center [786, 289] width 191 height 35
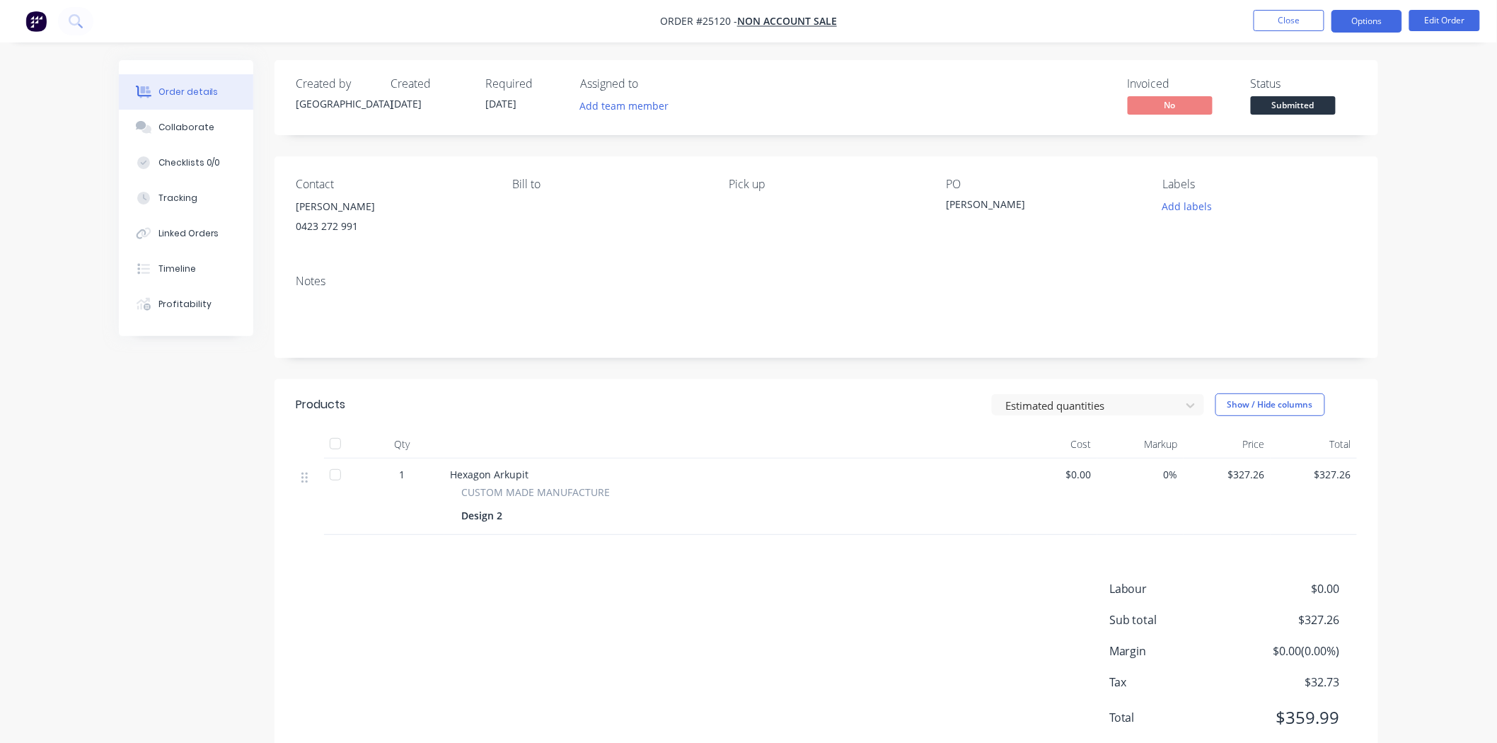
click at [1349, 16] on button "Options" at bounding box center [1366, 21] width 71 height 23
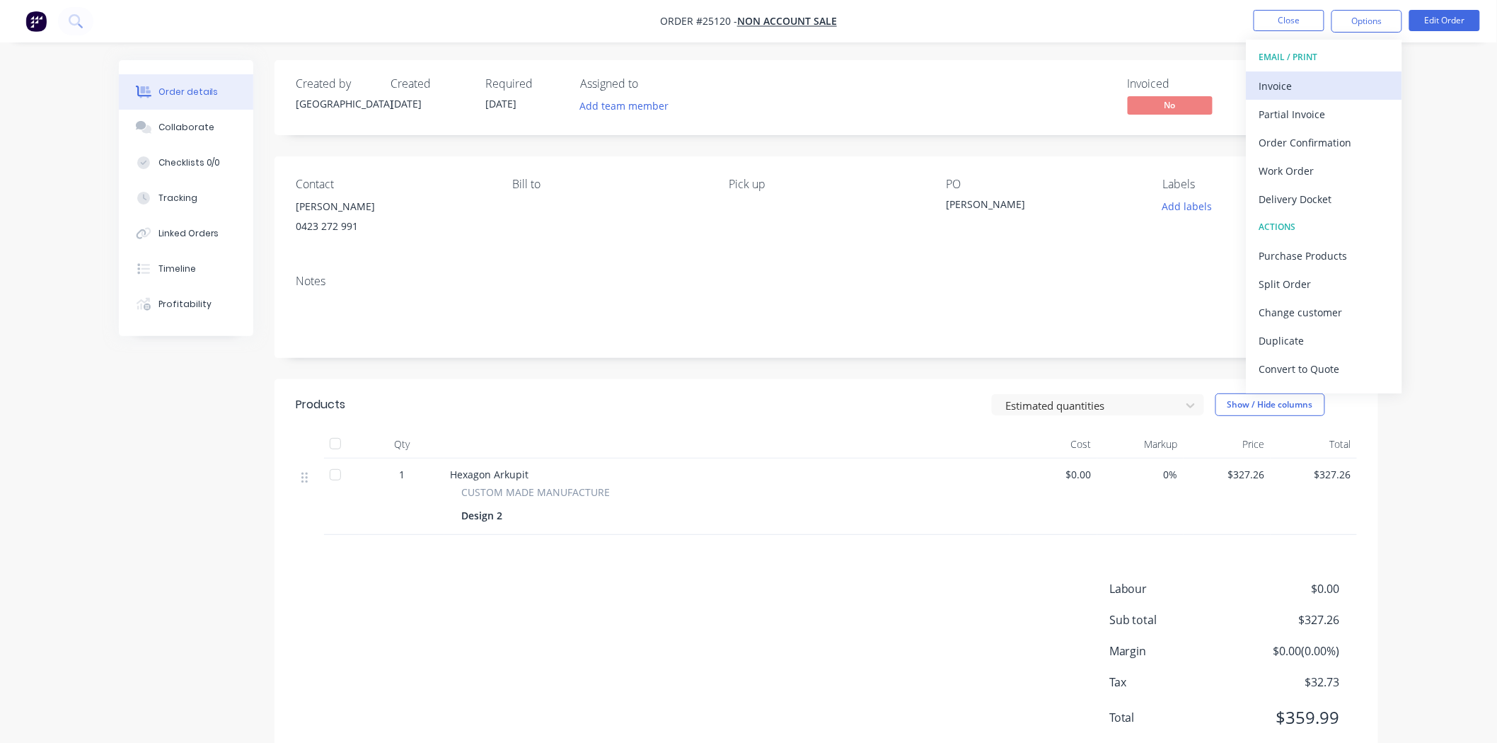
click at [1319, 81] on div "Invoice" at bounding box center [1324, 86] width 130 height 21
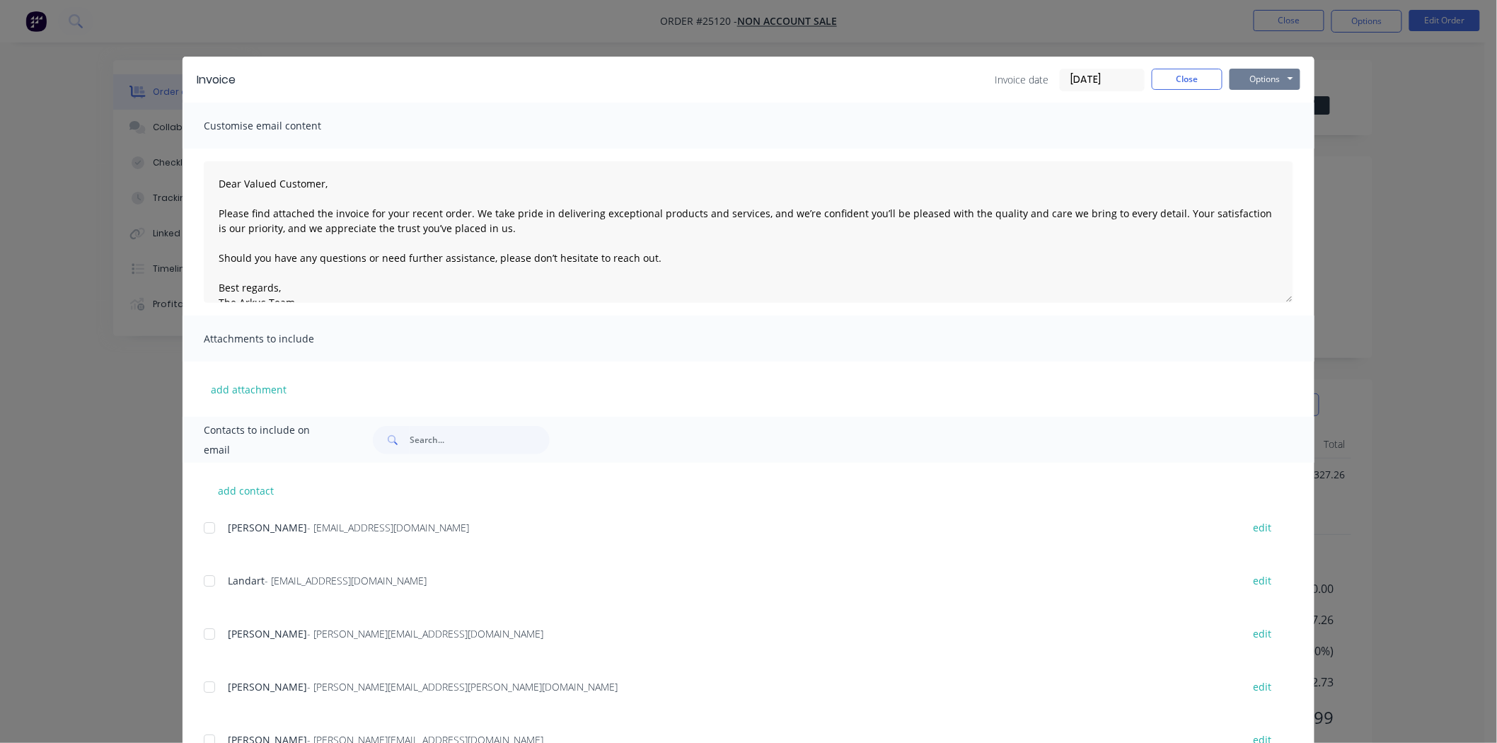
click at [1275, 83] on button "Options" at bounding box center [1264, 79] width 71 height 21
click at [1261, 128] on button "Print" at bounding box center [1274, 127] width 91 height 23
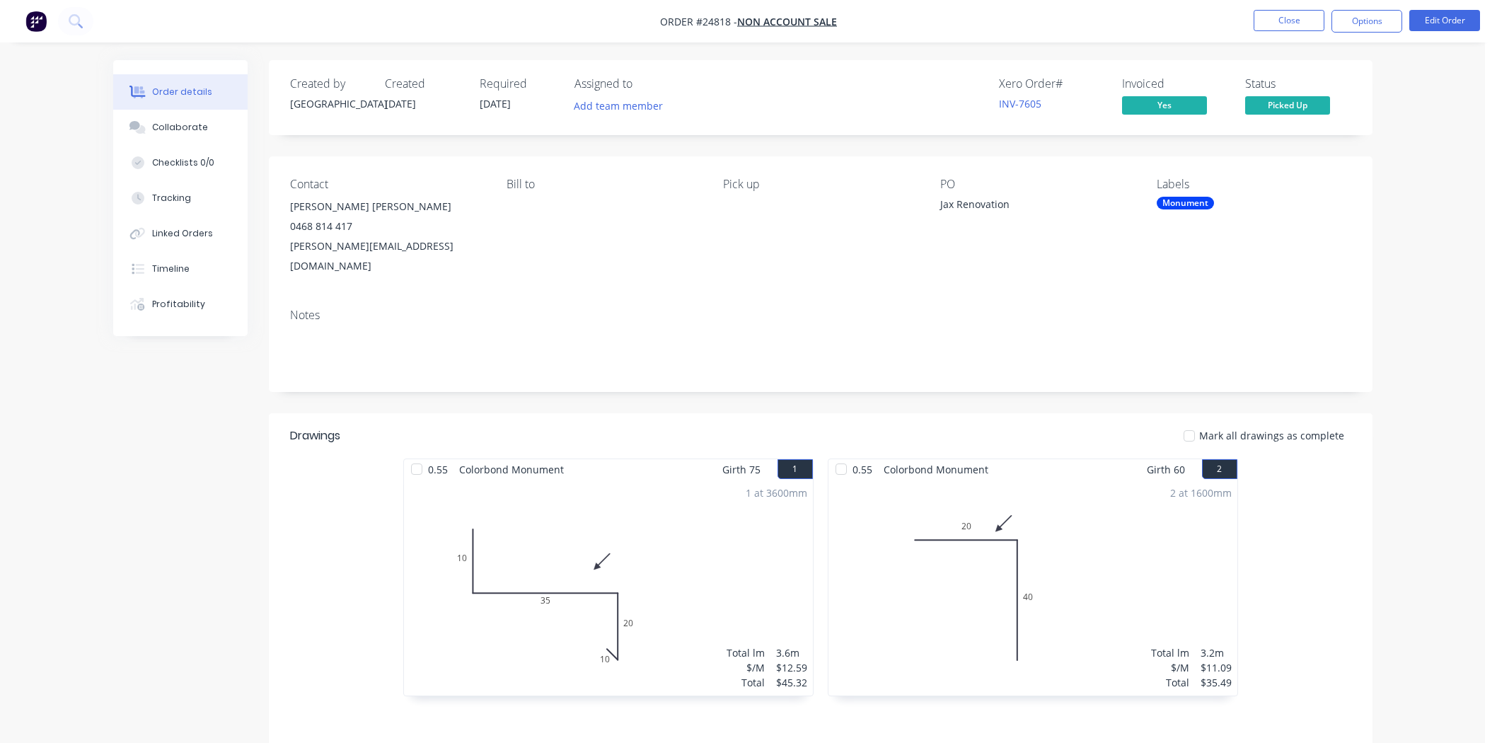
click at [1283, 13] on button "Close" at bounding box center [1288, 20] width 71 height 21
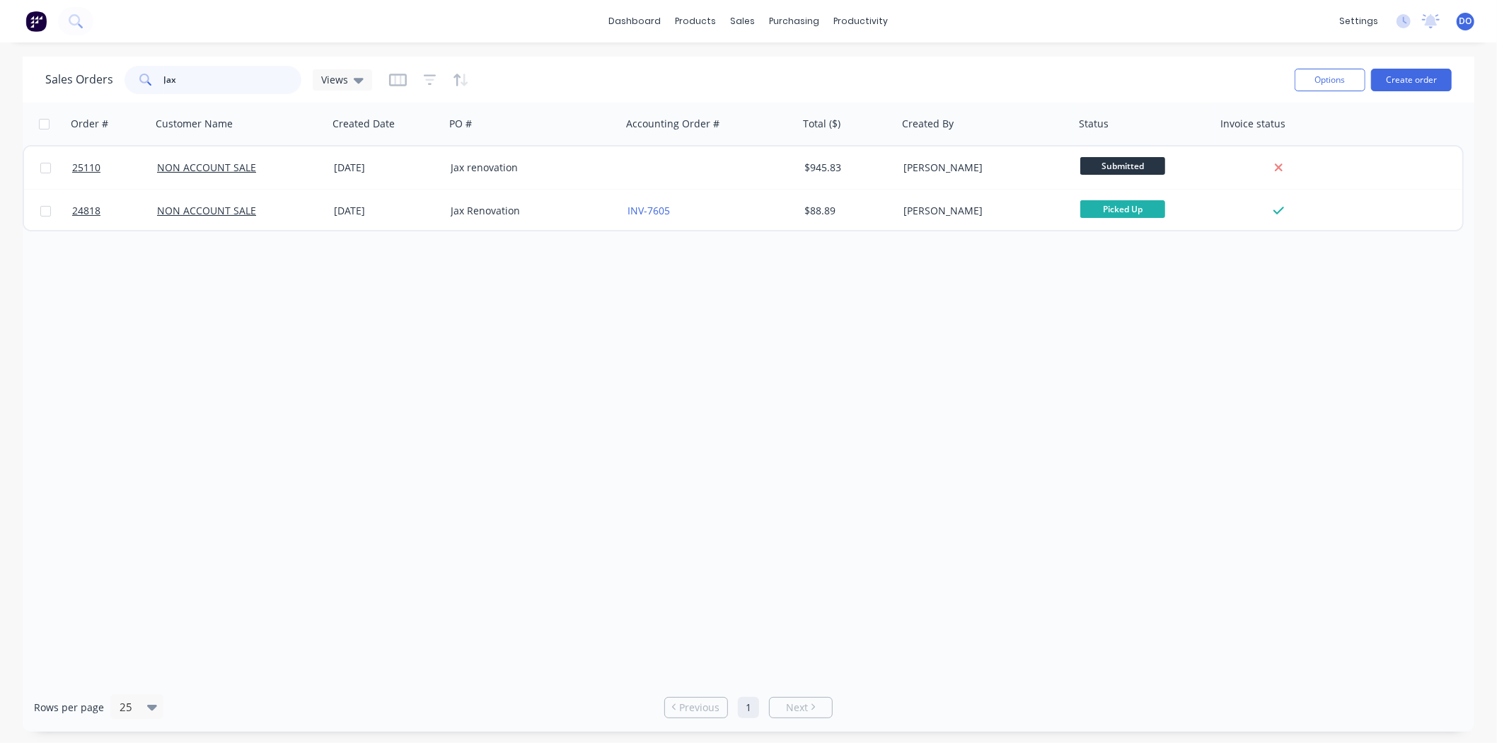
click at [234, 79] on input "Jax" at bounding box center [233, 80] width 138 height 28
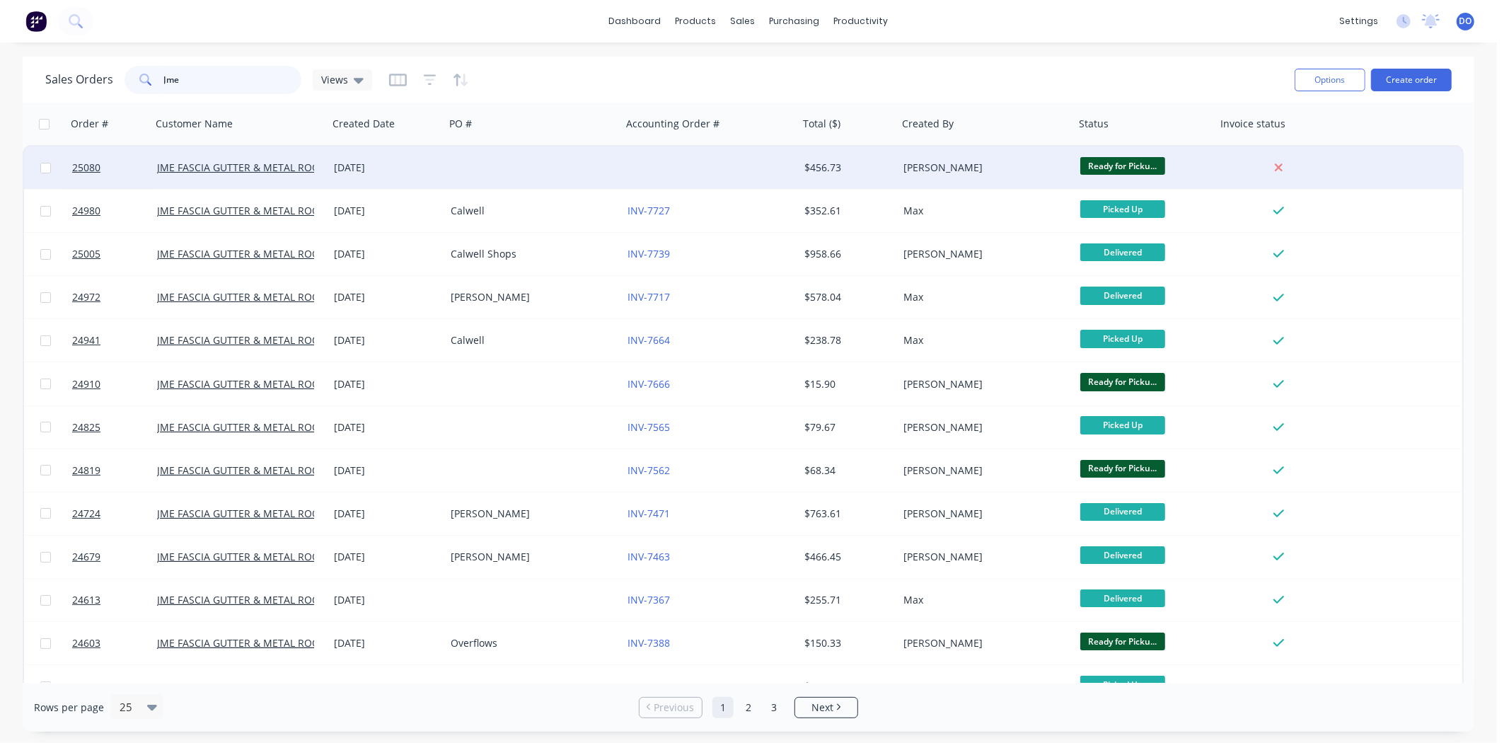
type input "Jme"
click at [500, 168] on div at bounding box center [533, 167] width 177 height 42
